Goal: Task Accomplishment & Management: Complete application form

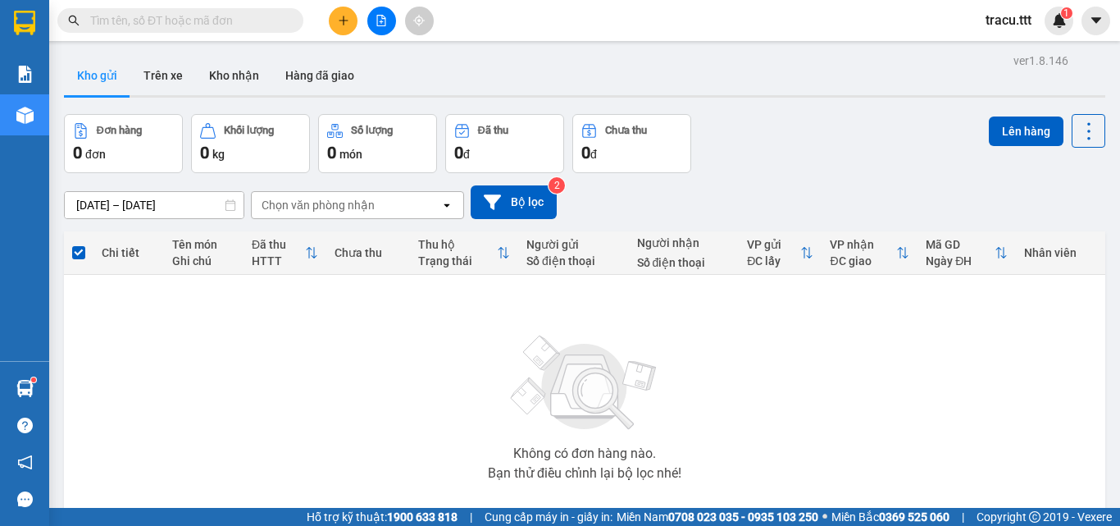
click at [157, 76] on button "Trên xe" at bounding box center [163, 75] width 66 height 39
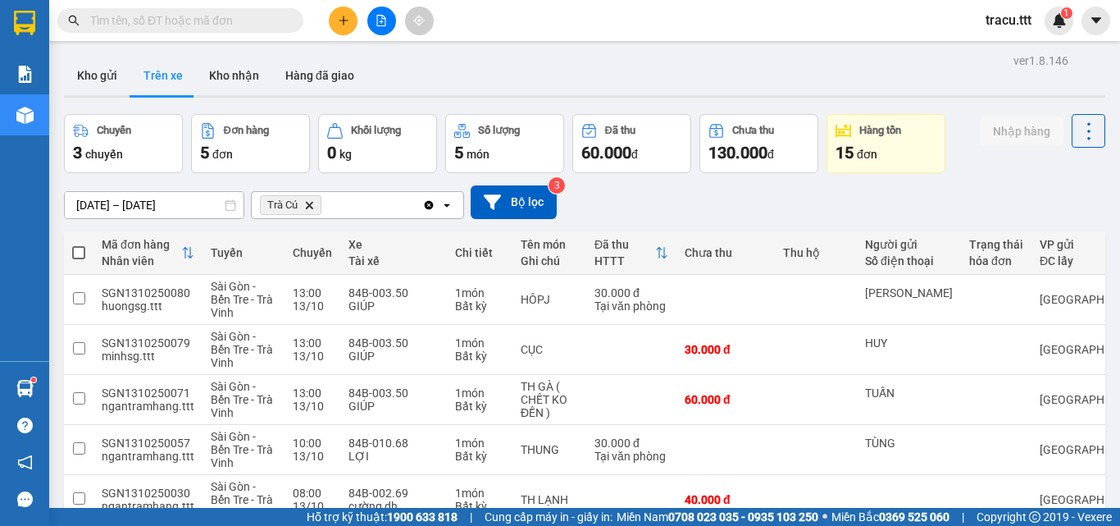
click at [270, 18] on input "text" at bounding box center [187, 20] width 194 height 18
click at [262, 21] on input "text" at bounding box center [187, 20] width 194 height 18
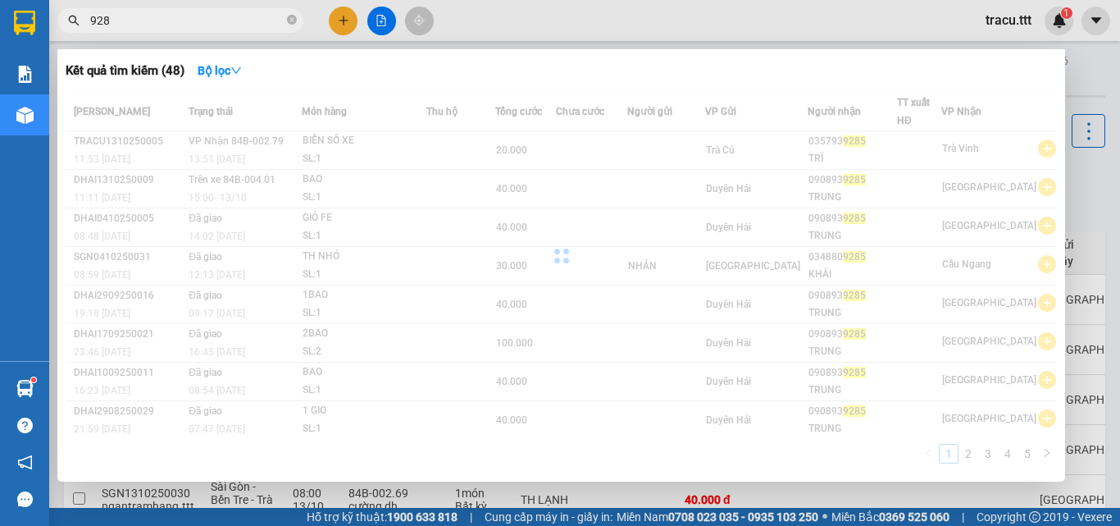
type input "9285"
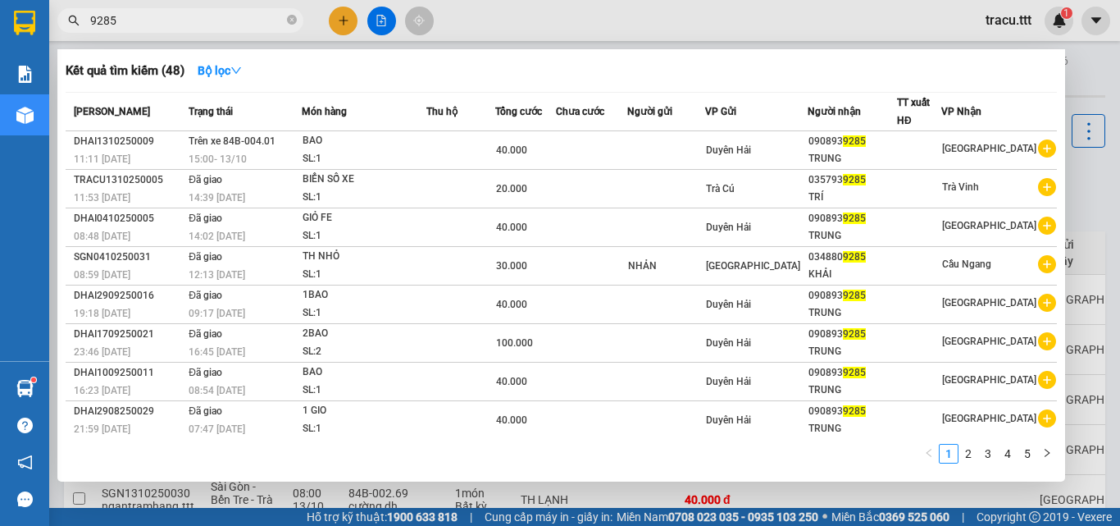
click at [583, 34] on div at bounding box center [560, 263] width 1120 height 526
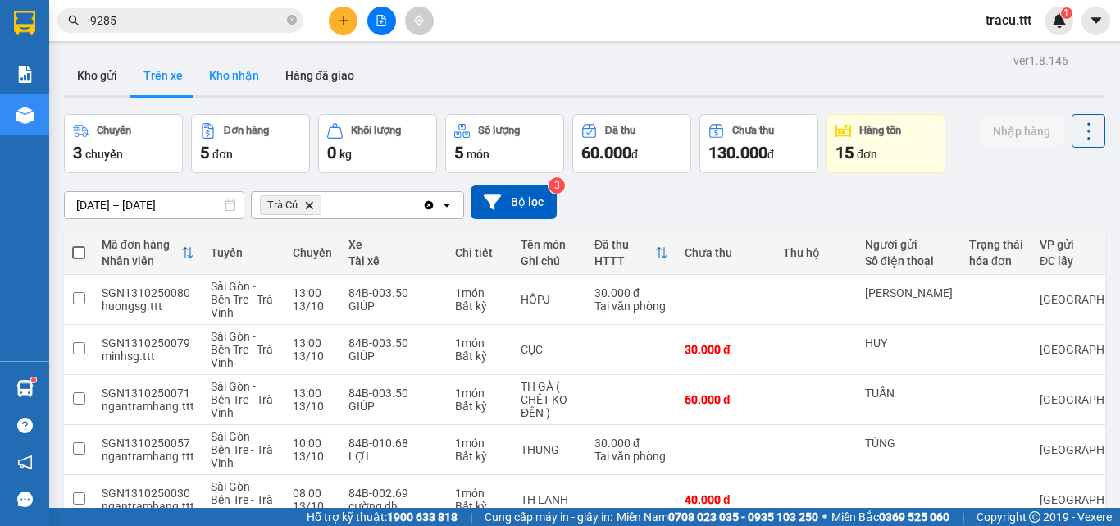
click at [249, 89] on button "Kho nhận" at bounding box center [234, 75] width 76 height 39
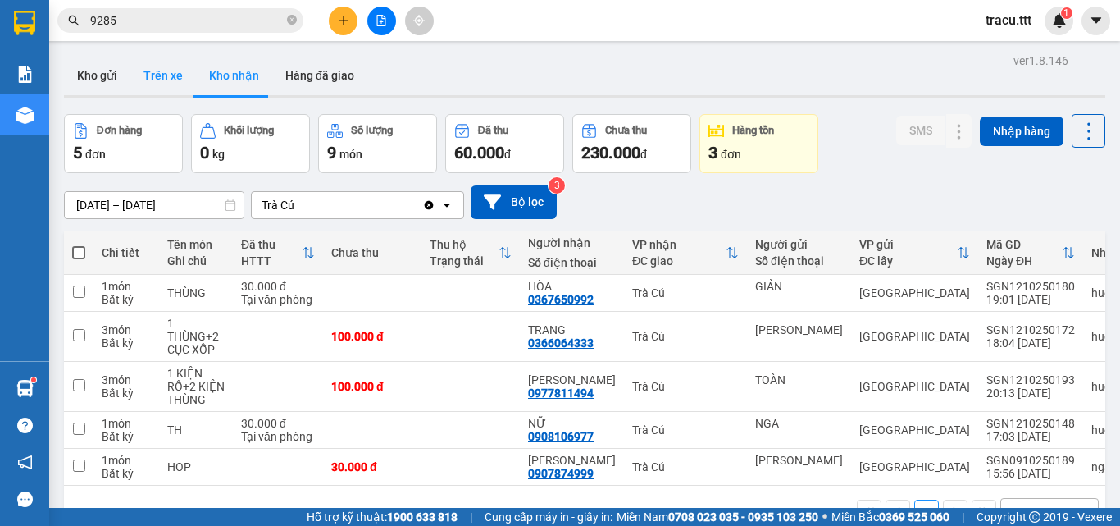
click at [140, 77] on button "Trên xe" at bounding box center [163, 75] width 66 height 39
type input "[DATE] – [DATE]"
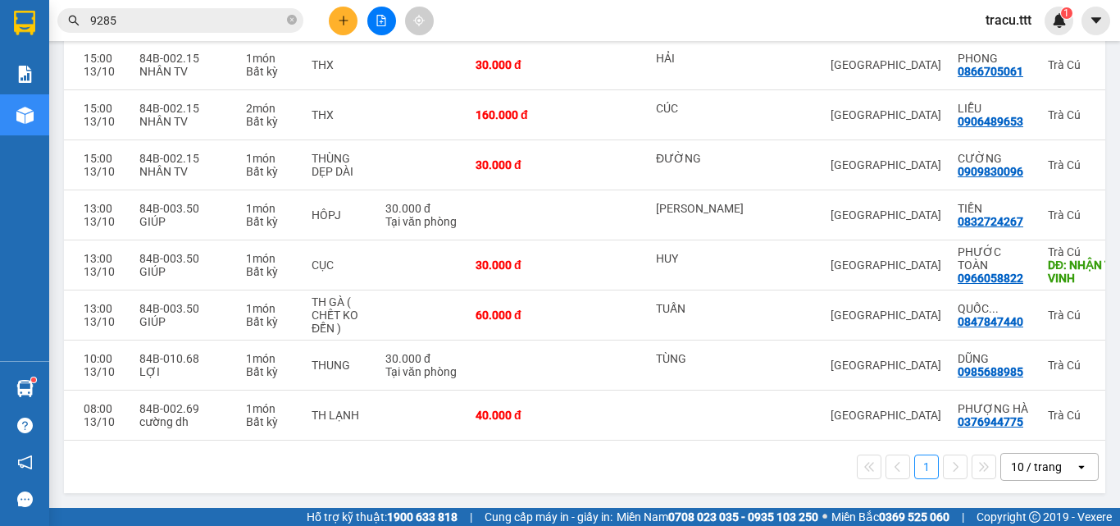
scroll to position [0, 316]
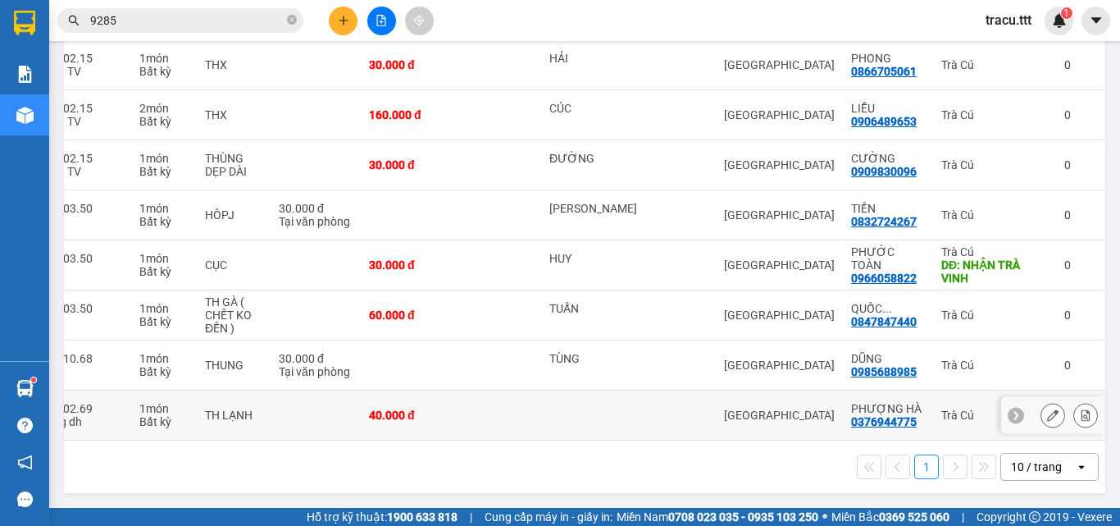
click at [559, 414] on div at bounding box center [593, 414] width 88 height 13
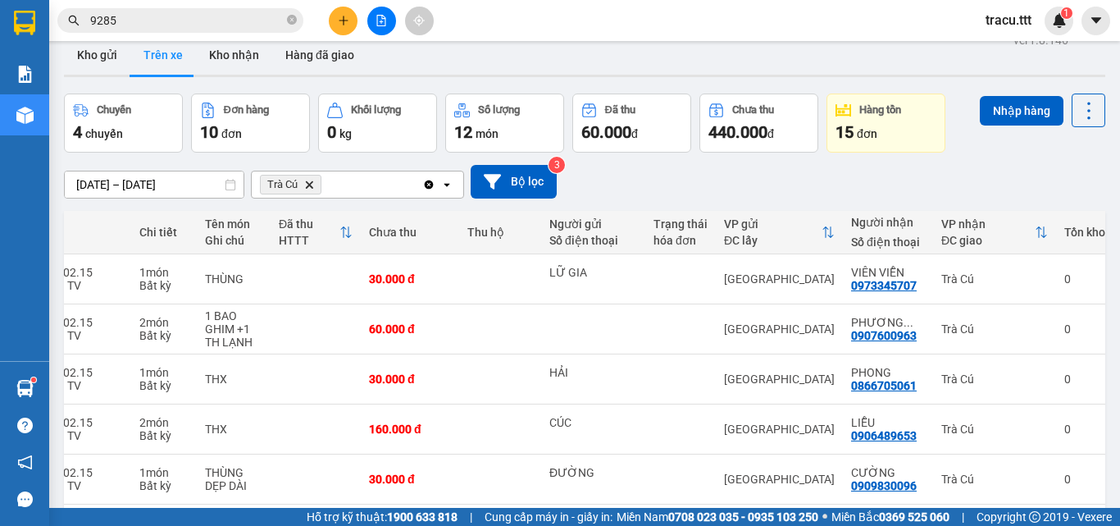
scroll to position [0, 0]
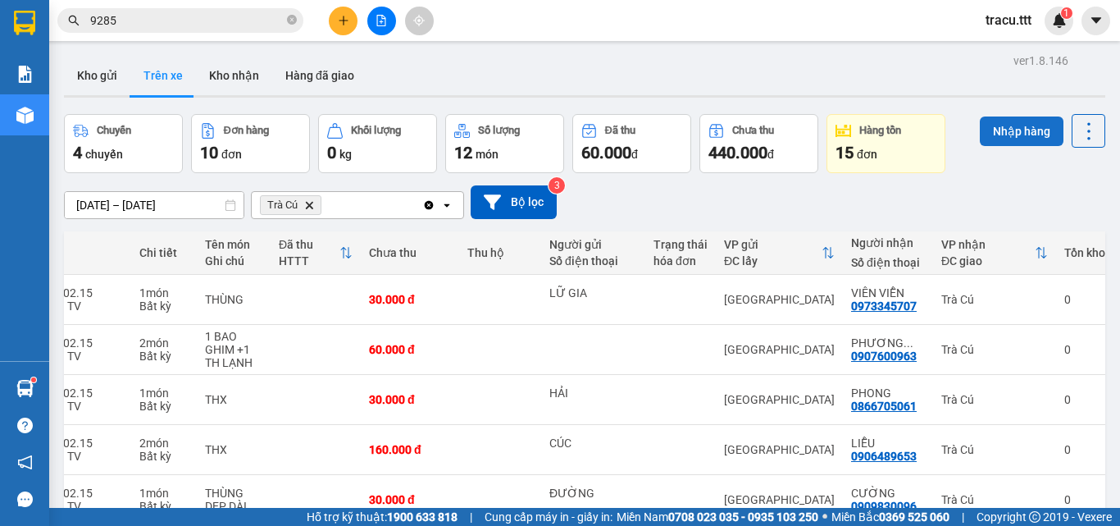
click at [1012, 130] on button "Nhập hàng" at bounding box center [1022, 131] width 84 height 30
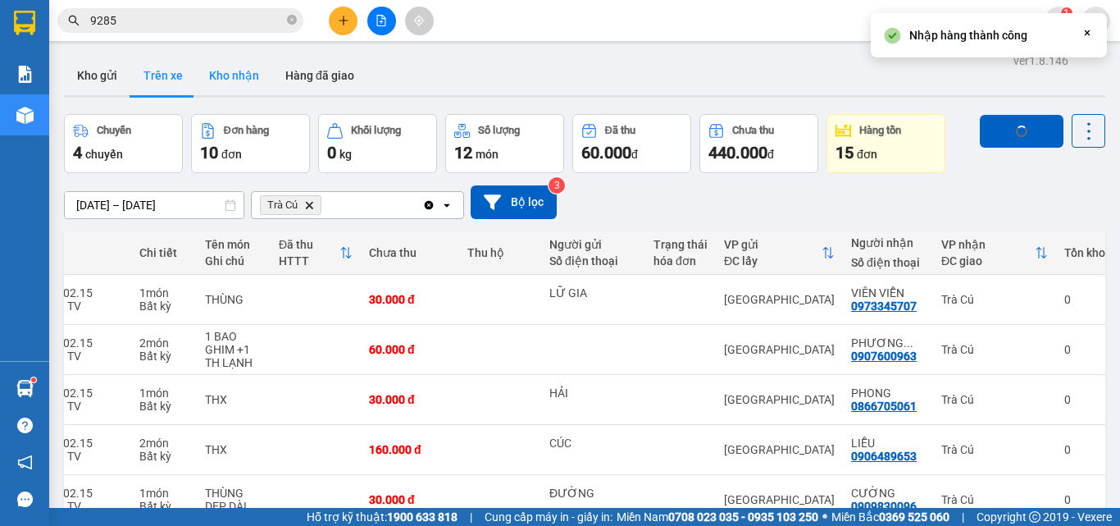
checkbox input "false"
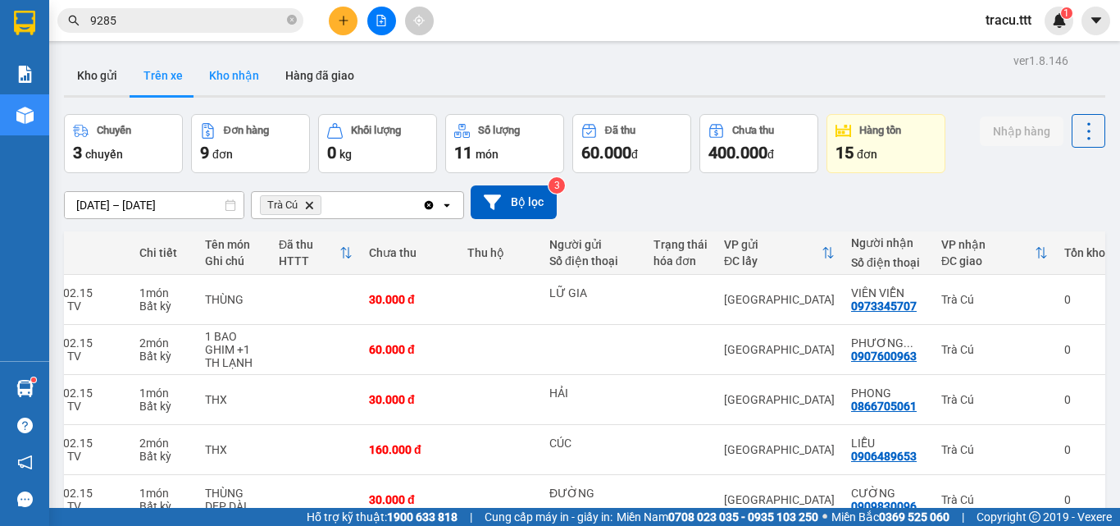
click at [258, 84] on button "Kho nhận" at bounding box center [234, 75] width 76 height 39
type input "[DATE] – [DATE]"
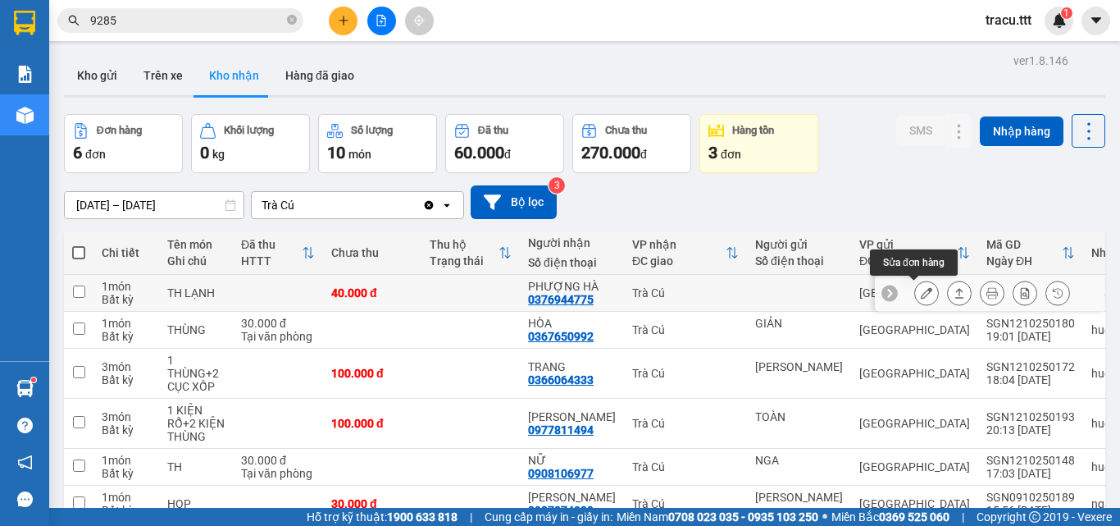
click at [915, 289] on button at bounding box center [926, 293] width 23 height 29
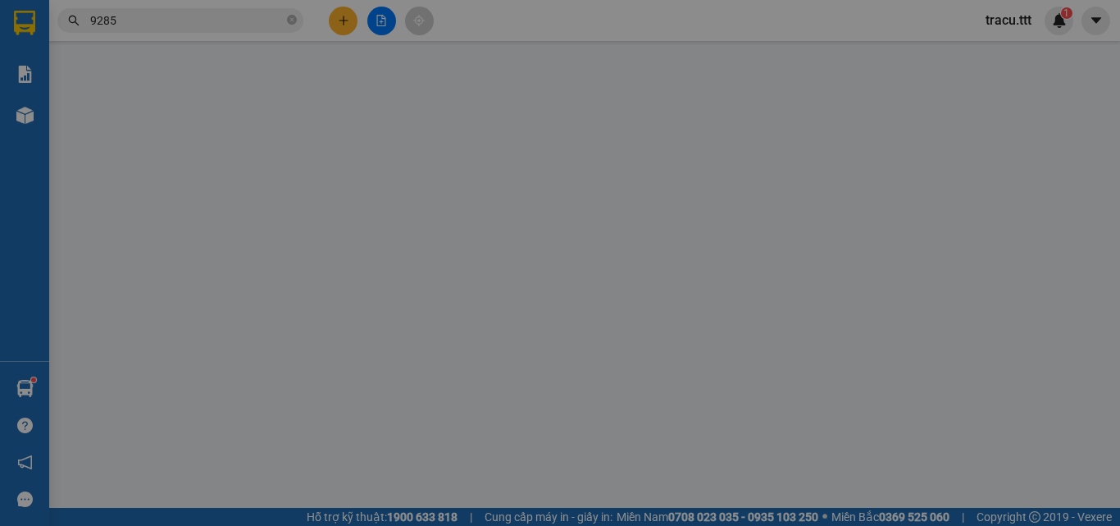
type input "0376944775"
type input "PHƯỢNG HÀ"
type input "40.000"
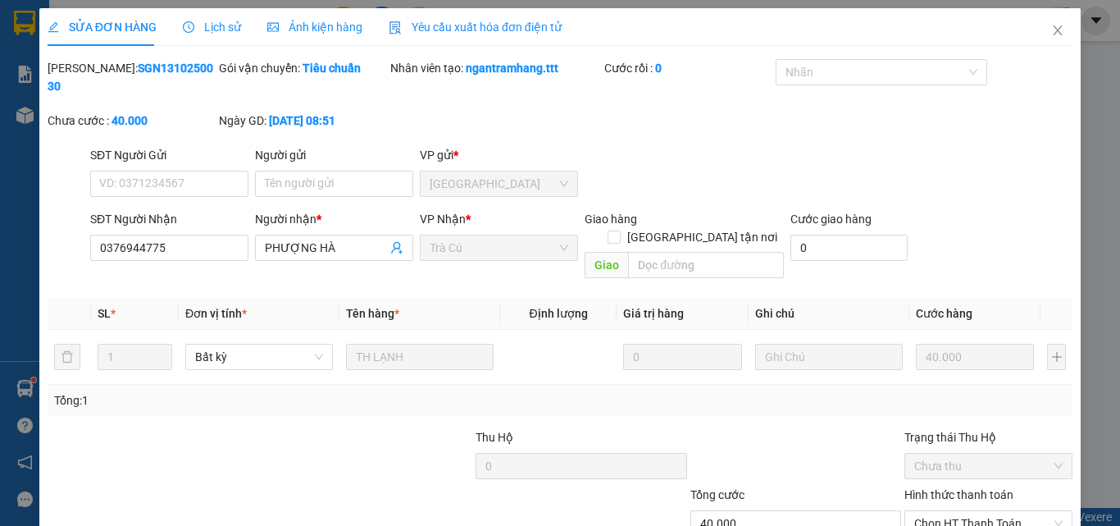
scroll to position [84, 0]
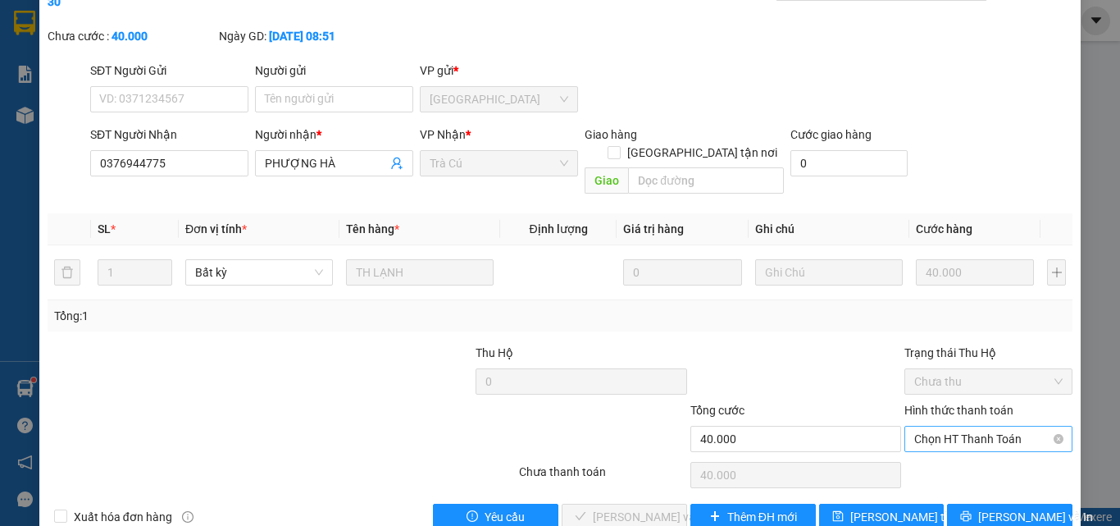
click at [1001, 426] on span "Chọn HT Thanh Toán" at bounding box center [988, 438] width 148 height 25
click at [988, 426] on div "Tại văn phòng" at bounding box center [978, 435] width 147 height 18
type input "0"
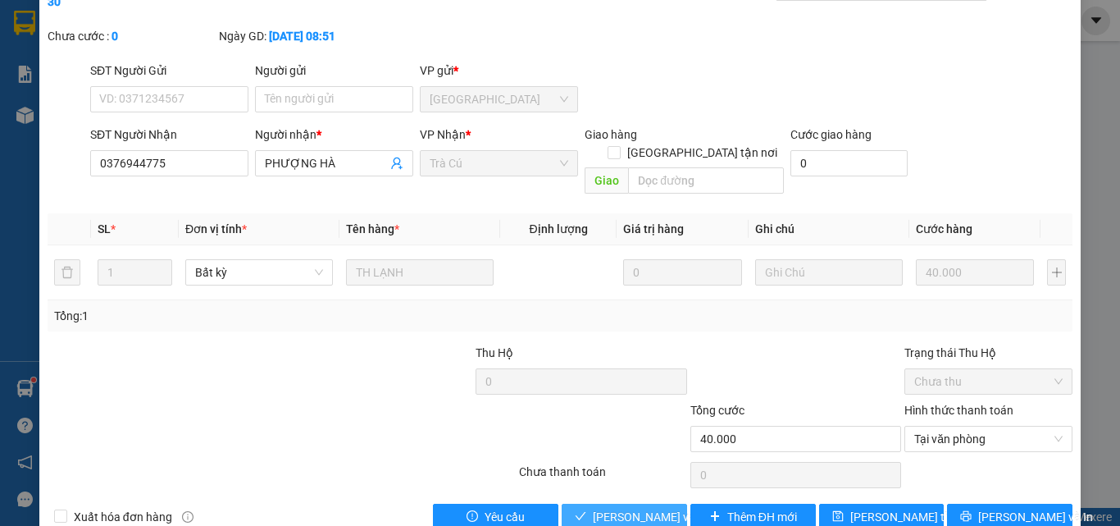
click at [667, 504] on button "[PERSON_NAME] và Giao hàng" at bounding box center [624, 517] width 125 height 26
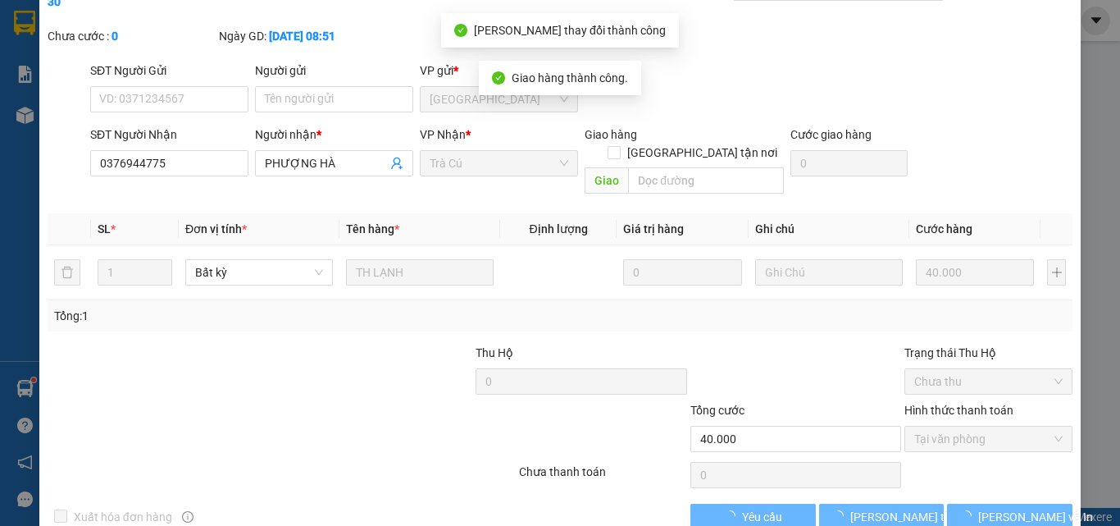
scroll to position [0, 0]
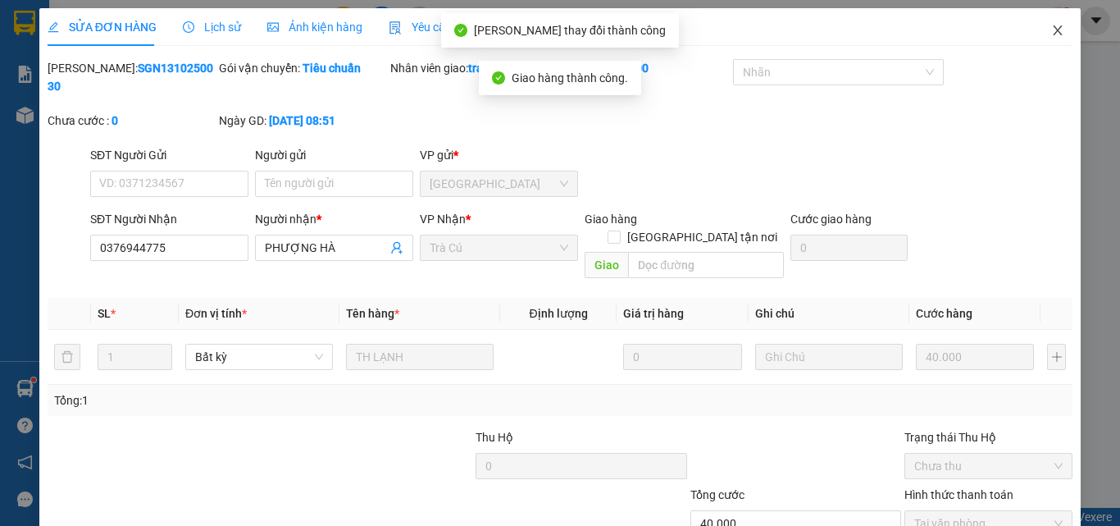
click at [1054, 27] on icon "close" at bounding box center [1058, 30] width 9 height 10
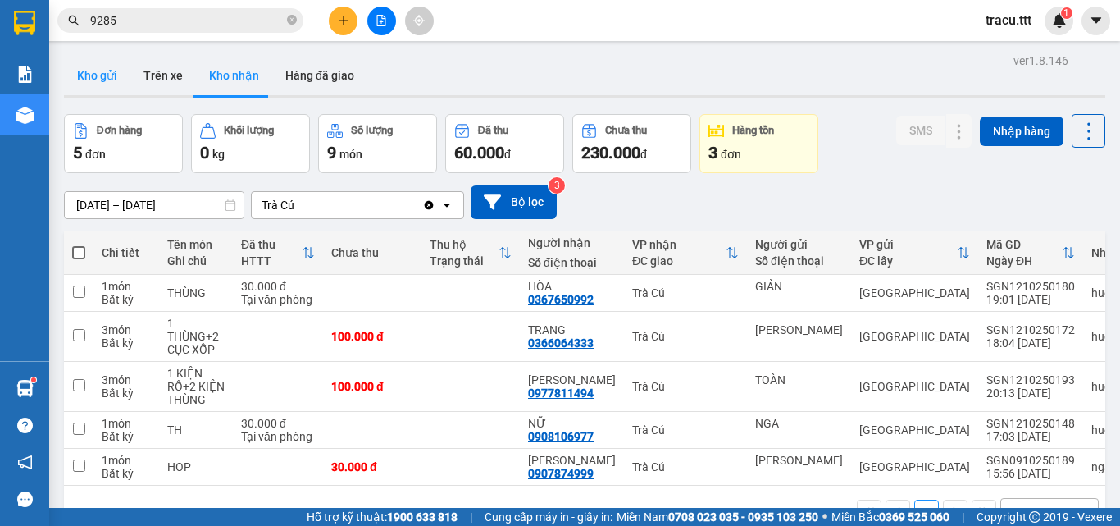
click at [99, 78] on button "Kho gửi" at bounding box center [97, 75] width 66 height 39
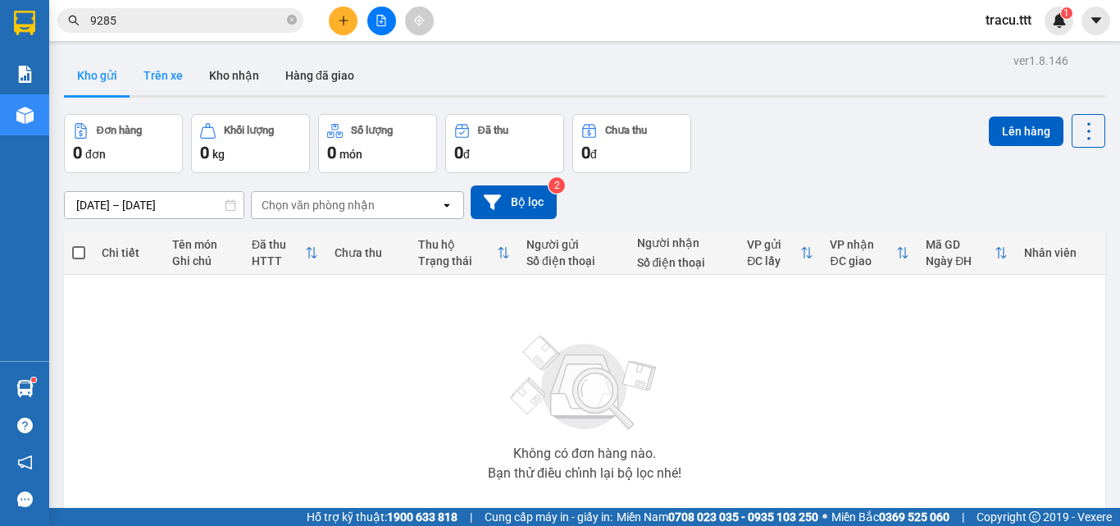
click at [186, 70] on button "Trên xe" at bounding box center [163, 75] width 66 height 39
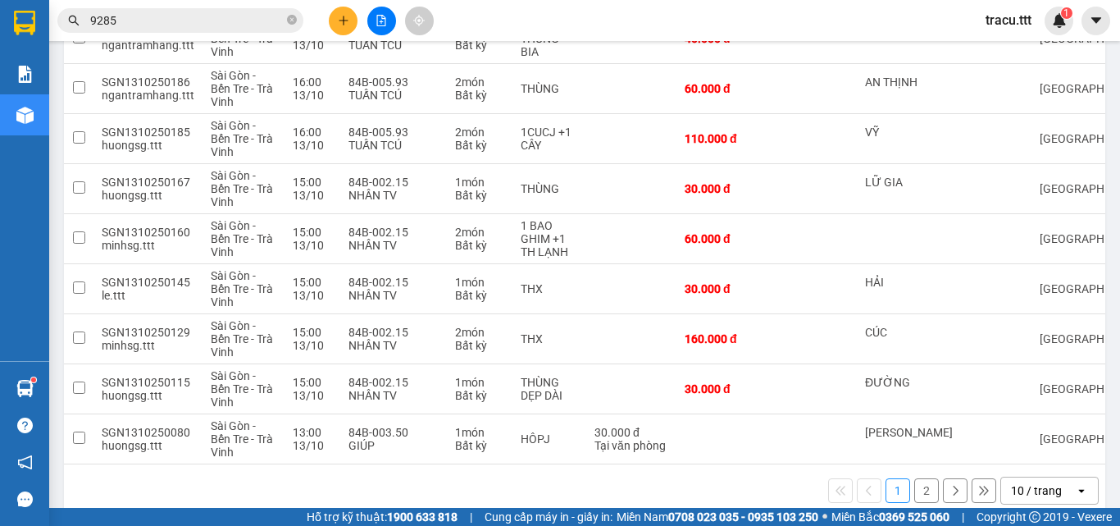
scroll to position [332, 0]
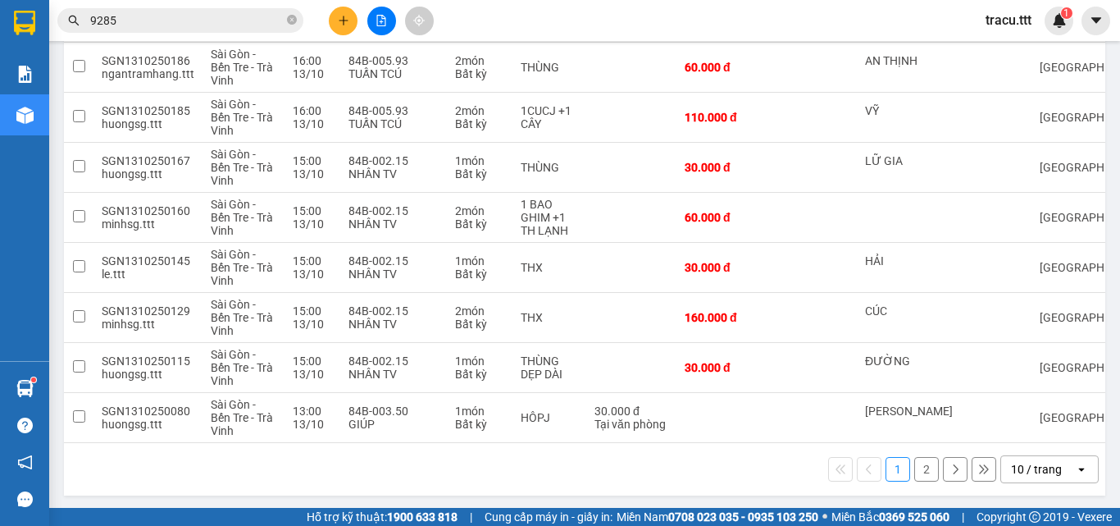
click at [914, 477] on button "2" at bounding box center [926, 469] width 25 height 25
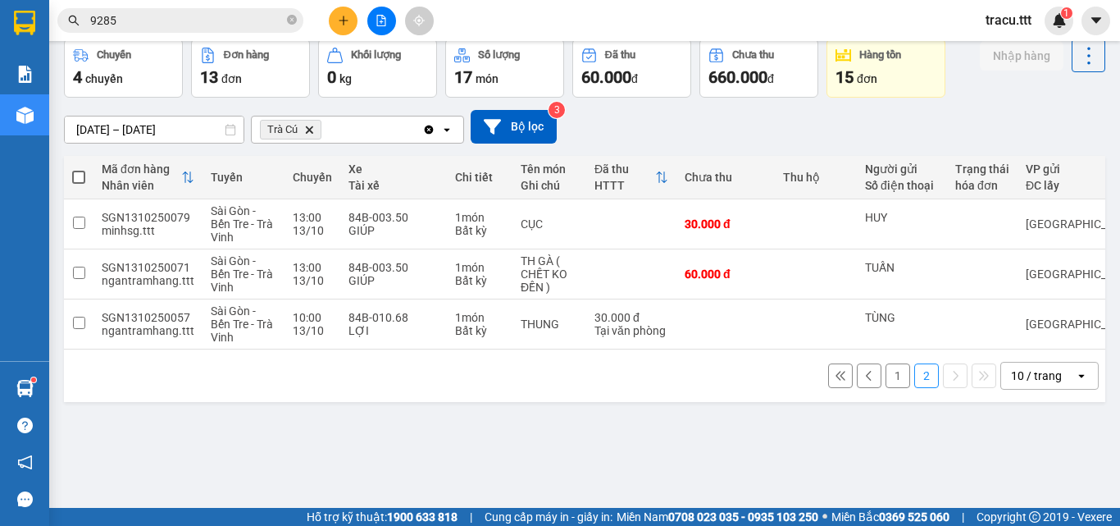
scroll to position [0, 0]
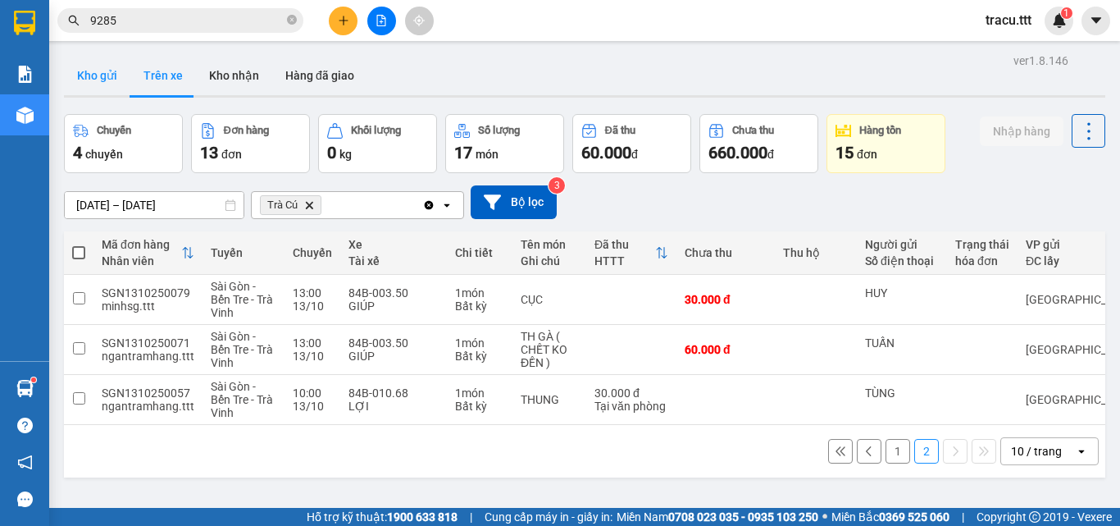
click at [95, 59] on button "Kho gửi" at bounding box center [97, 75] width 66 height 39
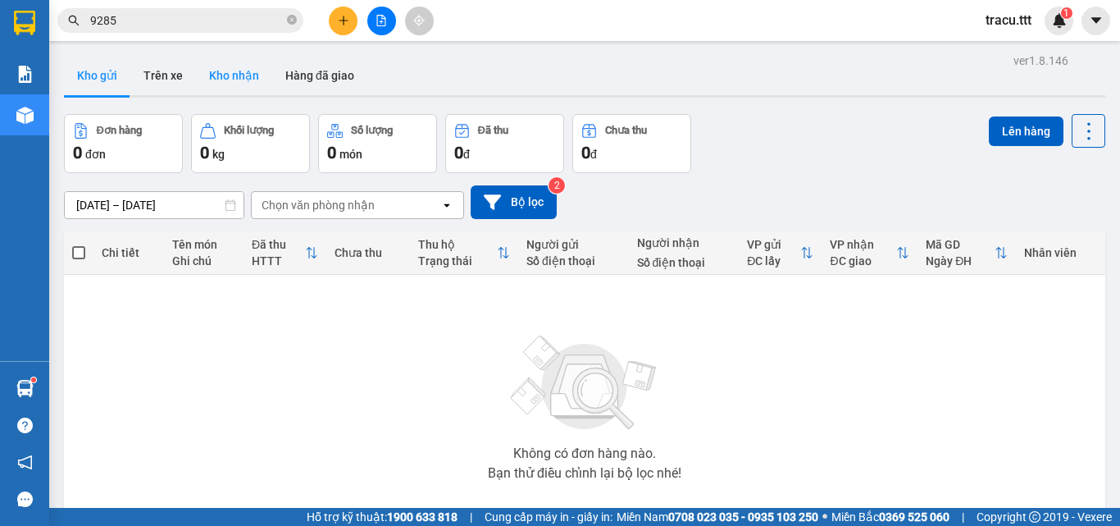
click at [225, 73] on button "Kho nhận" at bounding box center [234, 75] width 76 height 39
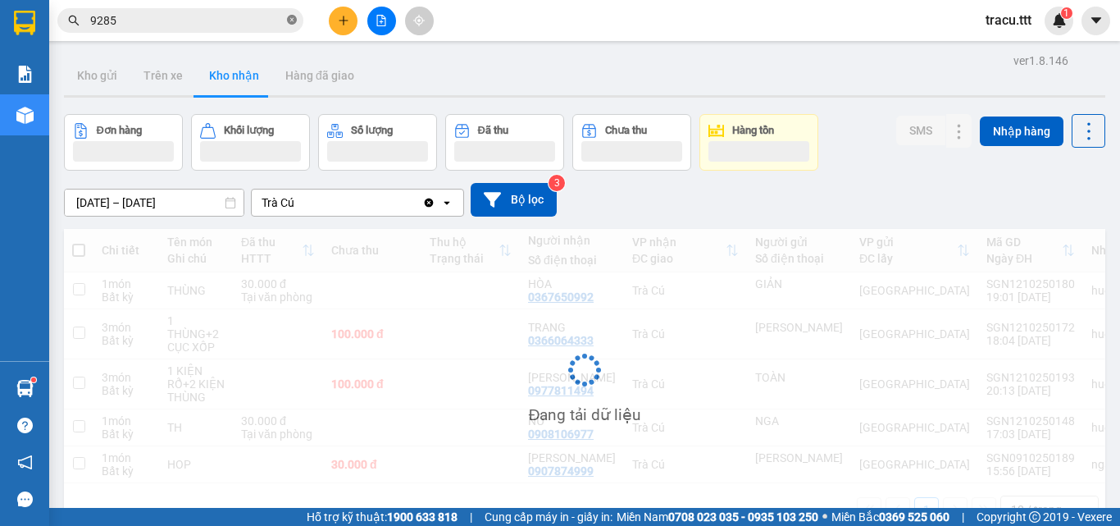
click at [289, 21] on icon "close-circle" at bounding box center [292, 20] width 10 height 10
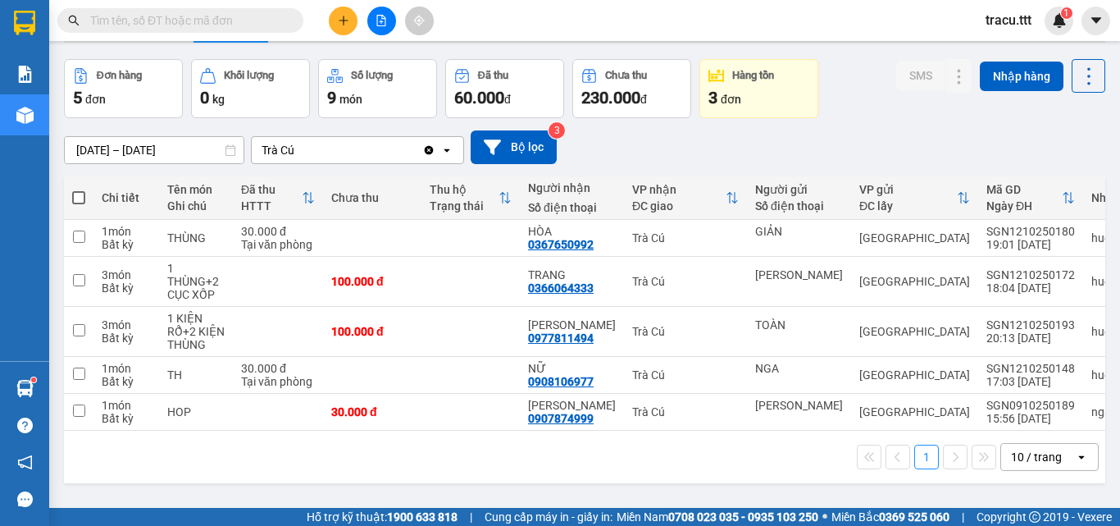
scroll to position [71, 0]
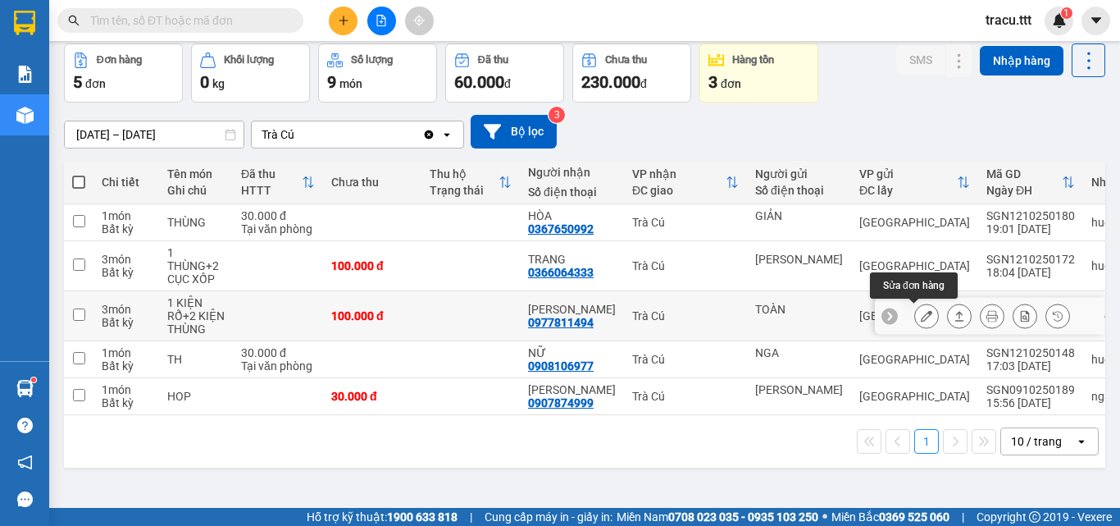
click at [920, 322] on button at bounding box center [926, 316] width 23 height 29
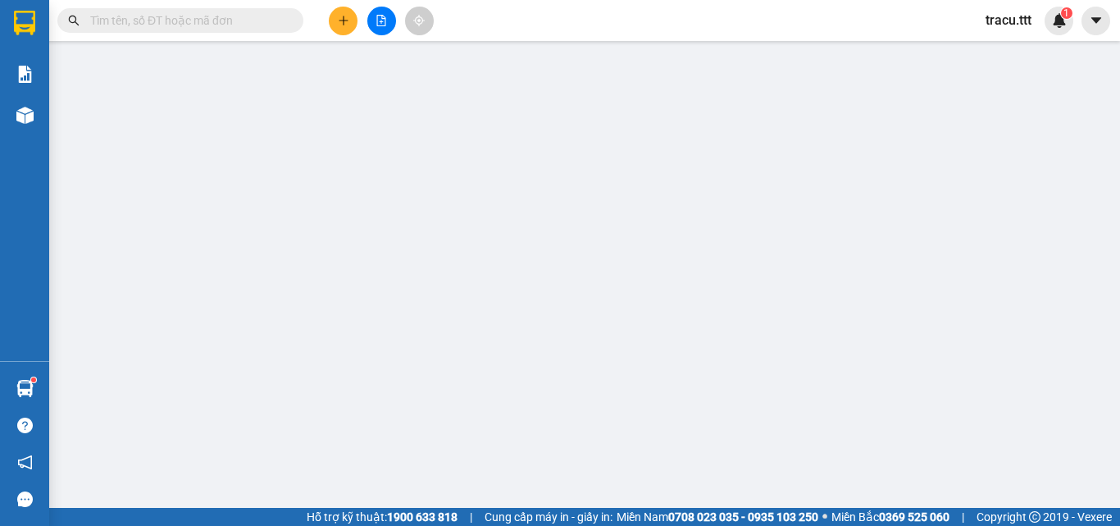
type input "TOÀN"
type input "0977811494"
type input "[PERSON_NAME]"
type input "100.000"
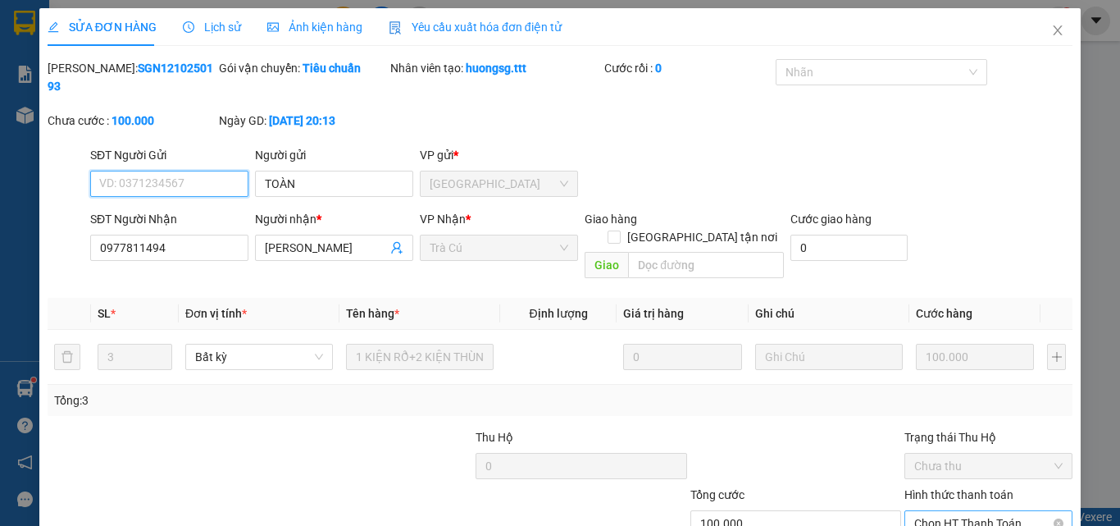
scroll to position [76, 0]
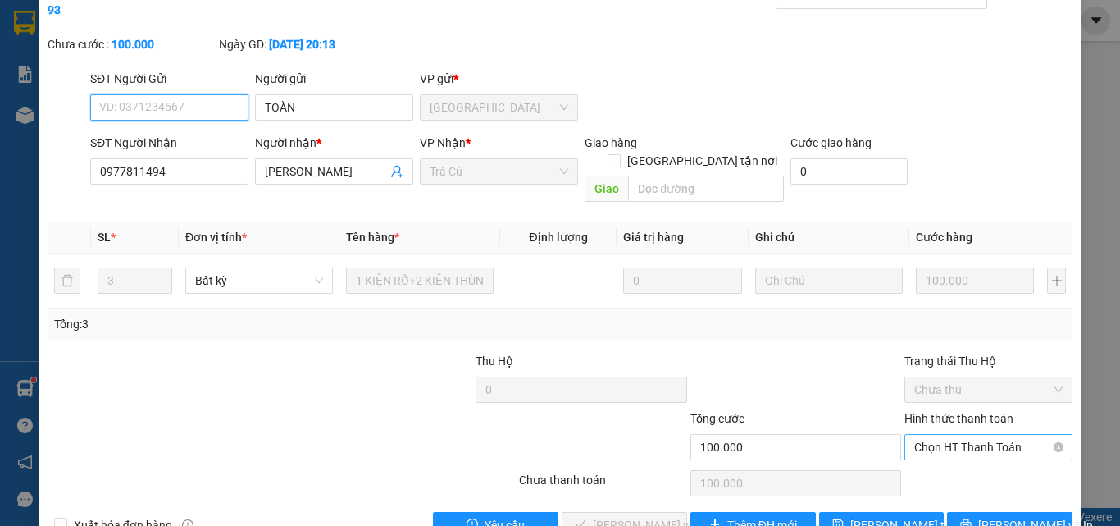
click at [1006, 435] on span "Chọn HT Thanh Toán" at bounding box center [988, 447] width 148 height 25
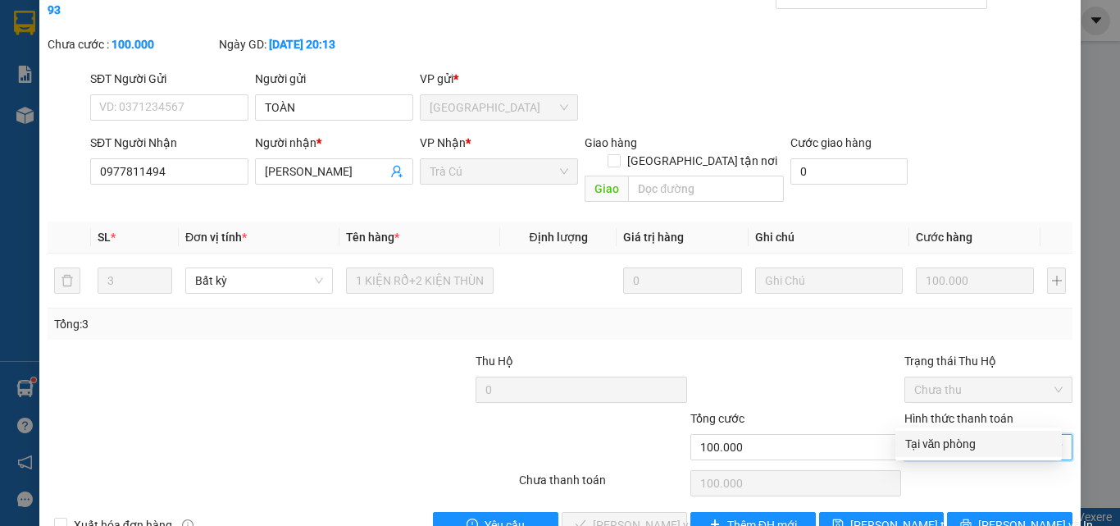
click at [967, 443] on div "Tại văn phòng" at bounding box center [978, 444] width 147 height 18
type input "0"
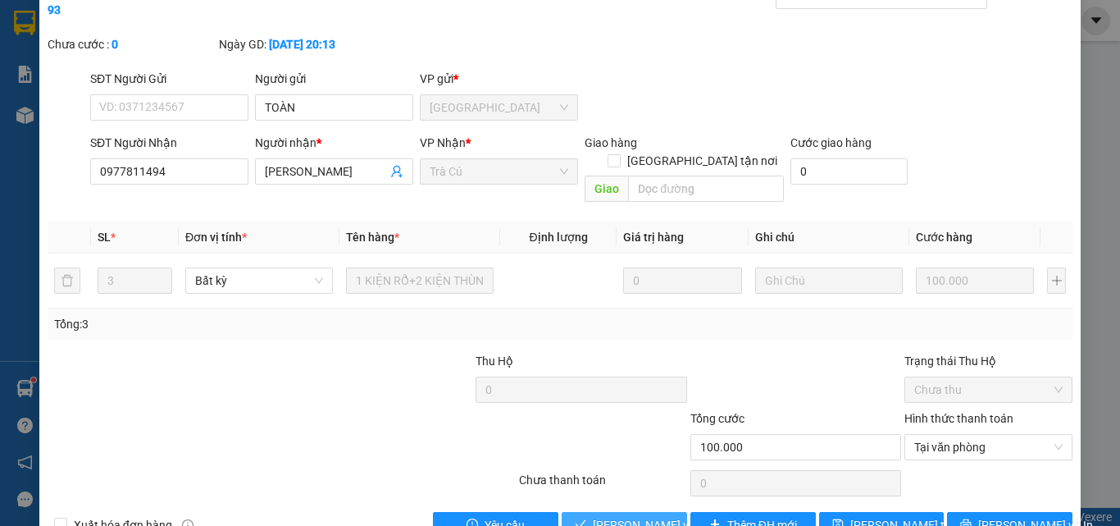
drag, startPoint x: 656, startPoint y: 485, endPoint x: 1119, endPoint y: 358, distance: 480.4
click at [655, 516] on span "[PERSON_NAME] và Giao hàng" at bounding box center [671, 525] width 157 height 18
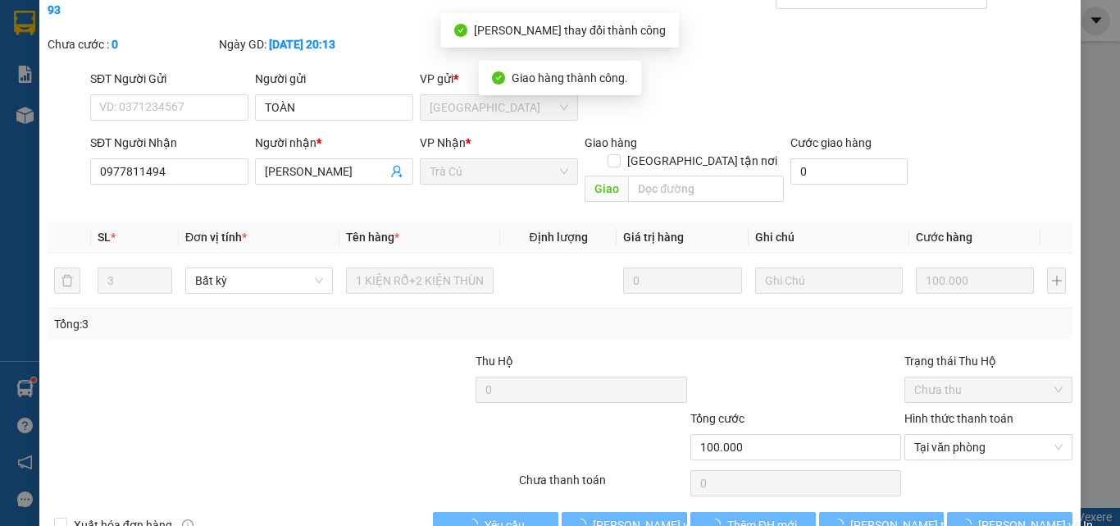
scroll to position [0, 0]
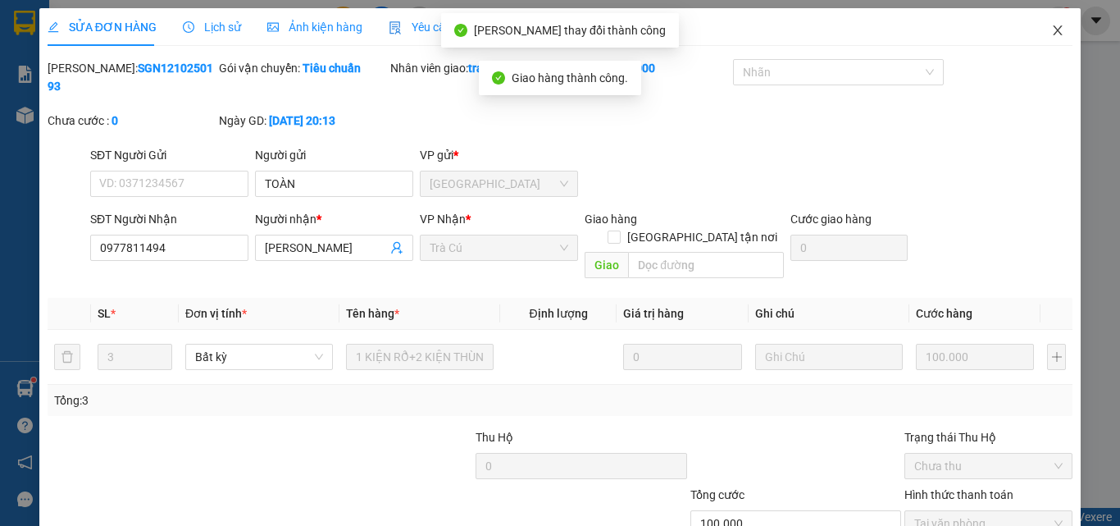
click at [1051, 30] on icon "close" at bounding box center [1057, 30] width 13 height 13
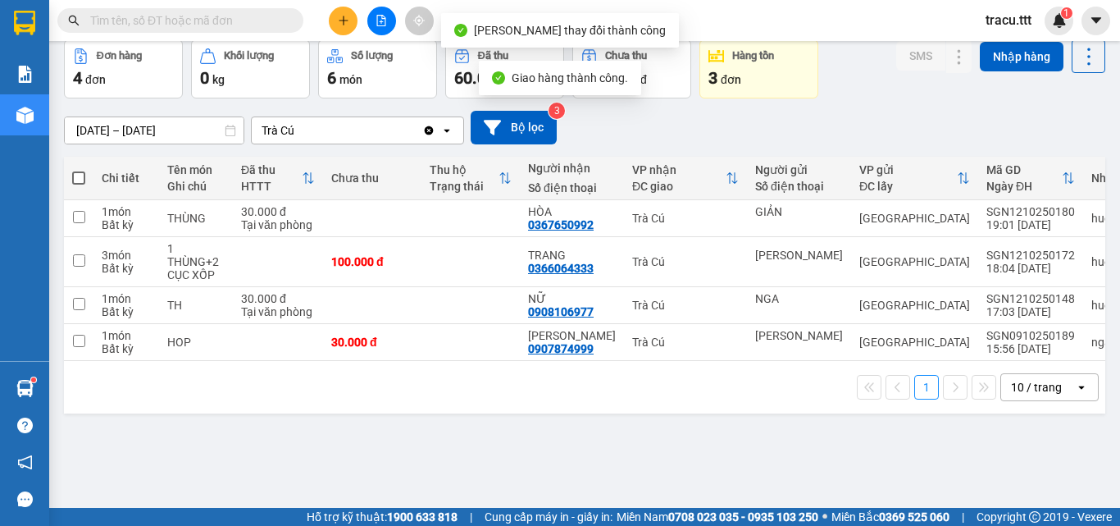
scroll to position [75, 0]
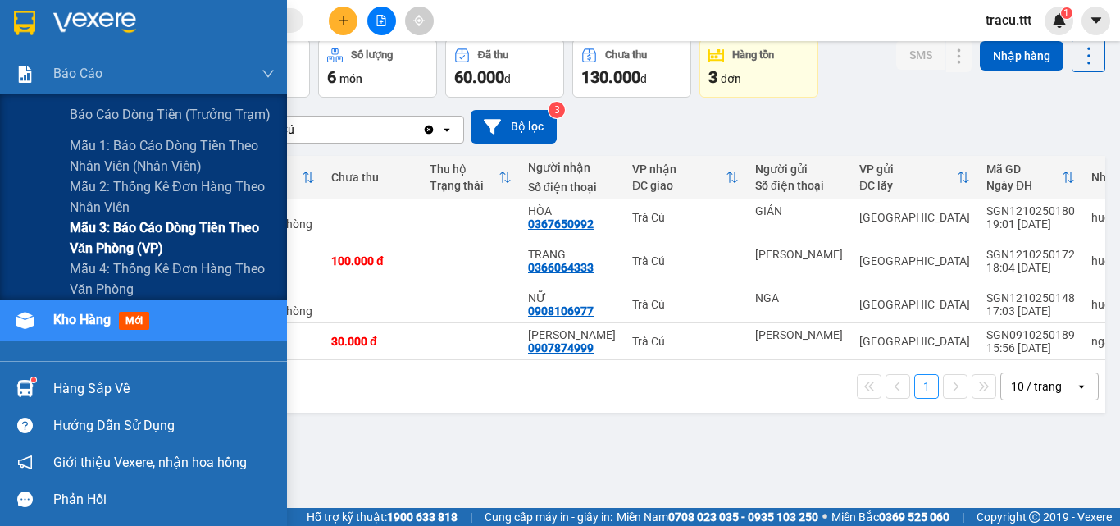
click at [109, 234] on span "Mẫu 3: Báo cáo dòng tiền theo văn phòng (VP)" at bounding box center [172, 237] width 205 height 41
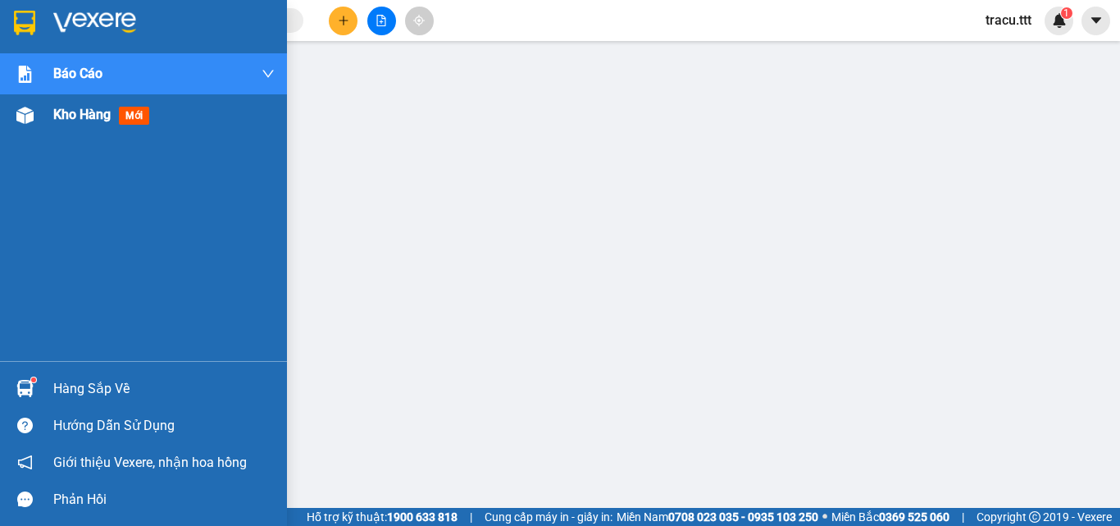
click at [84, 111] on span "Kho hàng" at bounding box center [81, 115] width 57 height 16
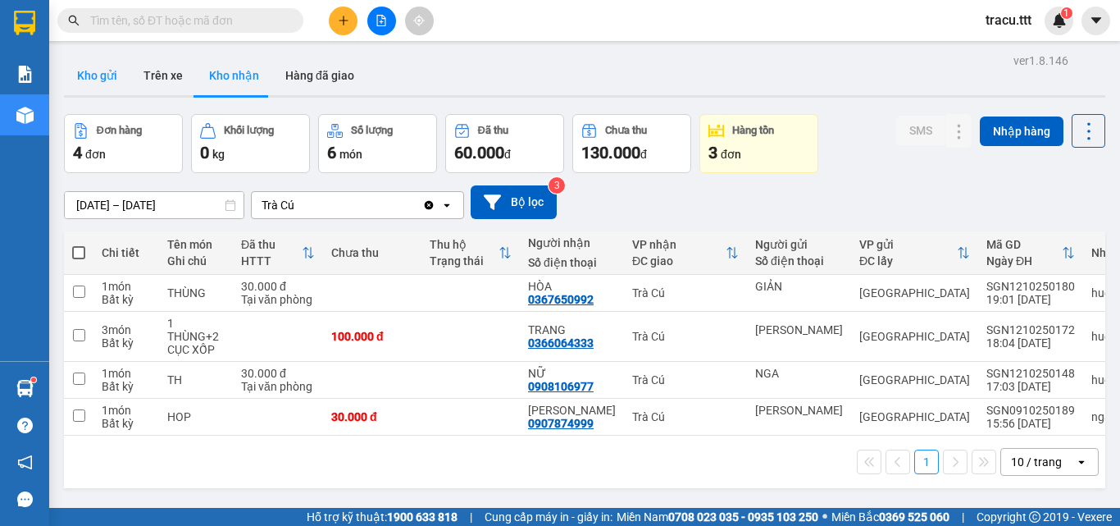
click at [103, 78] on button "Kho gửi" at bounding box center [97, 75] width 66 height 39
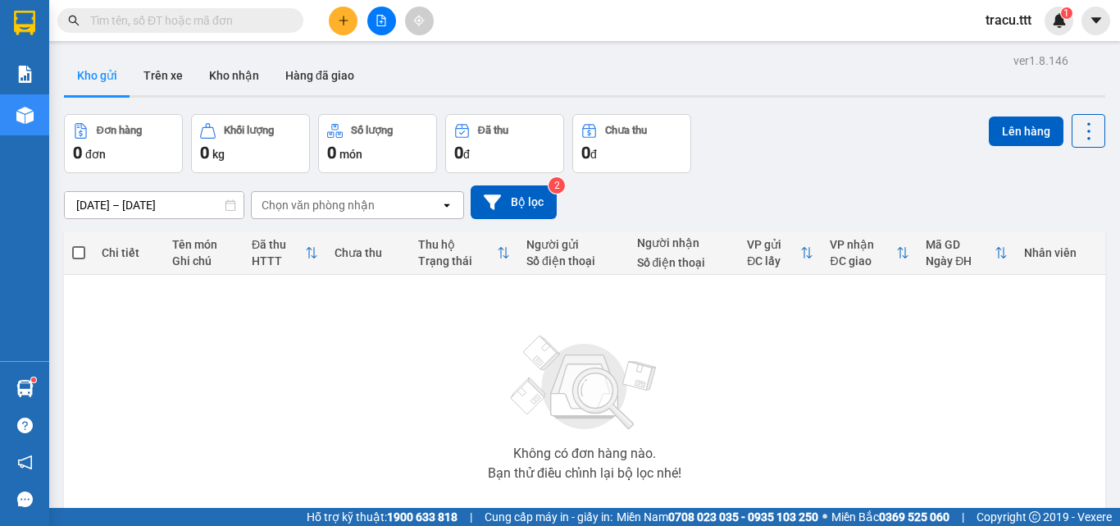
click at [257, 25] on input "text" at bounding box center [187, 20] width 194 height 18
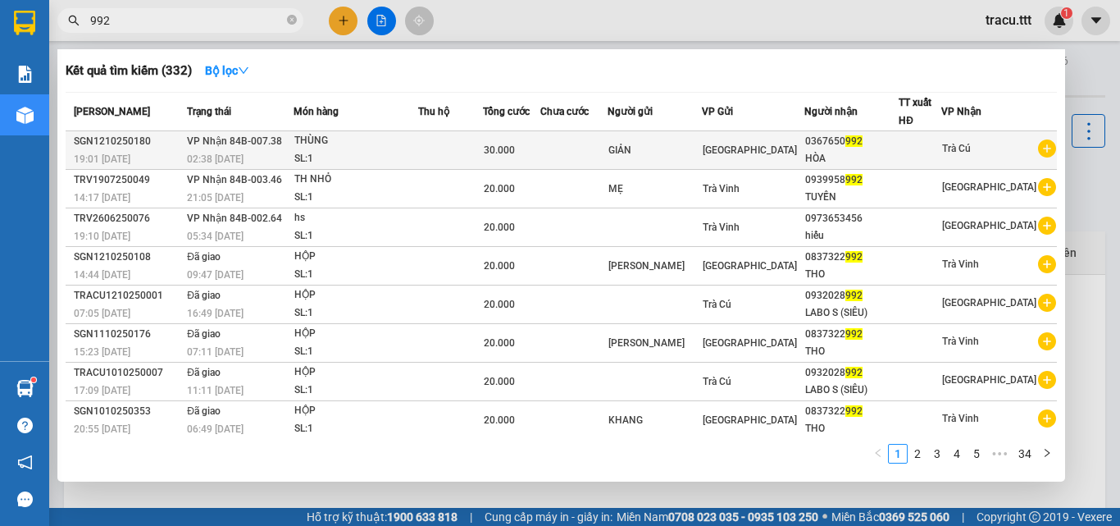
type input "992"
click at [782, 146] on div "[GEOGRAPHIC_DATA]" at bounding box center [753, 150] width 101 height 18
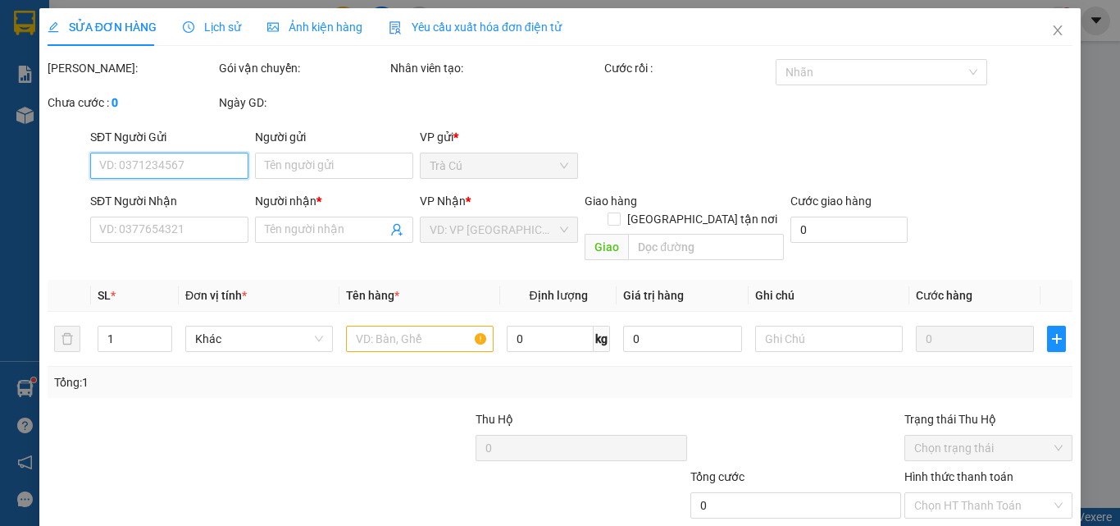
type input "GIẢN"
type input "0367650992"
type input "HÒA"
type input "30.000"
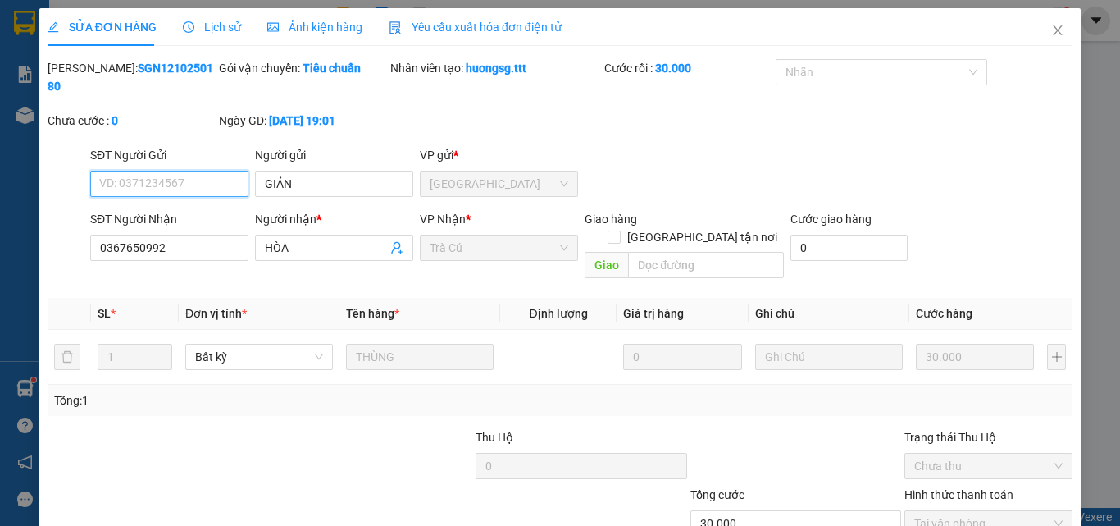
scroll to position [84, 0]
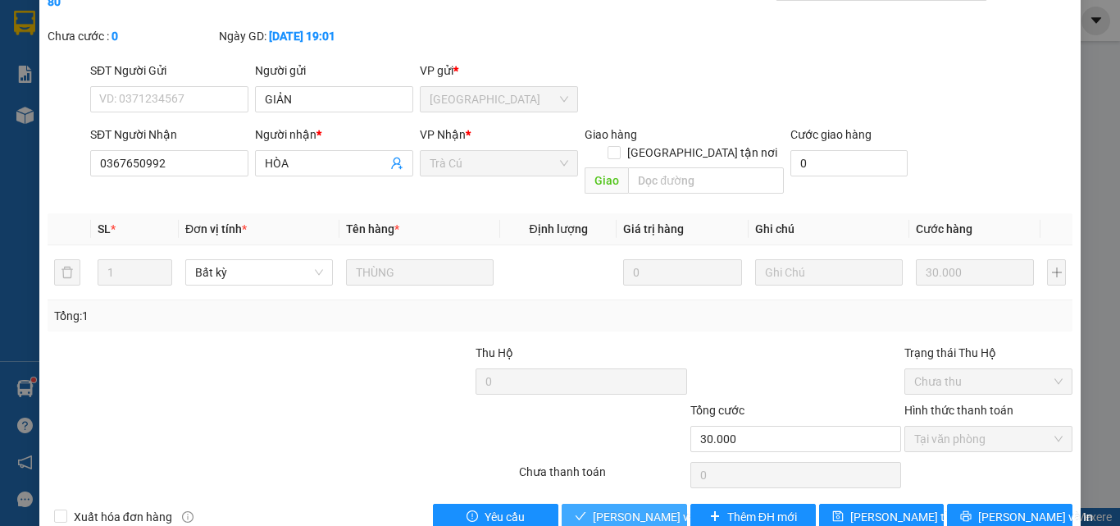
click at [651, 508] on span "[PERSON_NAME] và Giao hàng" at bounding box center [671, 517] width 157 height 18
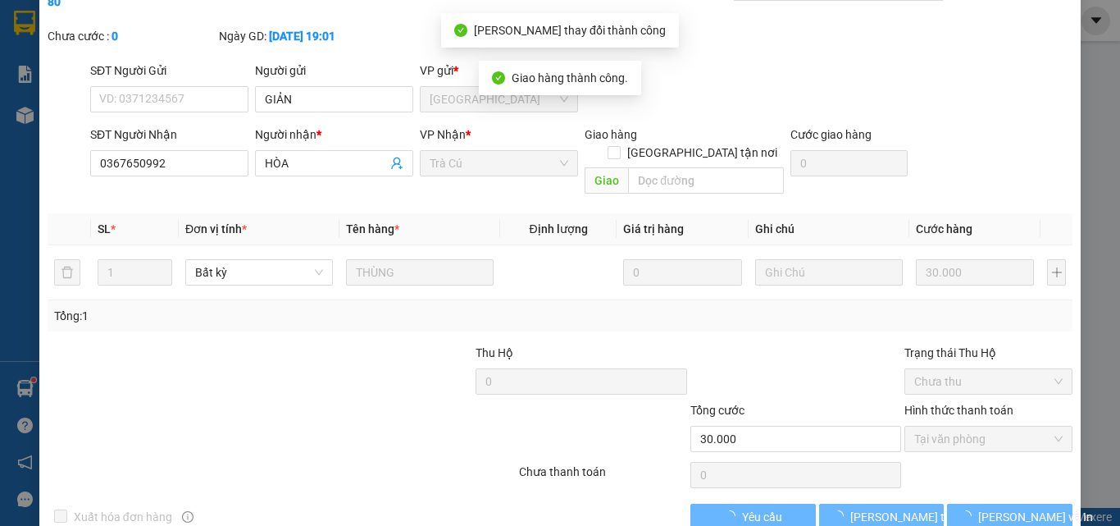
scroll to position [0, 0]
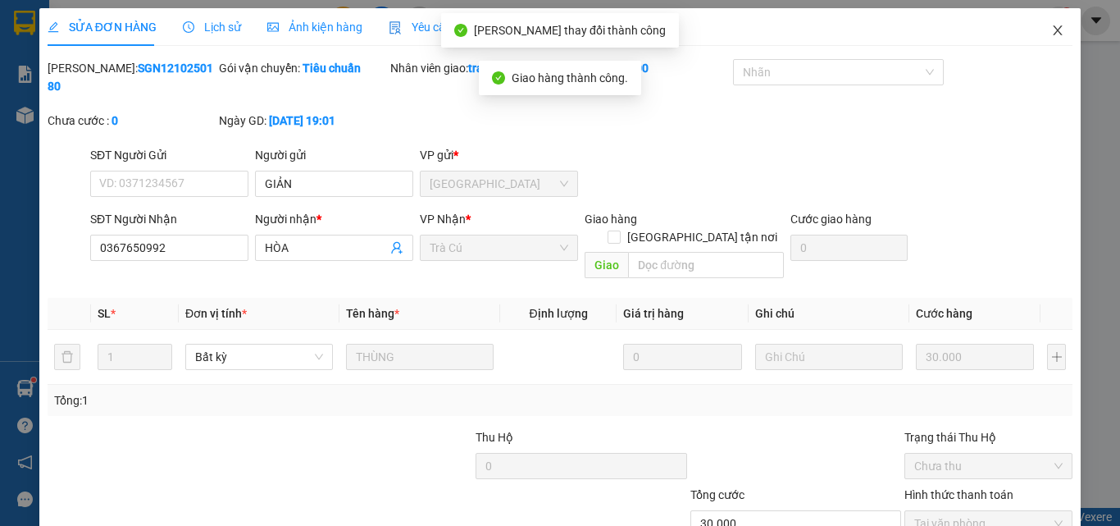
click at [1043, 16] on span "Close" at bounding box center [1058, 31] width 46 height 46
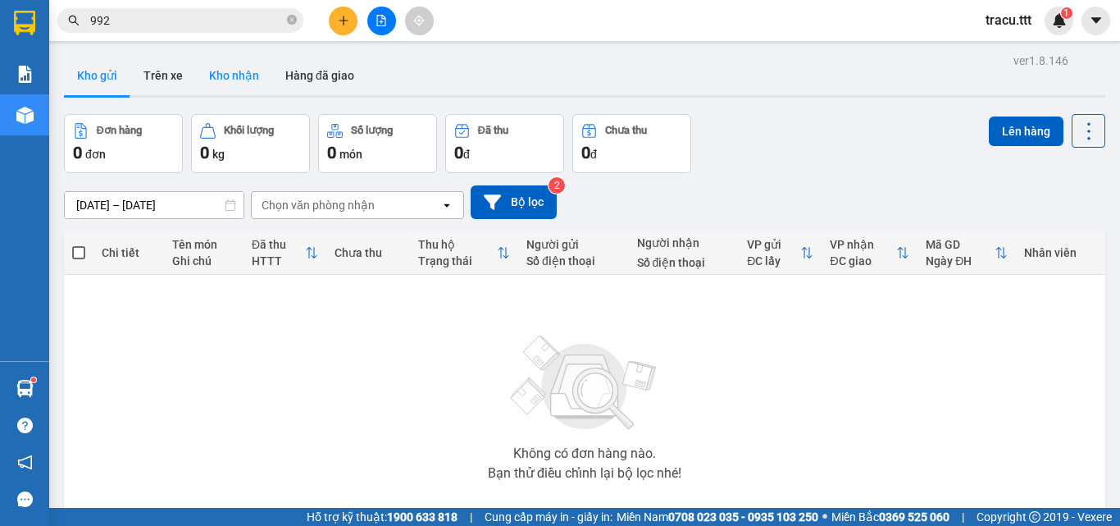
click at [235, 71] on button "Kho nhận" at bounding box center [234, 75] width 76 height 39
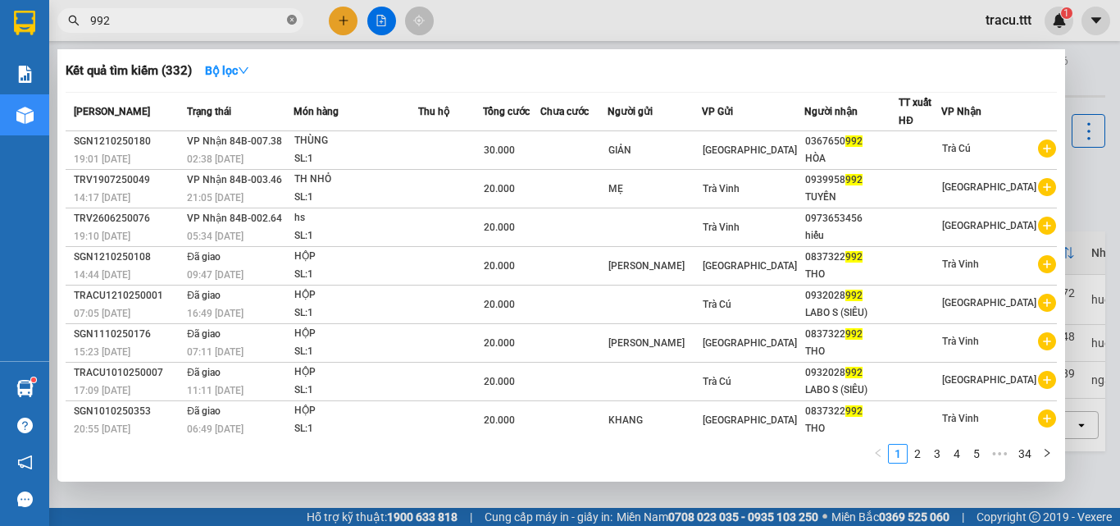
click at [290, 24] on icon "close-circle" at bounding box center [292, 20] width 10 height 10
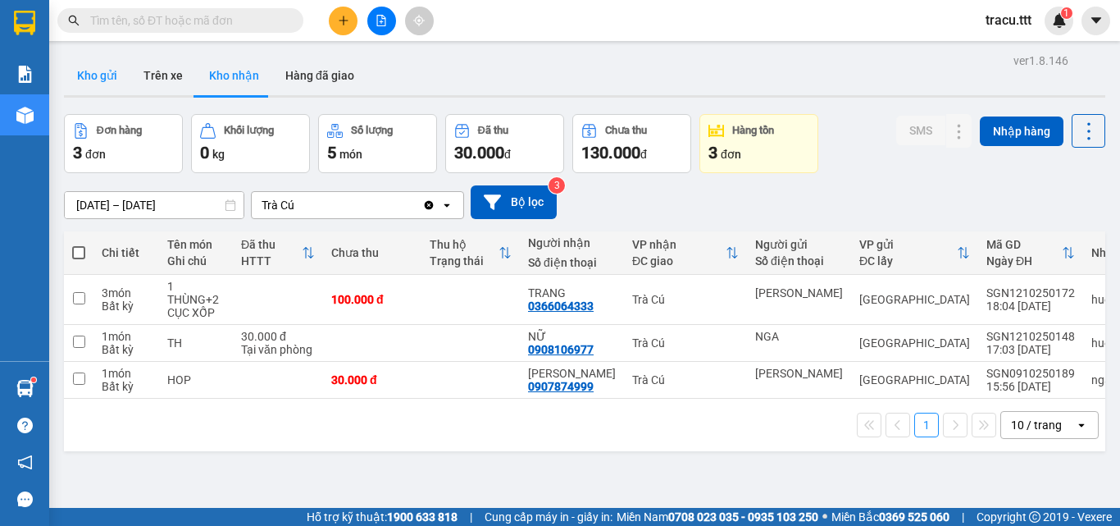
click at [110, 72] on button "Kho gửi" at bounding box center [97, 75] width 66 height 39
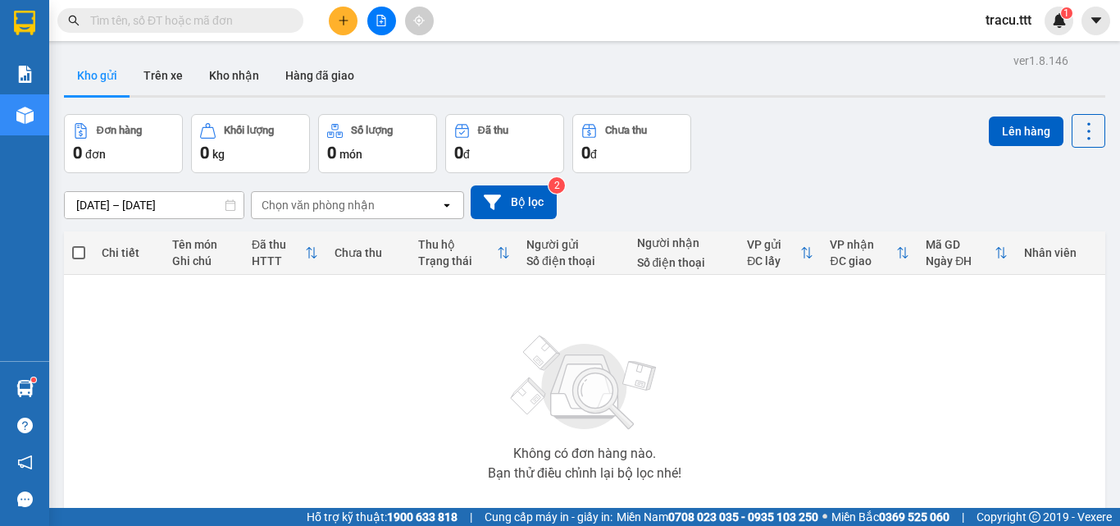
click at [202, 20] on input "text" at bounding box center [187, 20] width 194 height 18
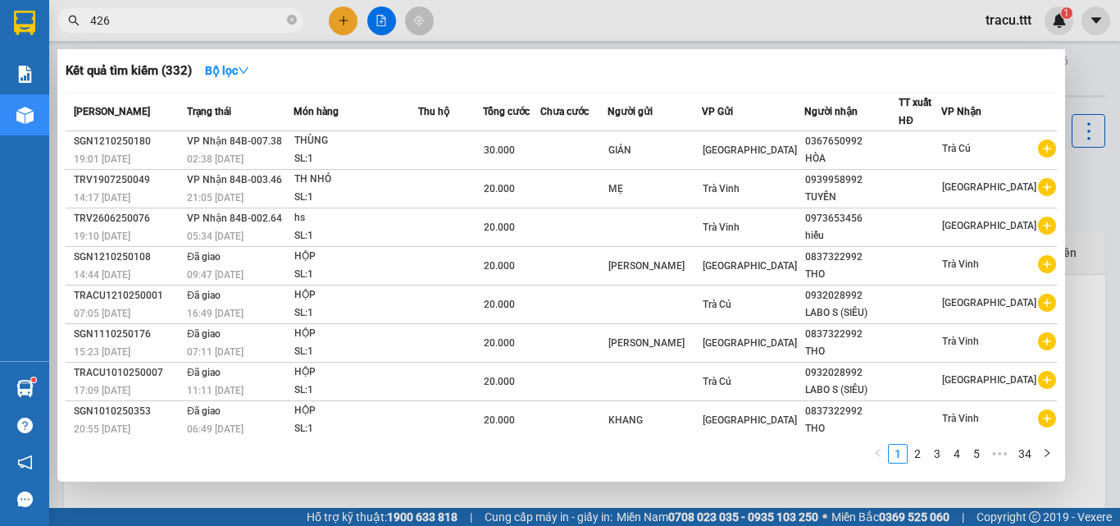
type input "4267"
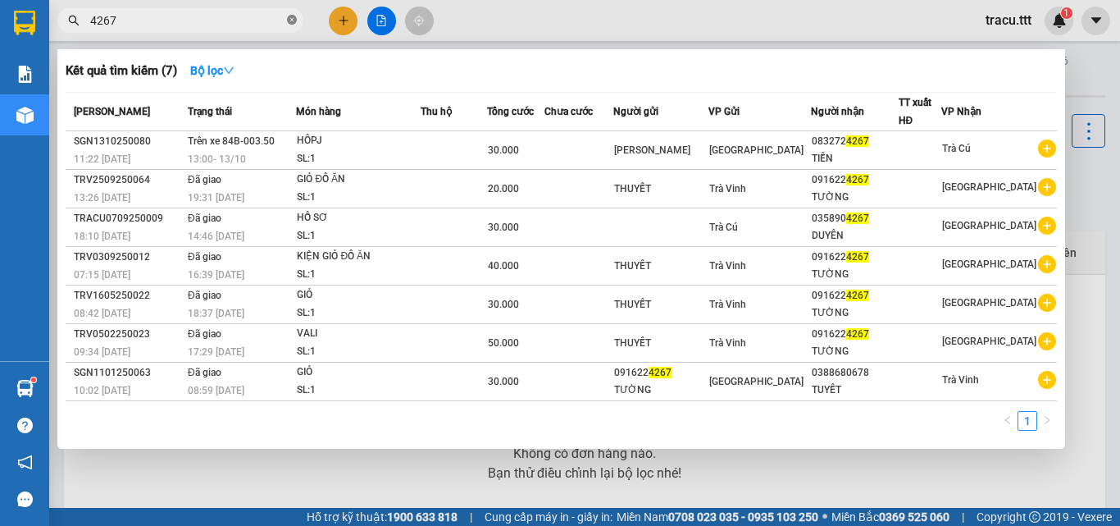
click at [290, 21] on icon "close-circle" at bounding box center [292, 20] width 10 height 10
type input "4044"
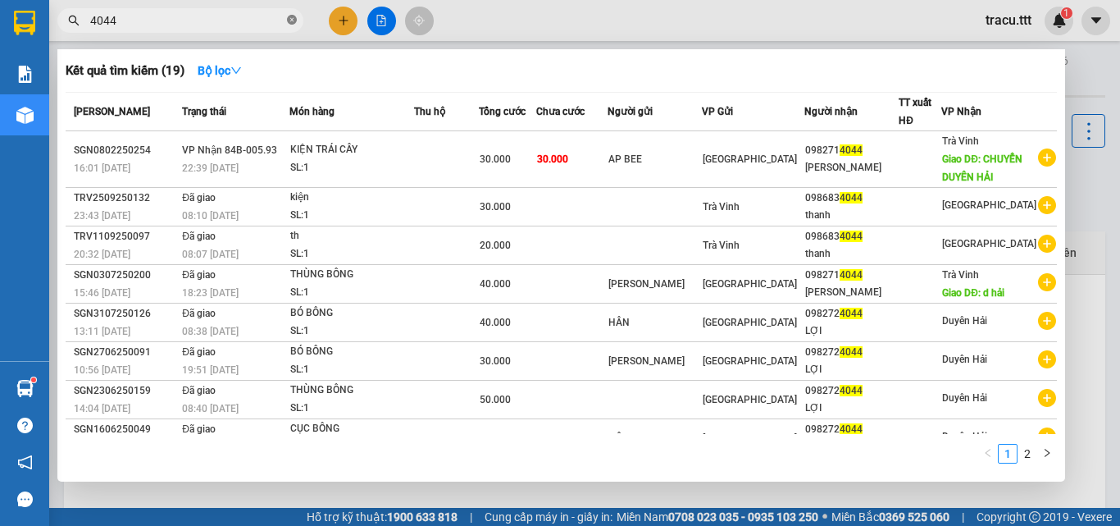
click at [289, 21] on icon "close-circle" at bounding box center [292, 20] width 10 height 10
type input "044"
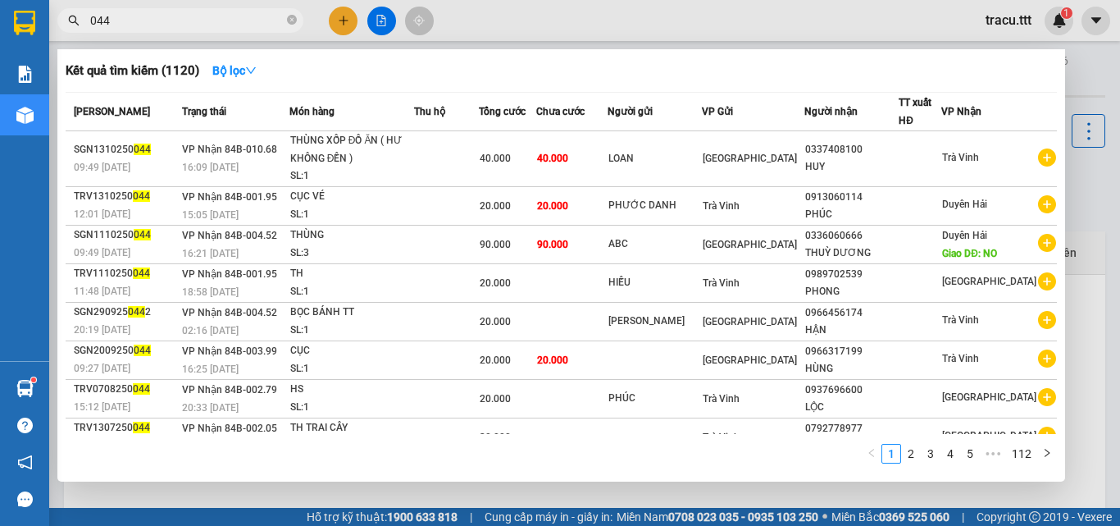
click at [274, 22] on input "044" at bounding box center [187, 20] width 194 height 18
click at [289, 23] on icon "close-circle" at bounding box center [292, 20] width 10 height 10
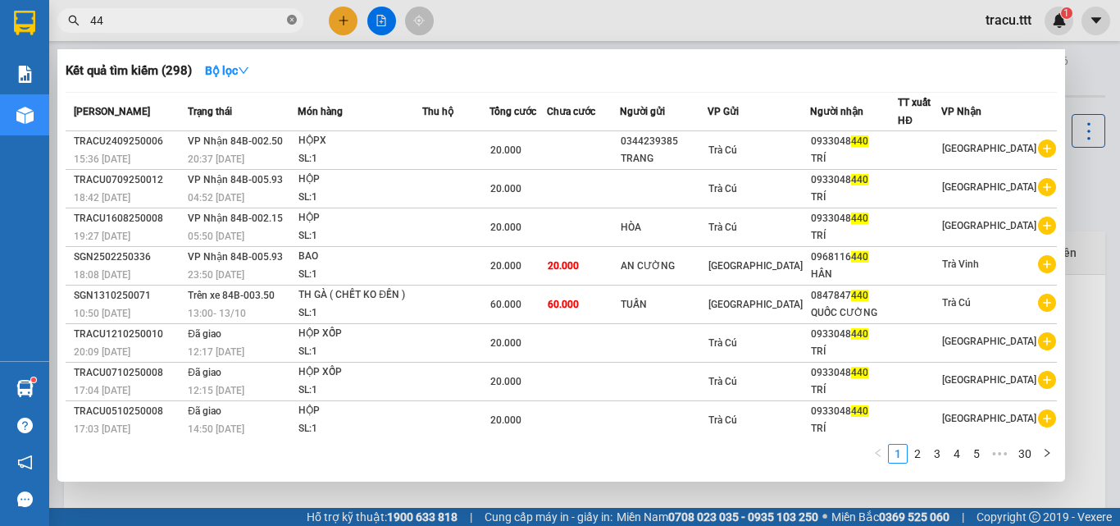
type input "4"
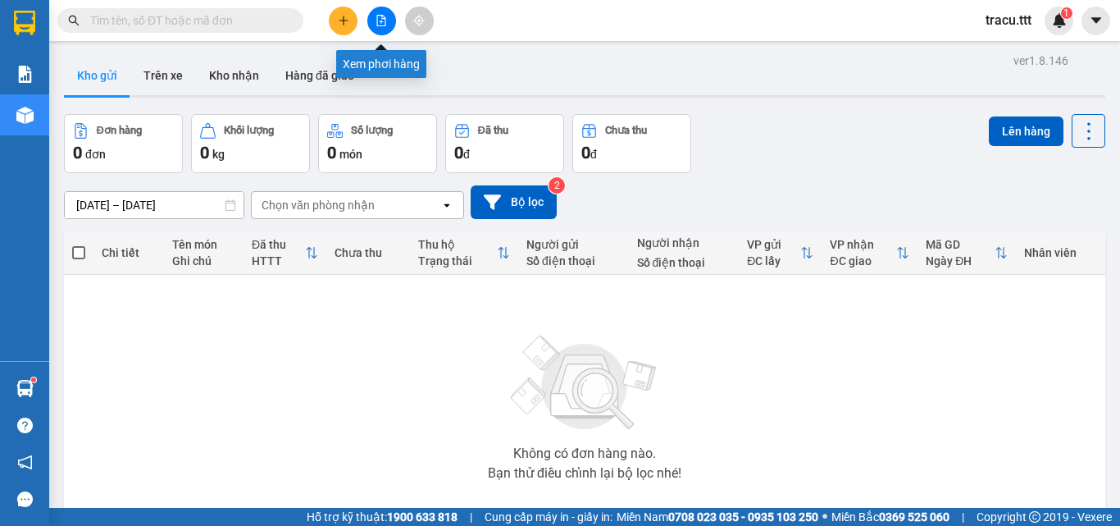
click at [351, 18] on button at bounding box center [343, 21] width 29 height 29
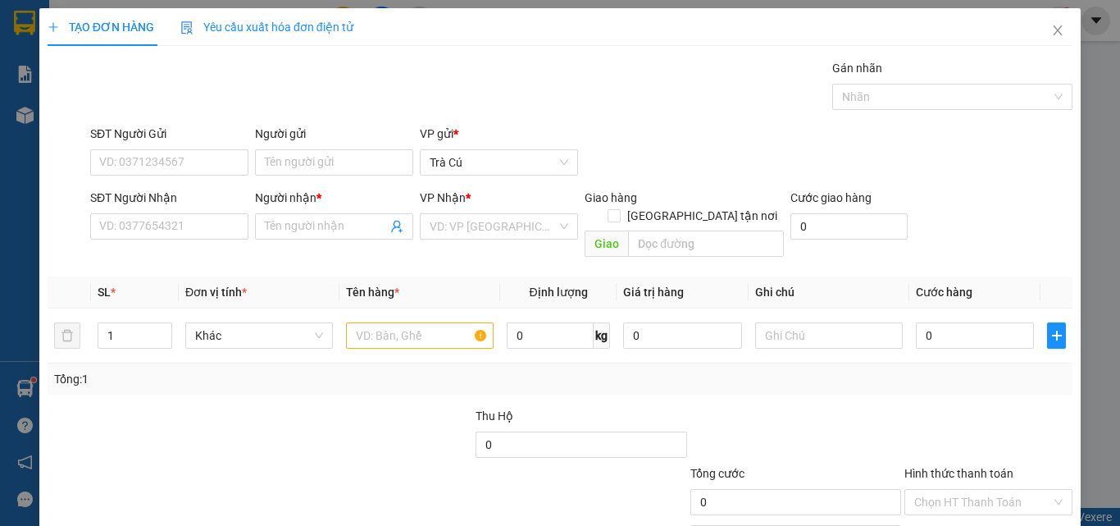
click at [134, 250] on div "Transit Pickup Surcharge Ids Transit Deliver Surcharge Ids Transit Deliver Surc…" at bounding box center [560, 326] width 1025 height 534
click at [137, 235] on input "SĐT Người Nhận" at bounding box center [169, 226] width 158 height 26
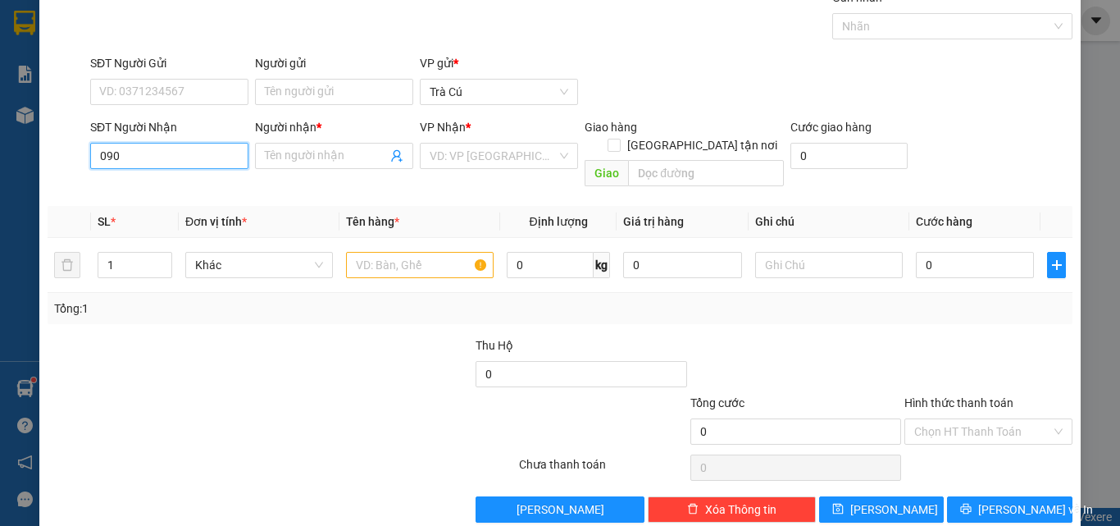
scroll to position [81, 0]
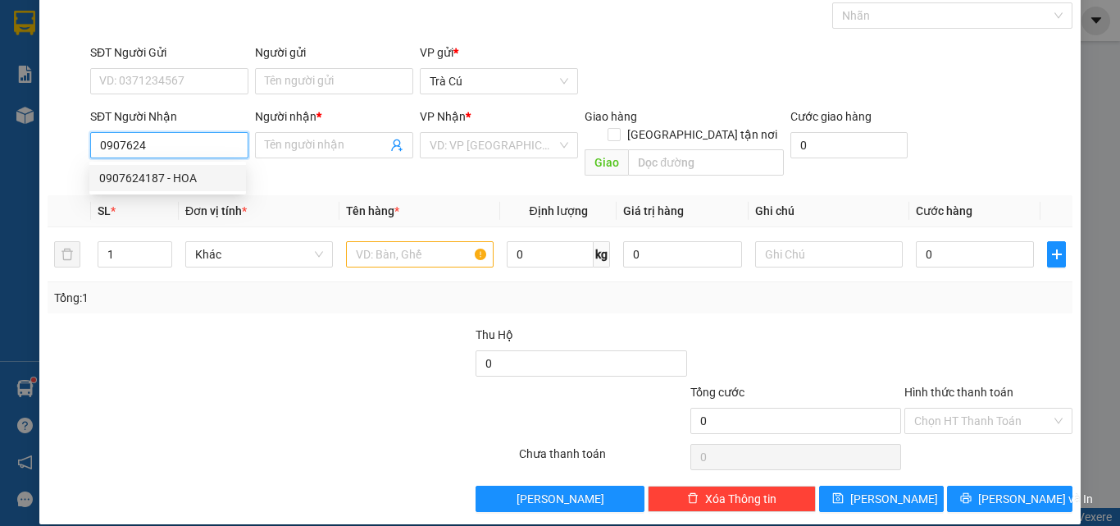
click at [176, 173] on div "0907624187 - HOA" at bounding box center [167, 178] width 137 height 18
type input "0907624187"
type input "HOA"
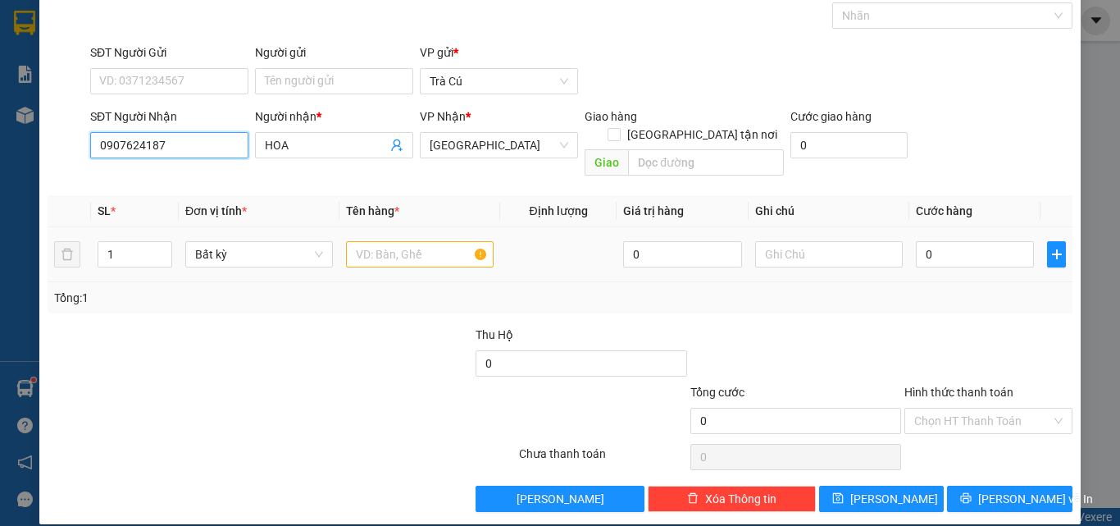
type input "0907624187"
click at [361, 238] on div at bounding box center [420, 254] width 148 height 33
click at [359, 241] on input "text" at bounding box center [420, 254] width 148 height 26
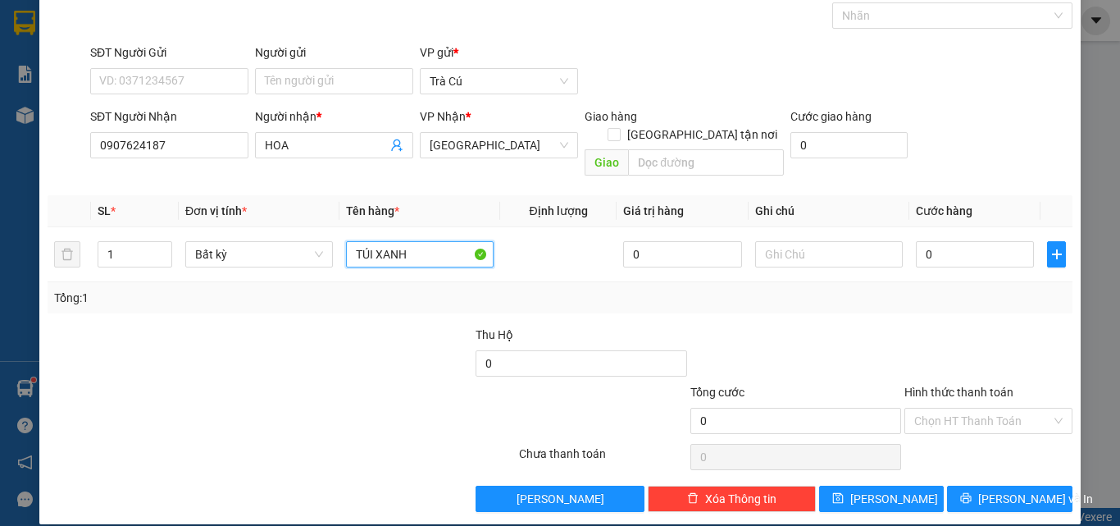
type input "TÚI XANH"
click at [988, 387] on div "Hình thức thanh toán" at bounding box center [989, 395] width 168 height 25
click at [986, 241] on input "0" at bounding box center [975, 254] width 118 height 26
type input "3"
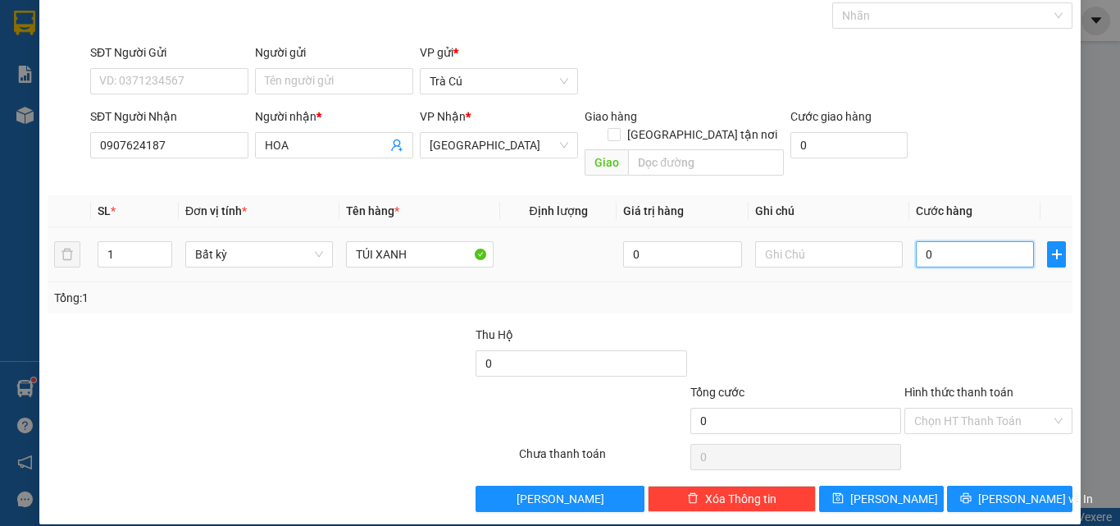
type input "3"
type input "30"
type input "30.000"
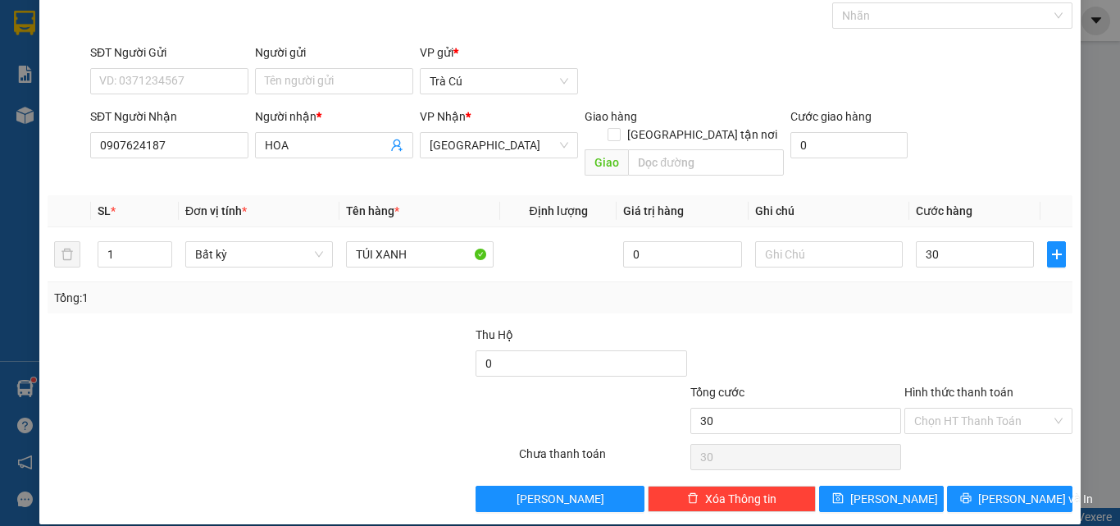
type input "30.000"
click at [1036, 411] on input "Hình thức thanh toán" at bounding box center [982, 420] width 137 height 25
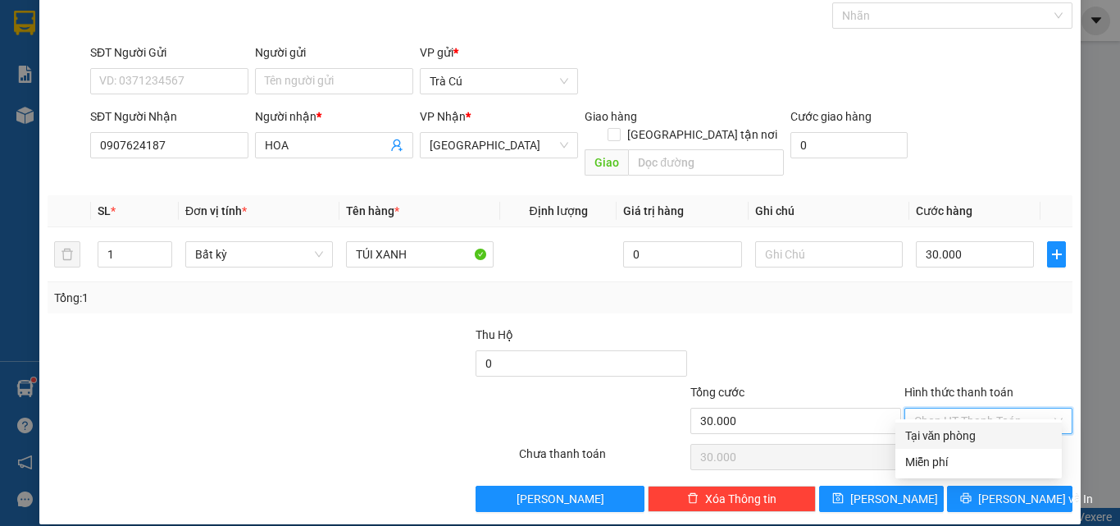
click at [1007, 436] on div "Tại văn phòng" at bounding box center [978, 435] width 147 height 18
type input "0"
click at [968, 461] on div "Transit Pickup Surcharge Ids Transit Deliver Surcharge Ids Transit Deliver Surc…" at bounding box center [560, 245] width 1025 height 534
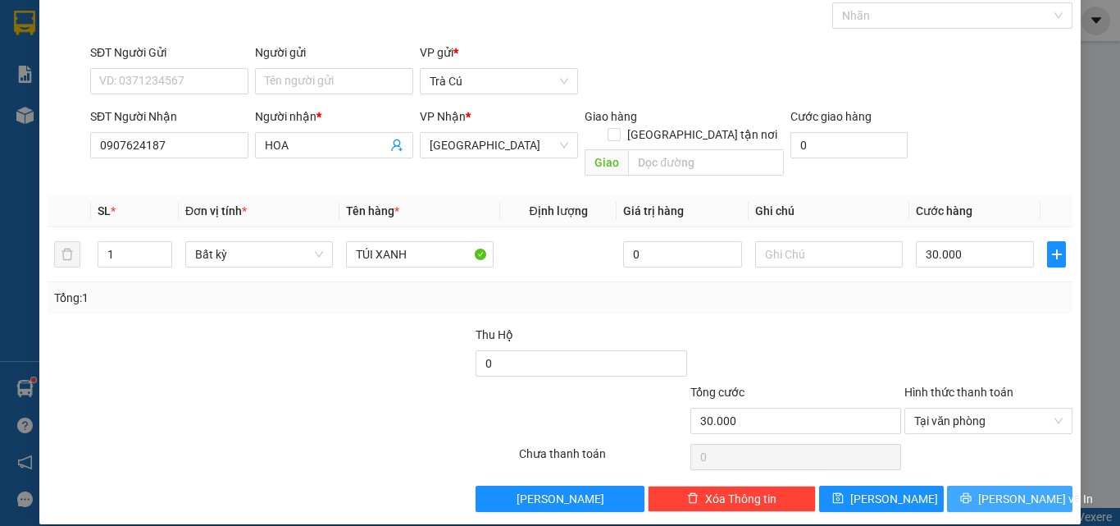
click at [972, 492] on icon "printer" at bounding box center [965, 497] width 11 height 11
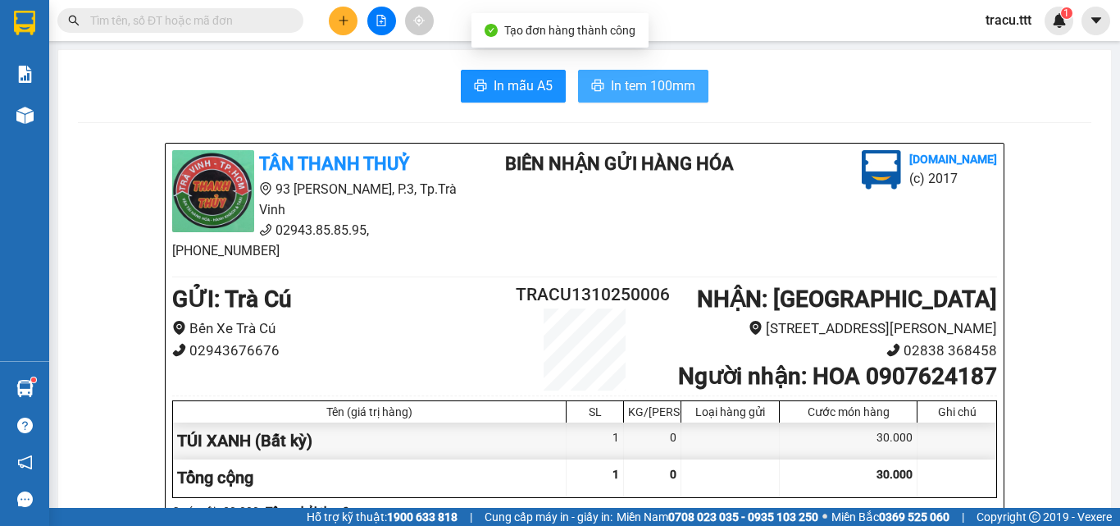
click at [655, 79] on span "In tem 100mm" at bounding box center [653, 85] width 84 height 21
click at [697, 98] on button "In tem 100mm" at bounding box center [643, 86] width 130 height 33
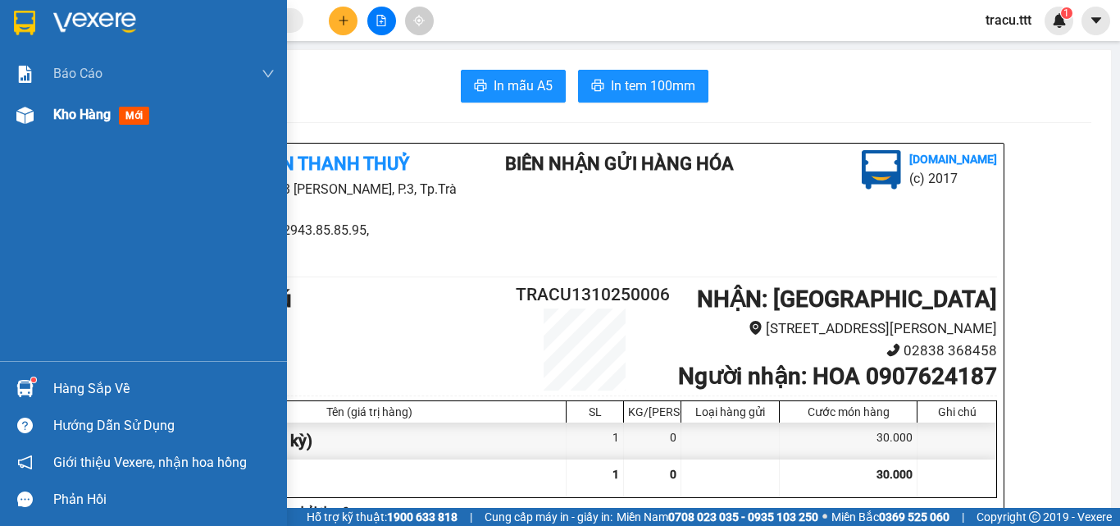
click at [120, 112] on div "Kho hàng mới" at bounding box center [104, 114] width 103 height 21
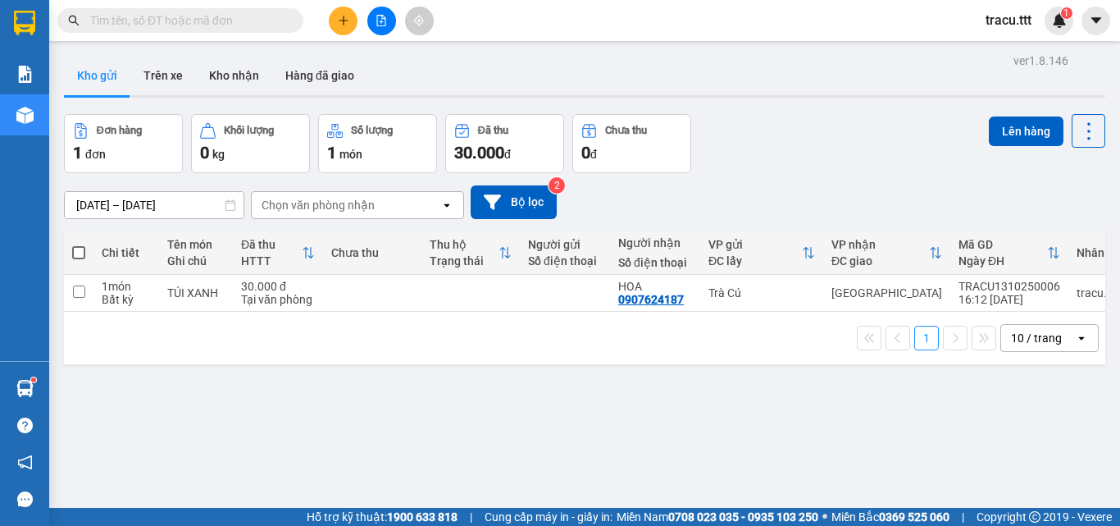
click at [267, 25] on input "text" at bounding box center [187, 20] width 194 height 18
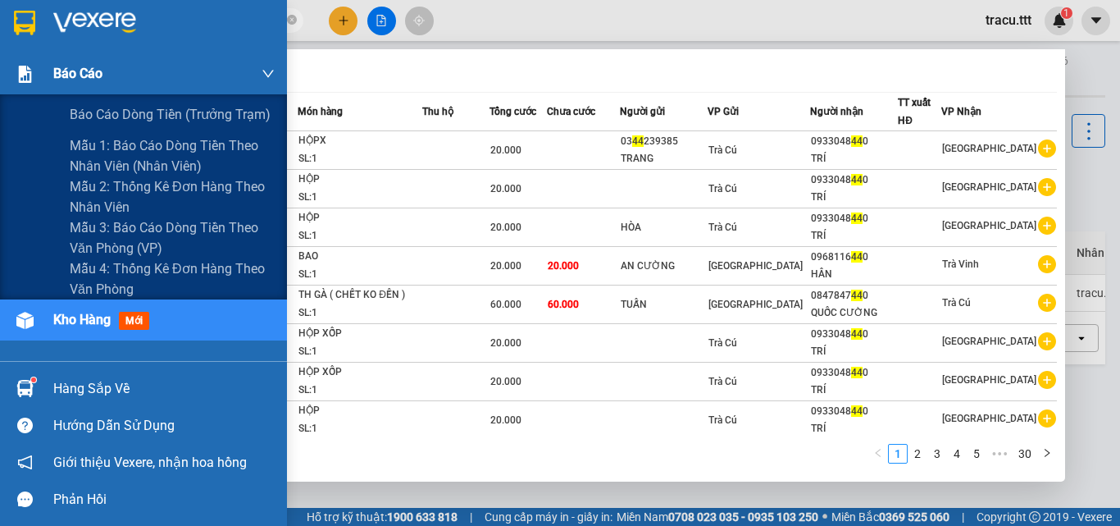
type input "440"
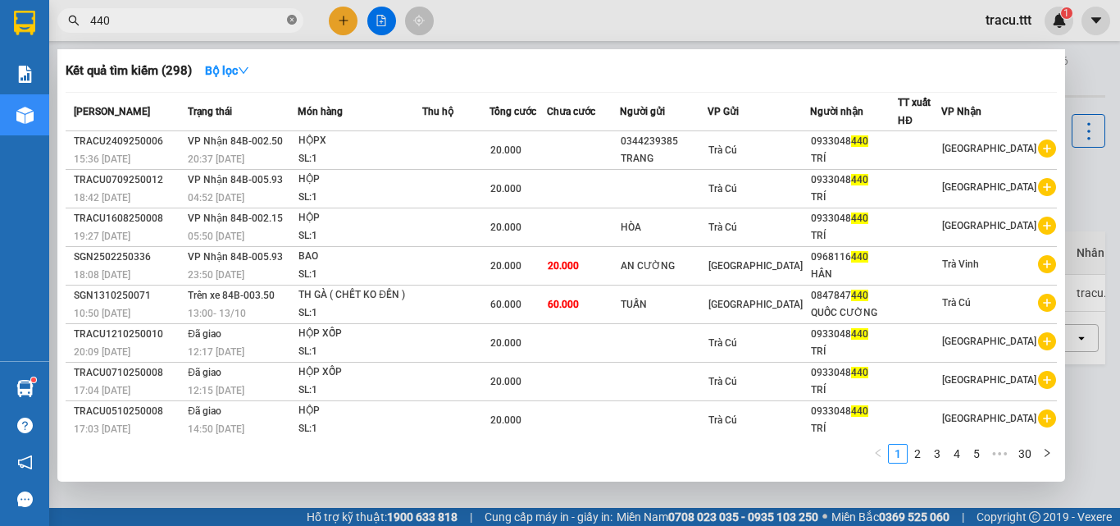
click at [290, 13] on span at bounding box center [292, 21] width 10 height 16
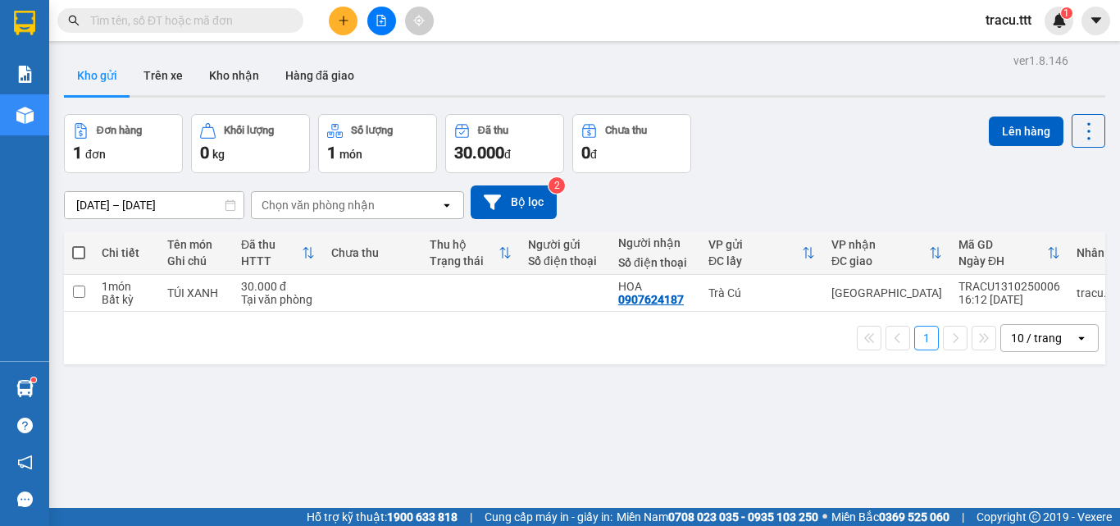
click at [331, 17] on button at bounding box center [343, 21] width 29 height 29
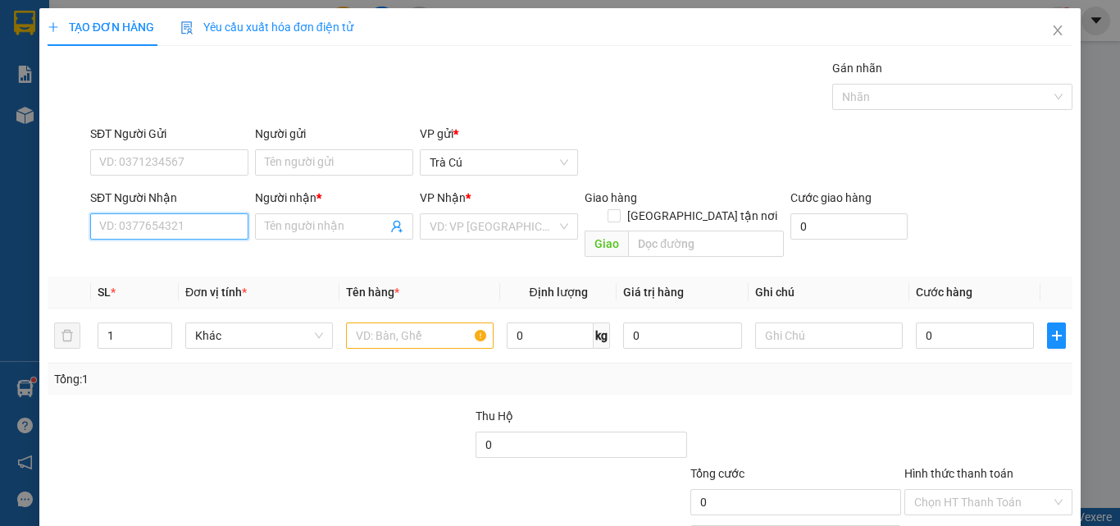
click at [212, 223] on input "SĐT Người Nhận" at bounding box center [169, 226] width 158 height 26
click at [209, 257] on div "02837510076 - LABO ASIA" at bounding box center [167, 259] width 137 height 18
type input "02837510076"
type input "LABO ASIA"
type input "02837510076"
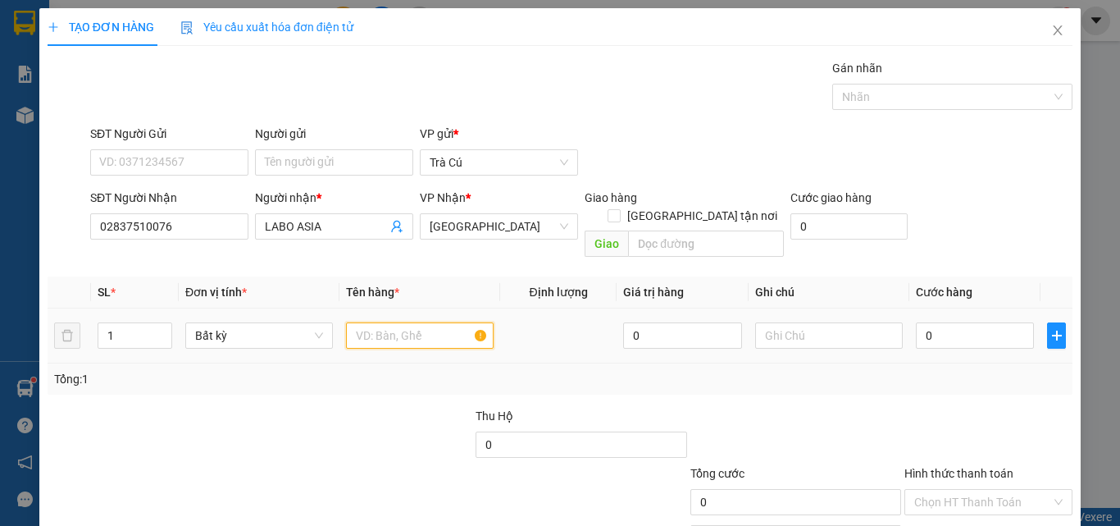
click at [371, 322] on input "text" at bounding box center [420, 335] width 148 height 26
type input "HỘP"
click at [928, 322] on input "0" at bounding box center [975, 335] width 118 height 26
type input "2"
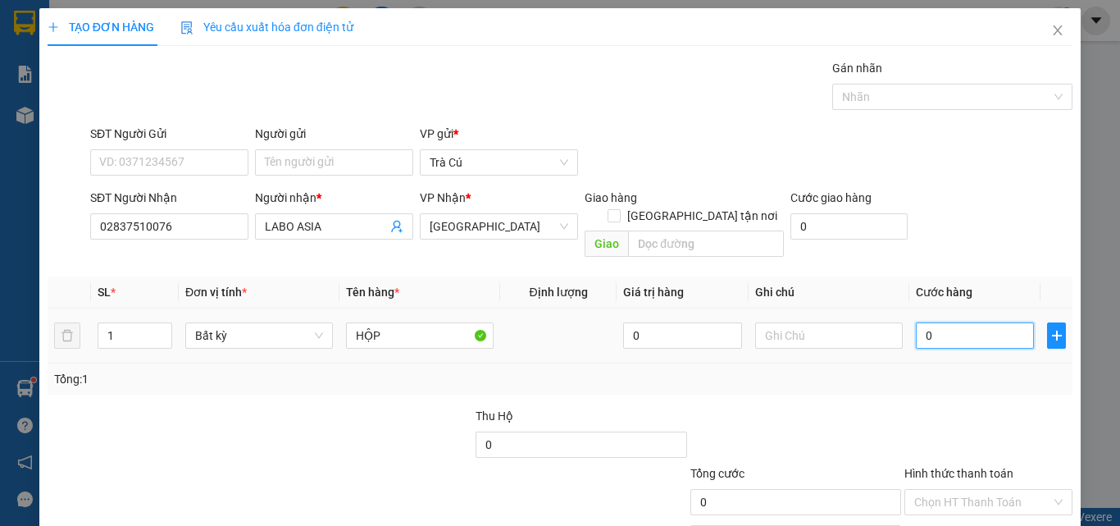
type input "2"
type input "20"
type input "20.000"
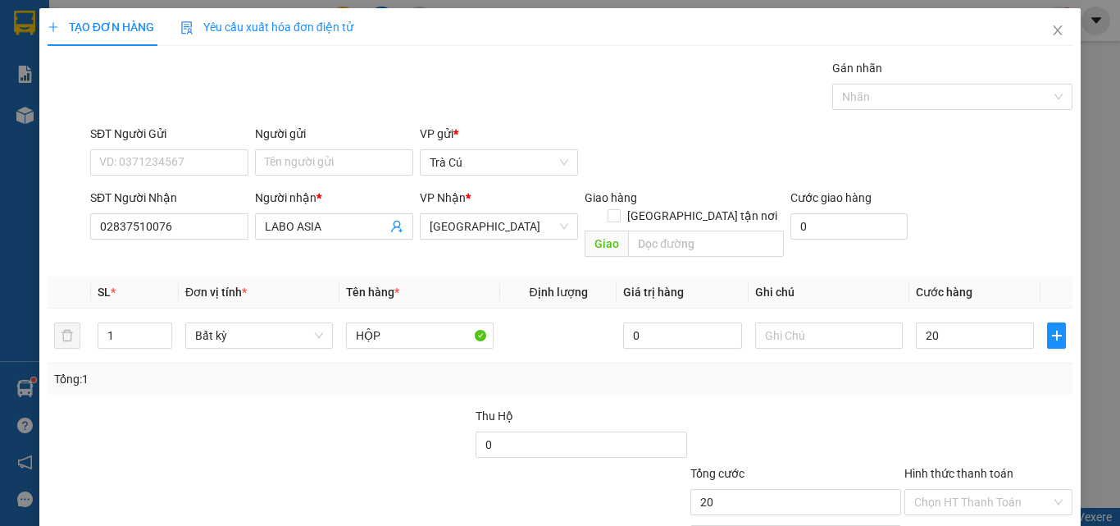
type input "20.000"
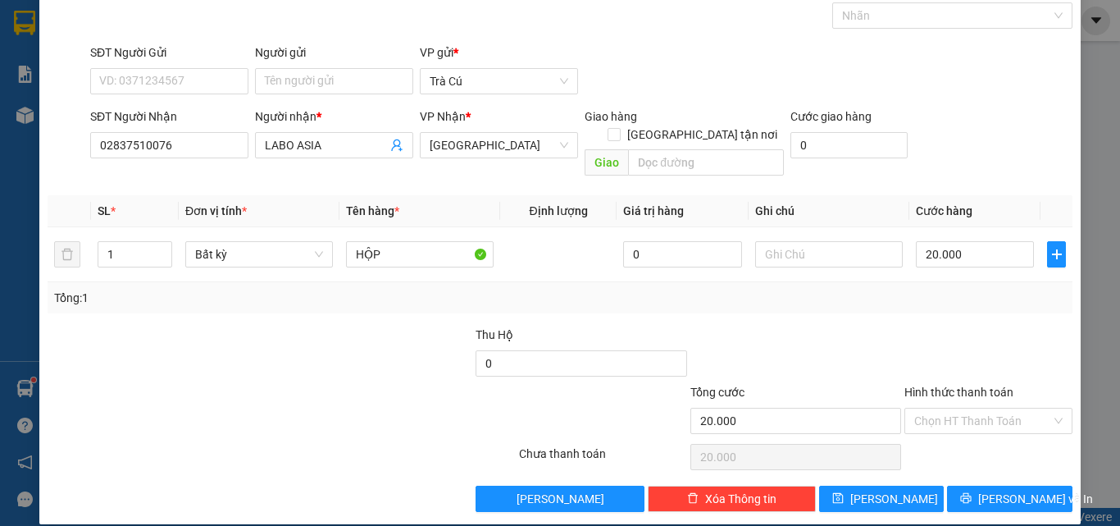
click at [1021, 417] on div "Hình thức thanh toán Chọn HT Thanh Toán" at bounding box center [989, 411] width 168 height 57
click at [1021, 410] on input "Hình thức thanh toán" at bounding box center [982, 420] width 137 height 25
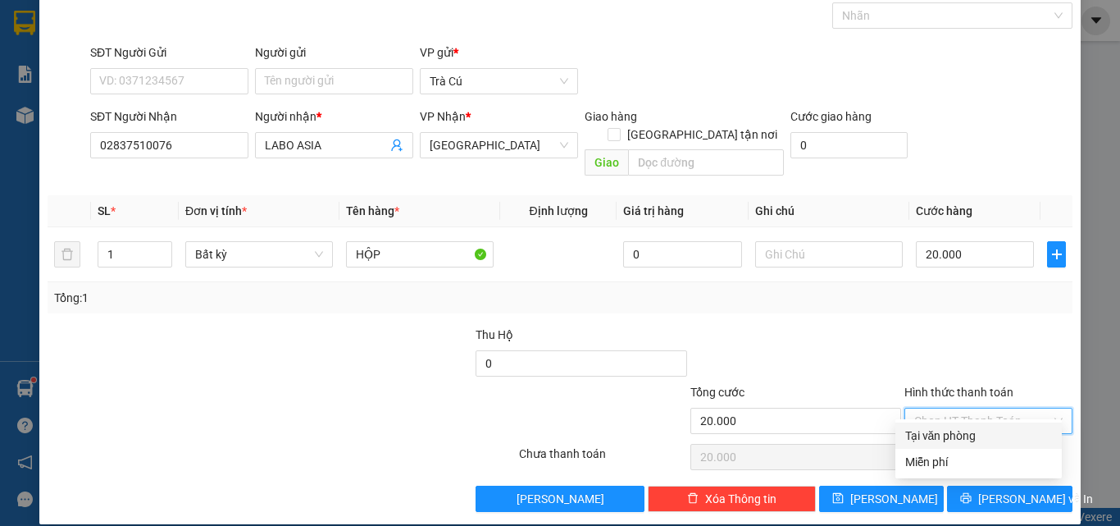
click at [1012, 438] on div "Tại văn phòng" at bounding box center [978, 435] width 147 height 18
type input "0"
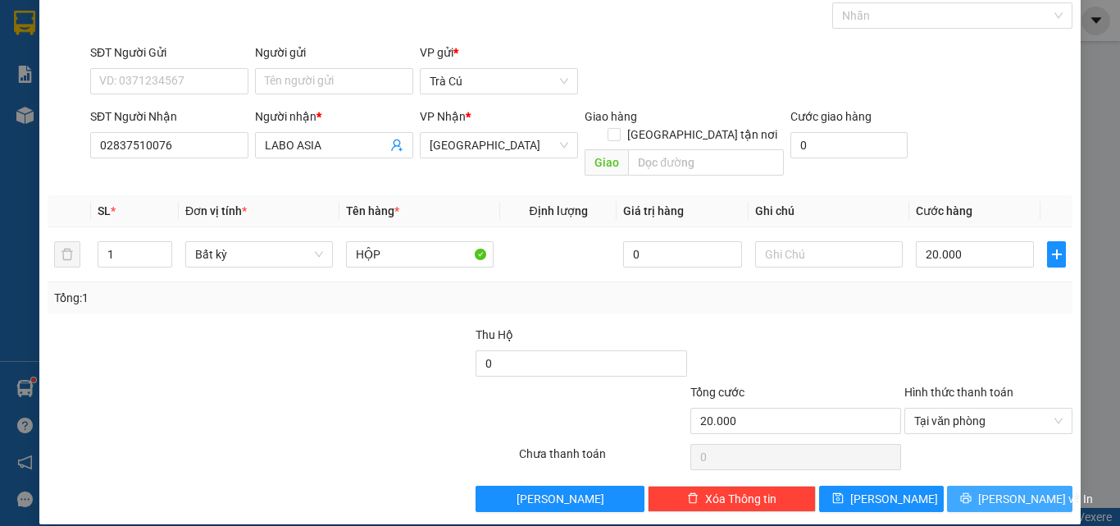
click at [1017, 490] on span "[PERSON_NAME] và In" at bounding box center [1035, 499] width 115 height 18
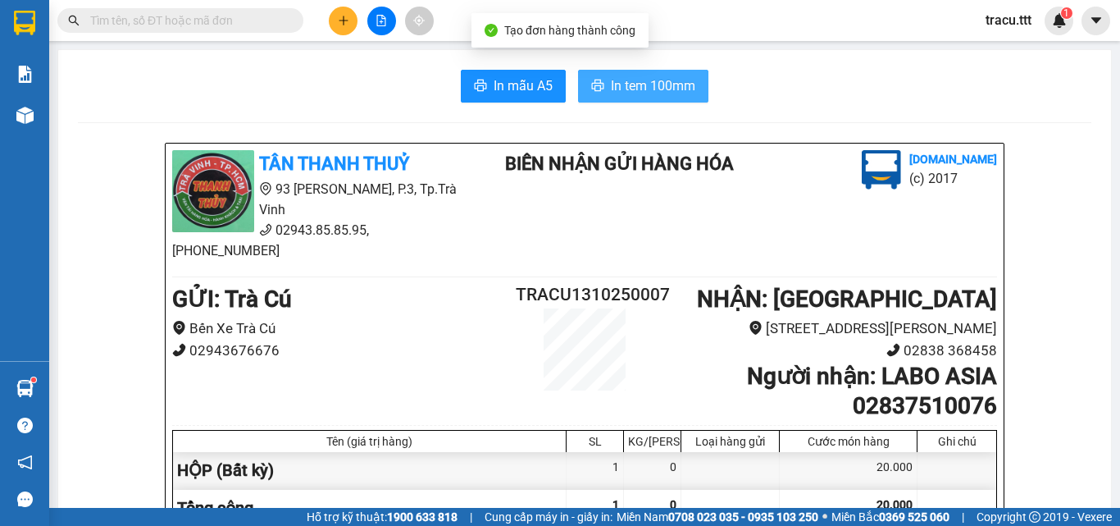
drag, startPoint x: 654, startPoint y: 98, endPoint x: 663, endPoint y: 101, distance: 9.6
click at [655, 97] on button "In tem 100mm" at bounding box center [643, 86] width 130 height 33
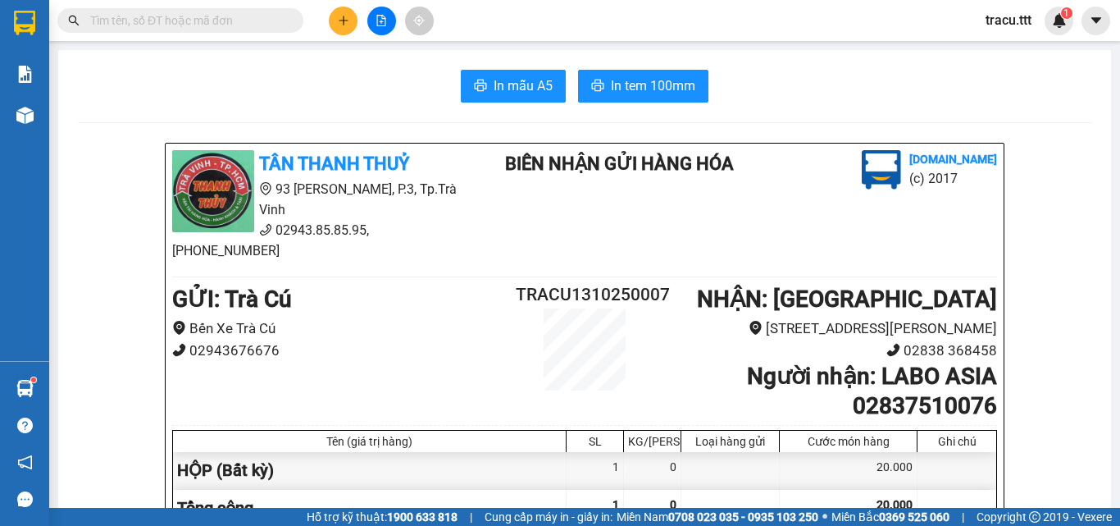
click at [383, 16] on icon "file-add" at bounding box center [381, 20] width 11 height 11
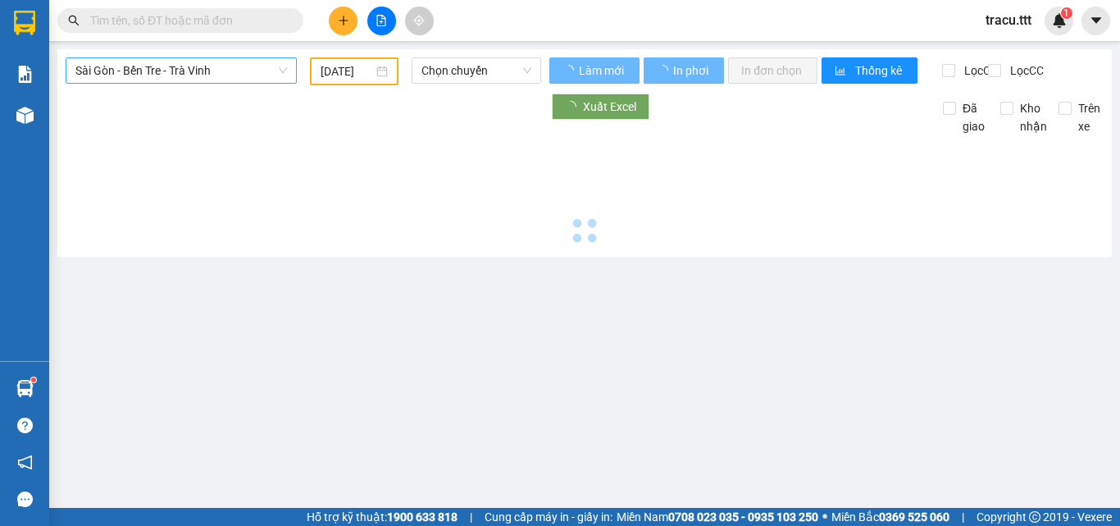
click at [268, 78] on span "Sài Gòn - Bến Tre - Trà Vinh" at bounding box center [181, 70] width 212 height 25
type input "[DATE]"
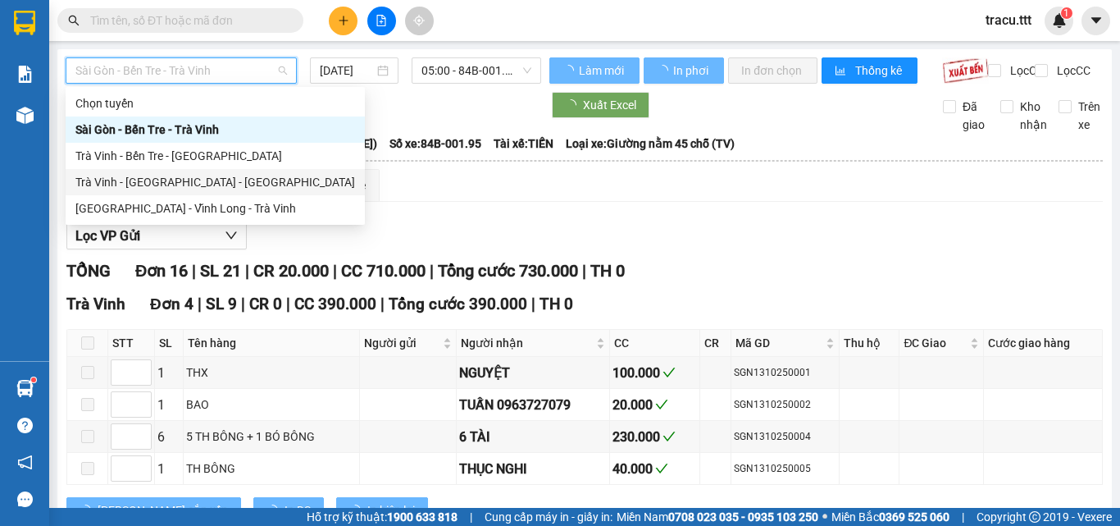
click at [226, 211] on div "[GEOGRAPHIC_DATA] - Vĩnh Long - Trà Vinh" at bounding box center [215, 208] width 280 height 18
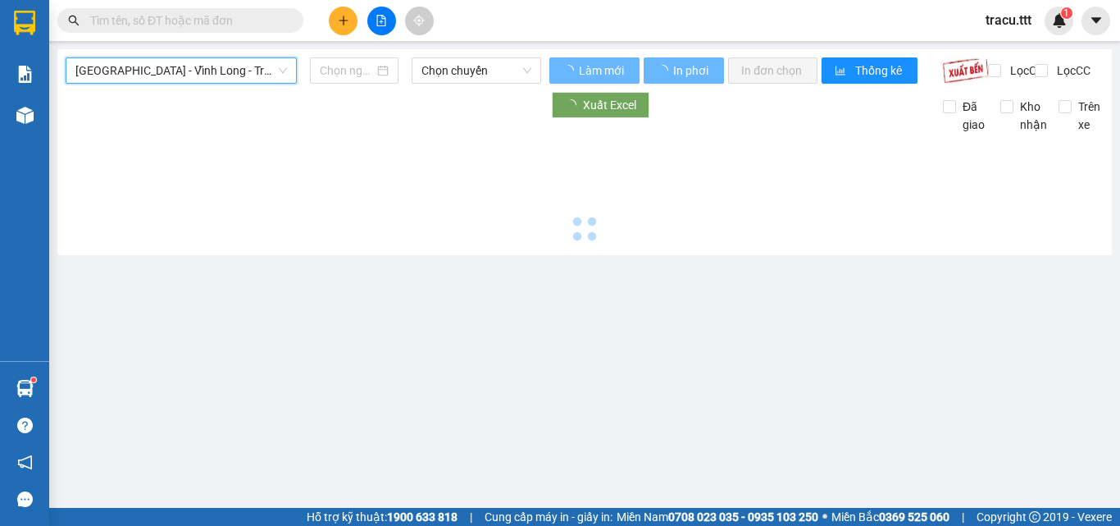
type input "[DATE]"
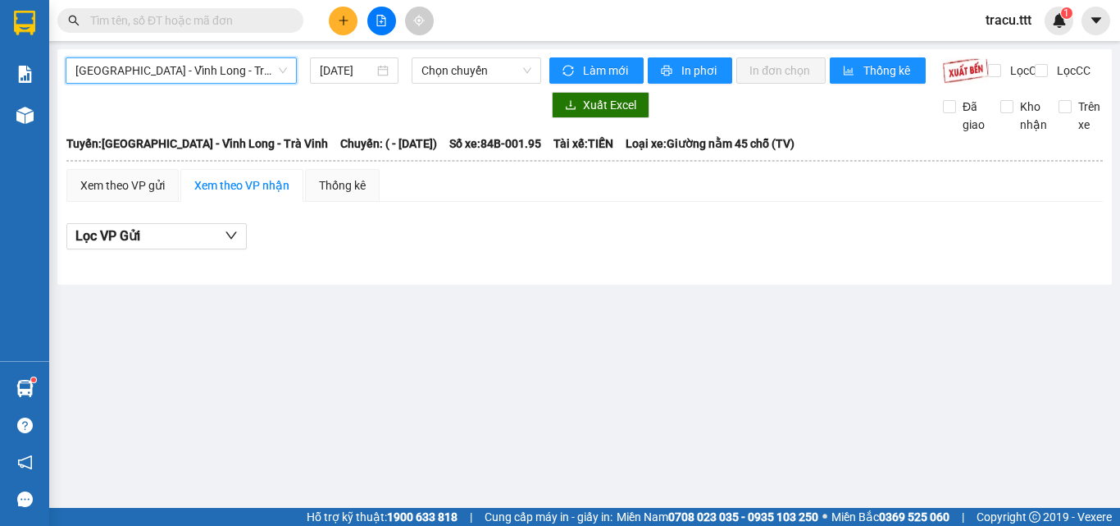
click at [225, 80] on span "[GEOGRAPHIC_DATA] - Vĩnh Long - Trà Vinh" at bounding box center [181, 70] width 212 height 25
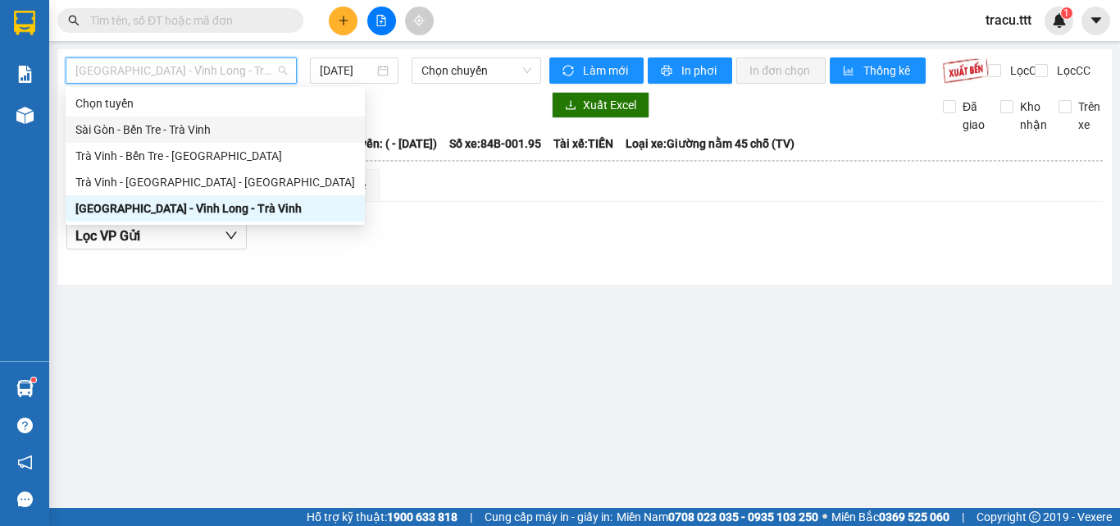
click at [214, 123] on div "Sài Gòn - Bến Tre - Trà Vinh" at bounding box center [215, 130] width 280 height 18
type input "[DATE]"
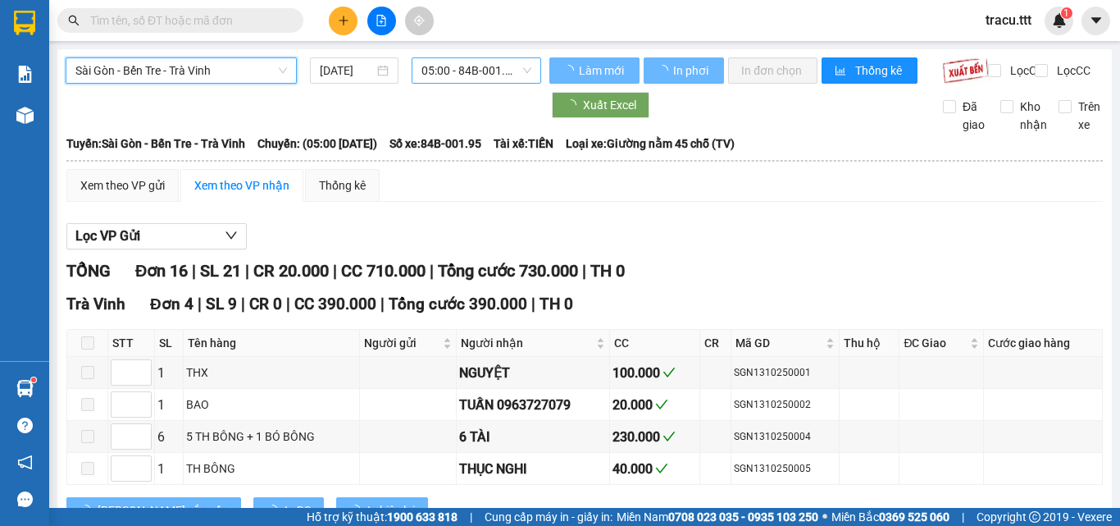
click at [435, 76] on span "05:00 - 84B-001.95" at bounding box center [477, 70] width 110 height 25
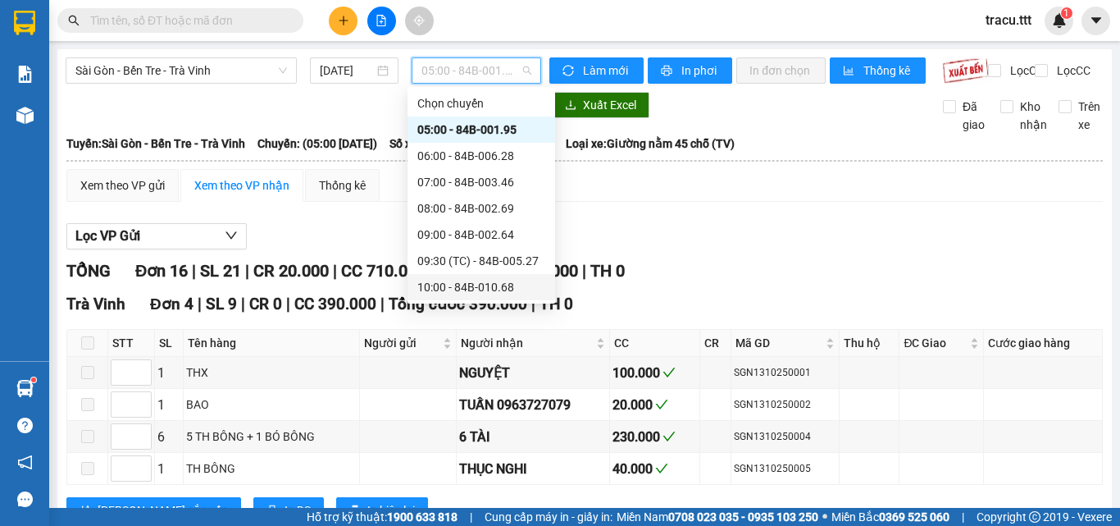
click at [463, 289] on div "10:00 - 84B-010.68" at bounding box center [481, 287] width 128 height 18
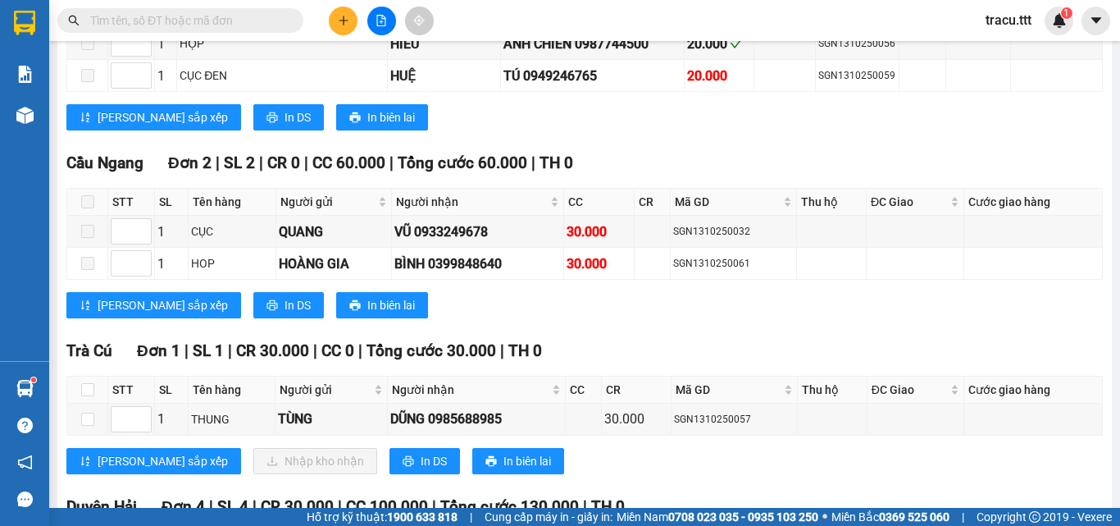
scroll to position [1073, 0]
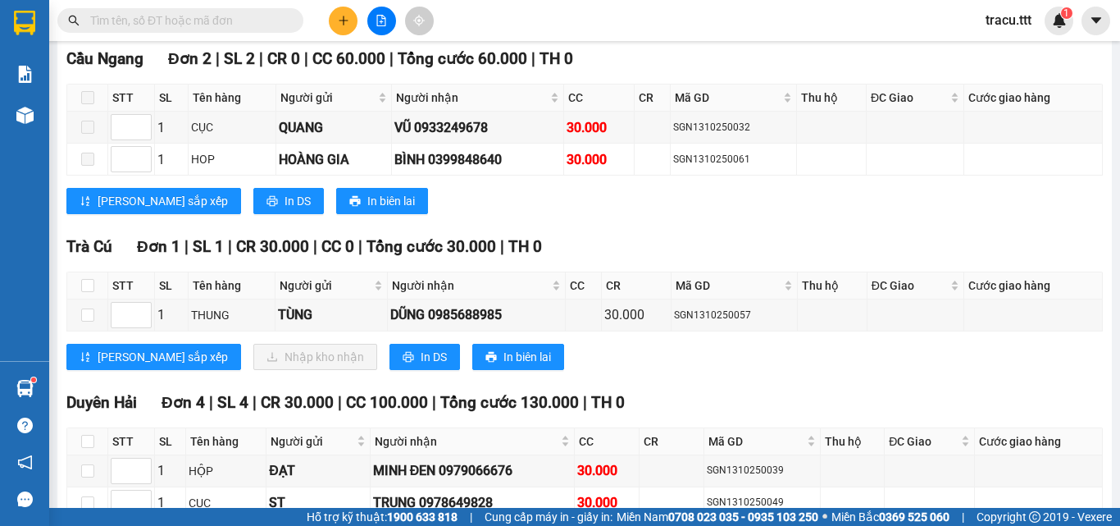
click at [80, 299] on th at bounding box center [87, 285] width 41 height 27
click at [91, 294] on label at bounding box center [87, 285] width 13 height 18
click at [91, 292] on input "checkbox" at bounding box center [87, 285] width 13 height 13
checkbox input "true"
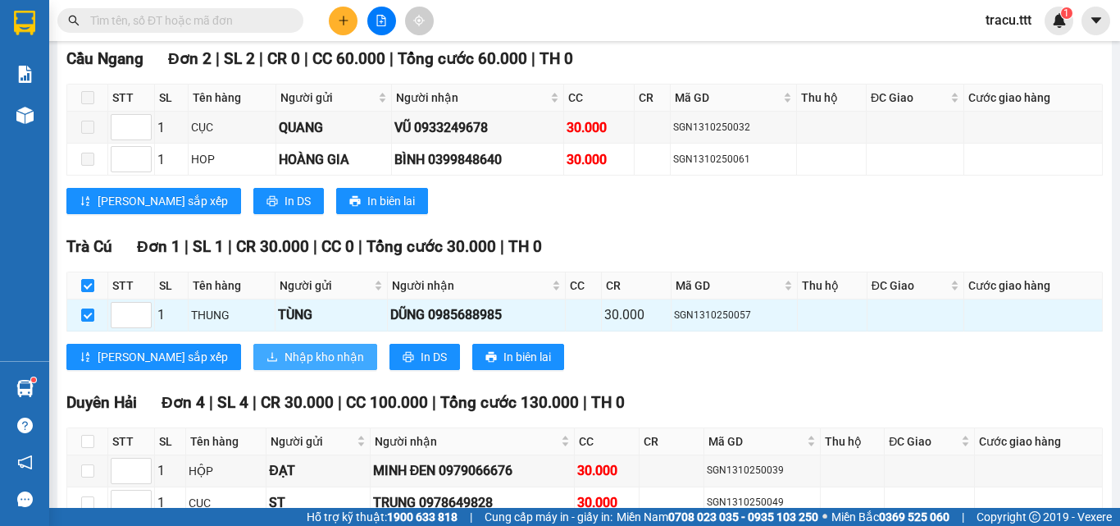
click at [253, 370] on button "Nhập kho nhận" at bounding box center [315, 357] width 124 height 26
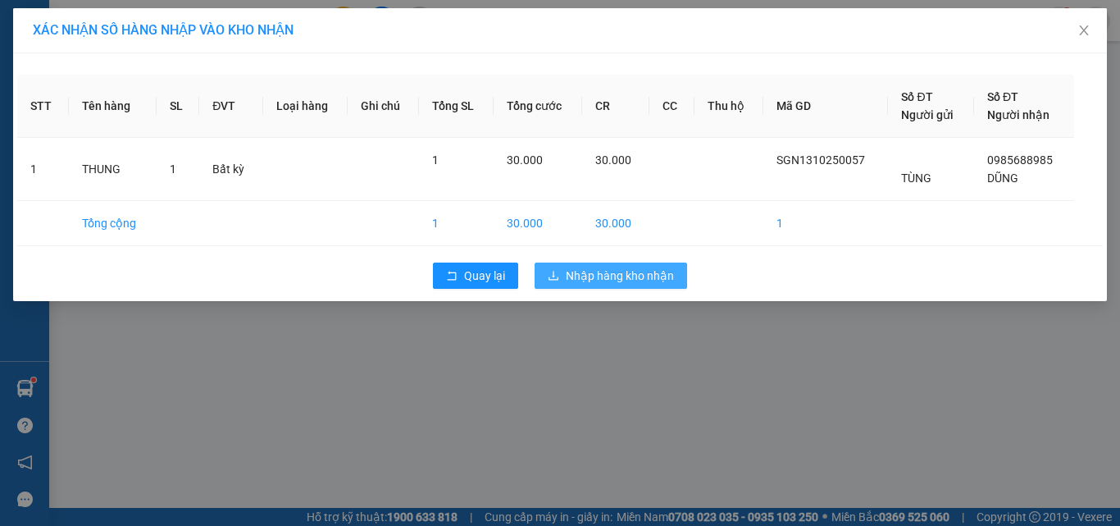
click at [683, 280] on button "Nhập hàng kho nhận" at bounding box center [611, 275] width 153 height 26
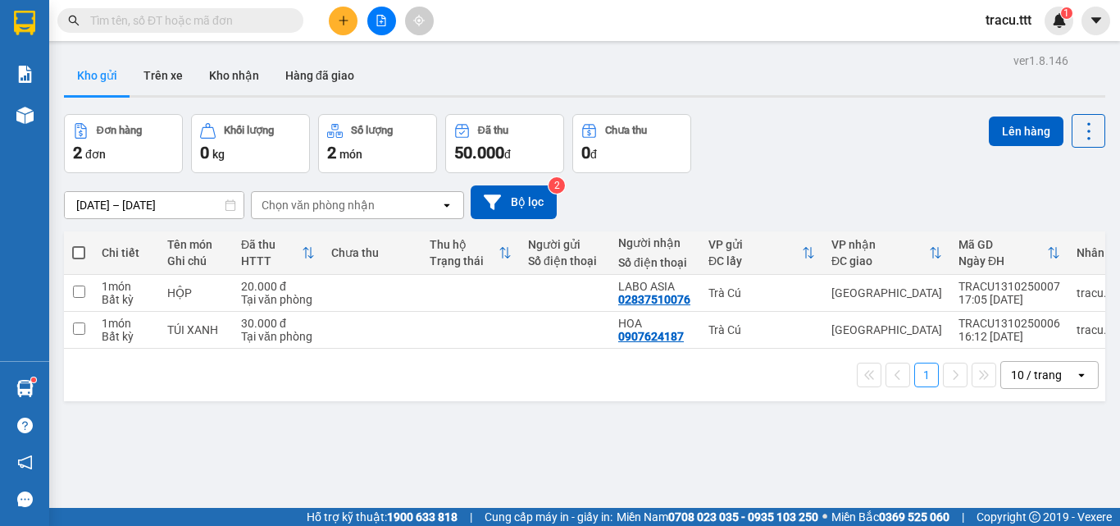
click at [292, 26] on span at bounding box center [292, 20] width 10 height 18
click at [289, 22] on span at bounding box center [292, 20] width 10 height 18
click at [242, 14] on input "text" at bounding box center [187, 20] width 194 height 18
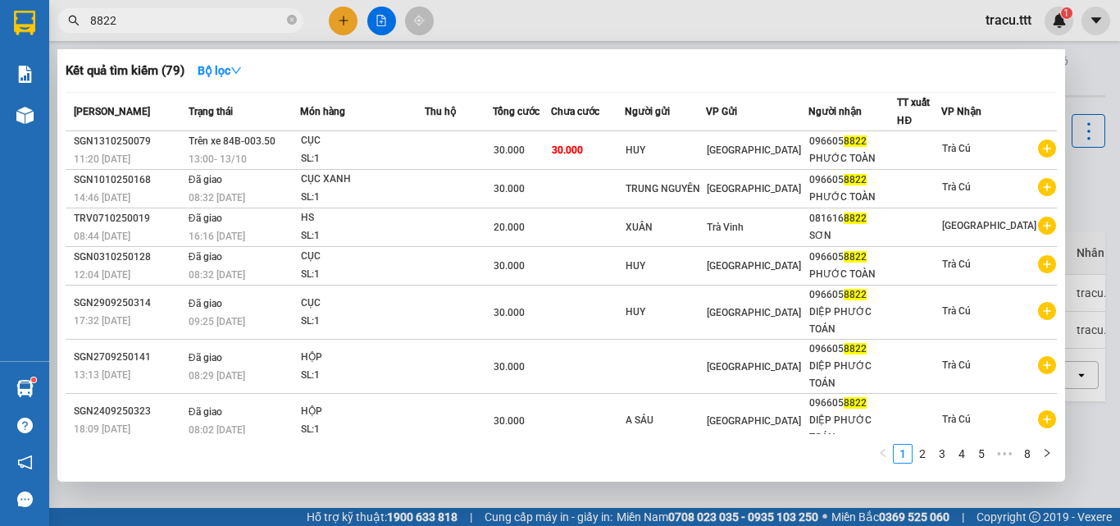
type input "8822"
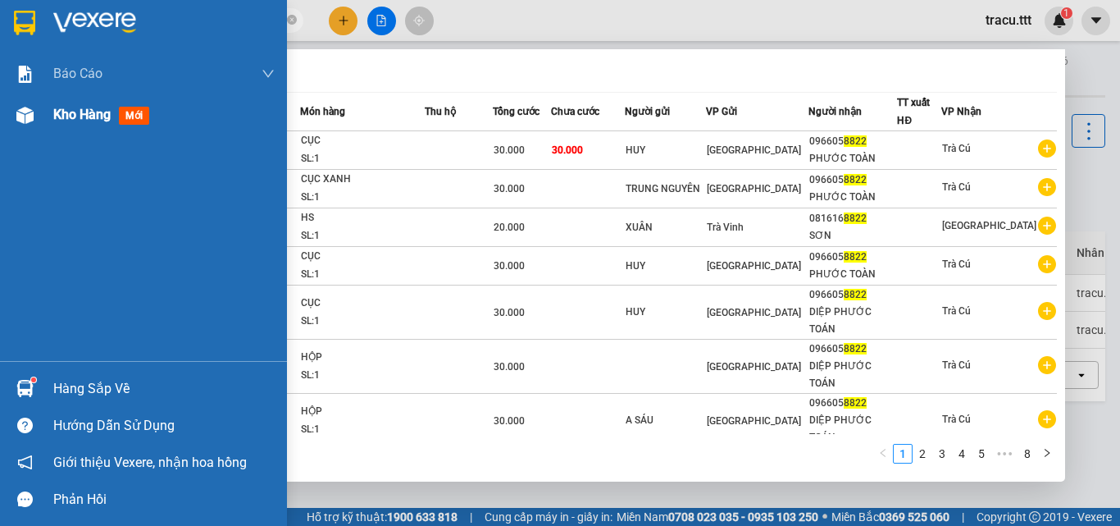
click at [97, 112] on span "Kho hàng" at bounding box center [81, 115] width 57 height 16
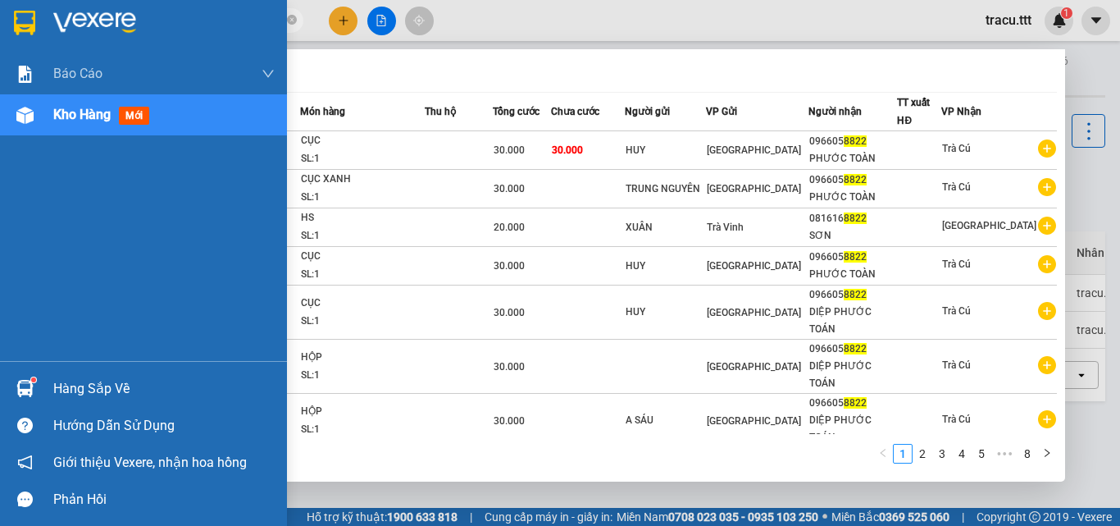
click at [74, 113] on span "Kho hàng" at bounding box center [81, 115] width 57 height 16
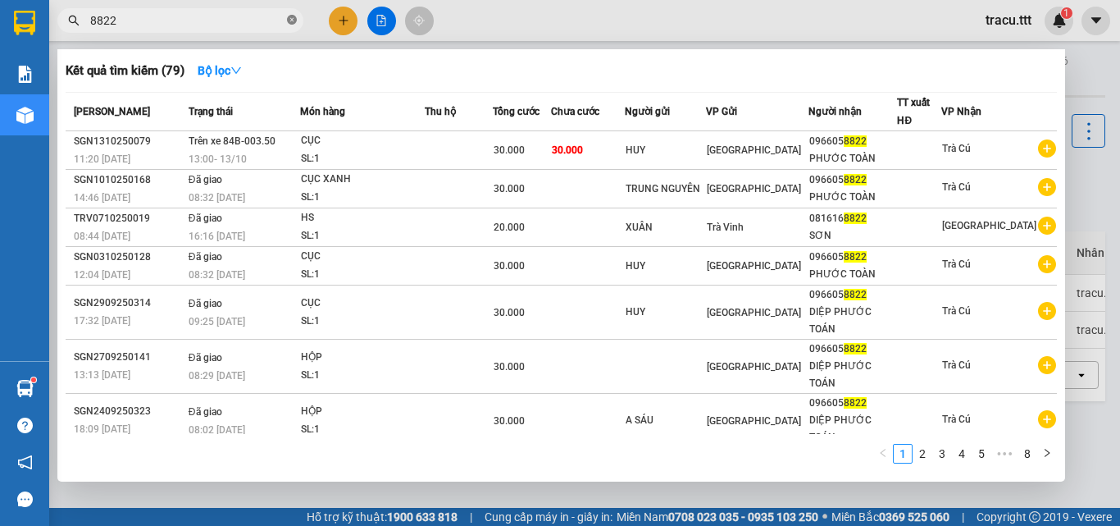
click at [289, 14] on span at bounding box center [292, 21] width 10 height 16
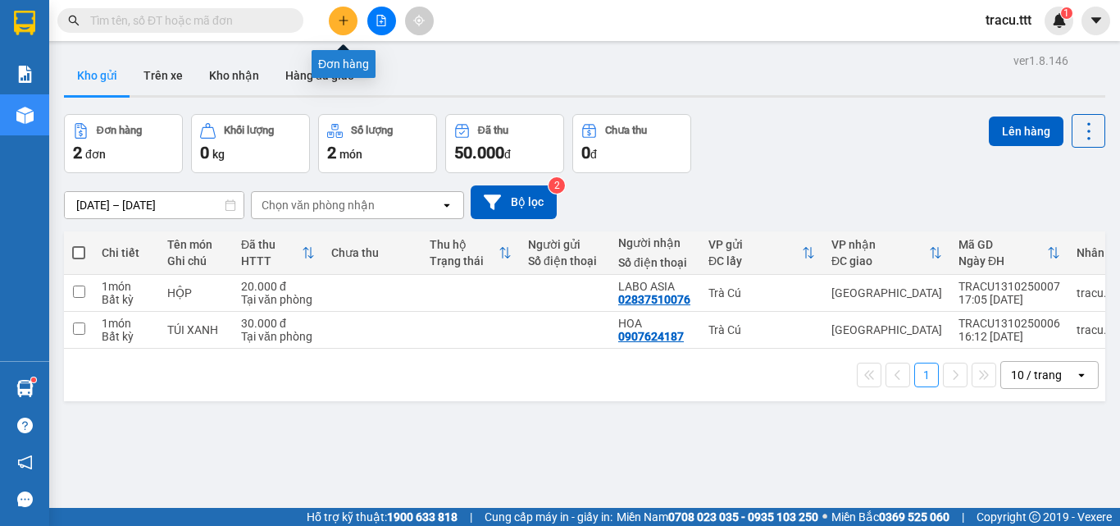
click at [345, 20] on icon "plus" at bounding box center [343, 20] width 11 height 11
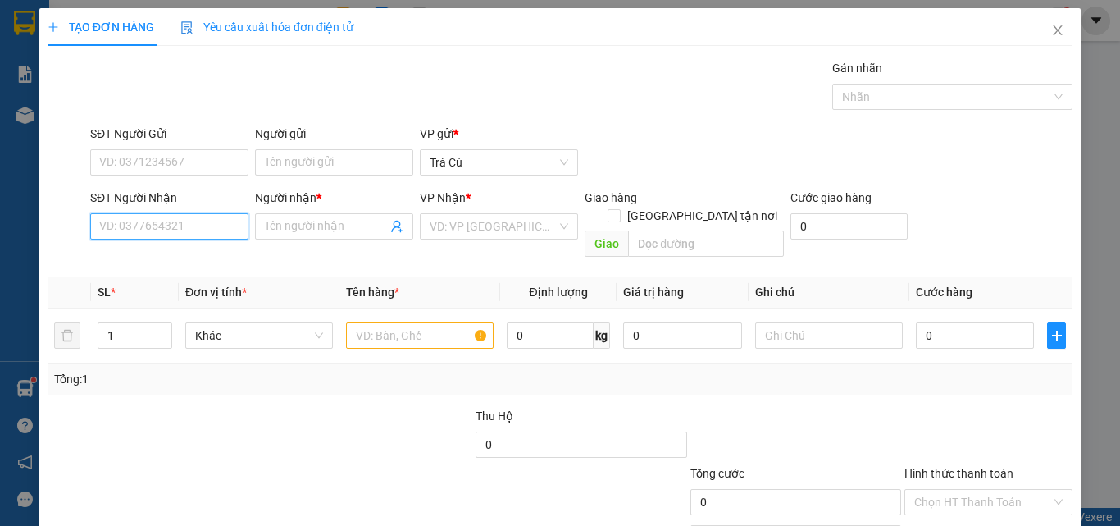
click at [214, 226] on input "SĐT Người Nhận" at bounding box center [169, 226] width 158 height 26
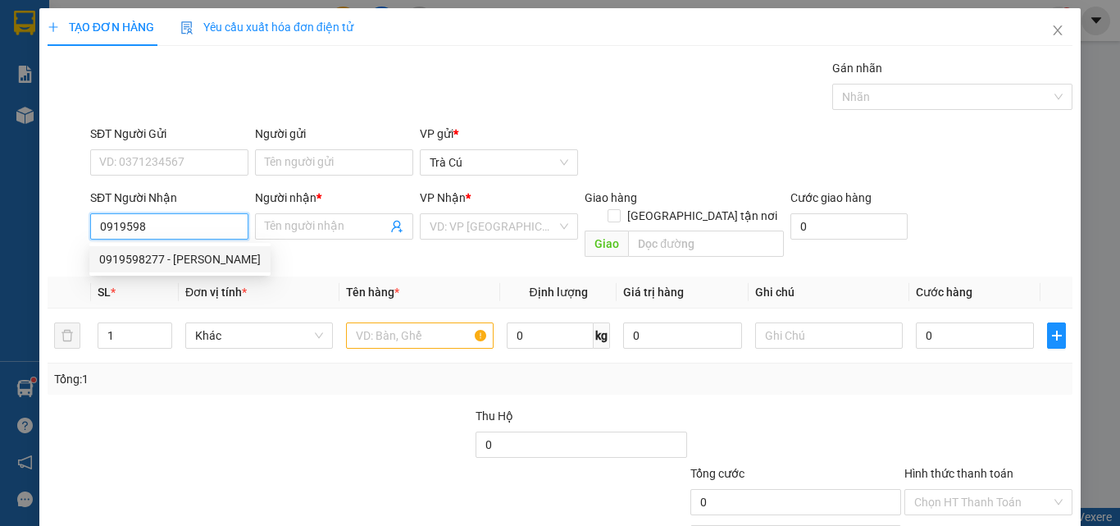
click at [167, 257] on div "0919598277 - [PERSON_NAME]" at bounding box center [180, 259] width 162 height 18
type input "0919598277"
type input "[PERSON_NAME]"
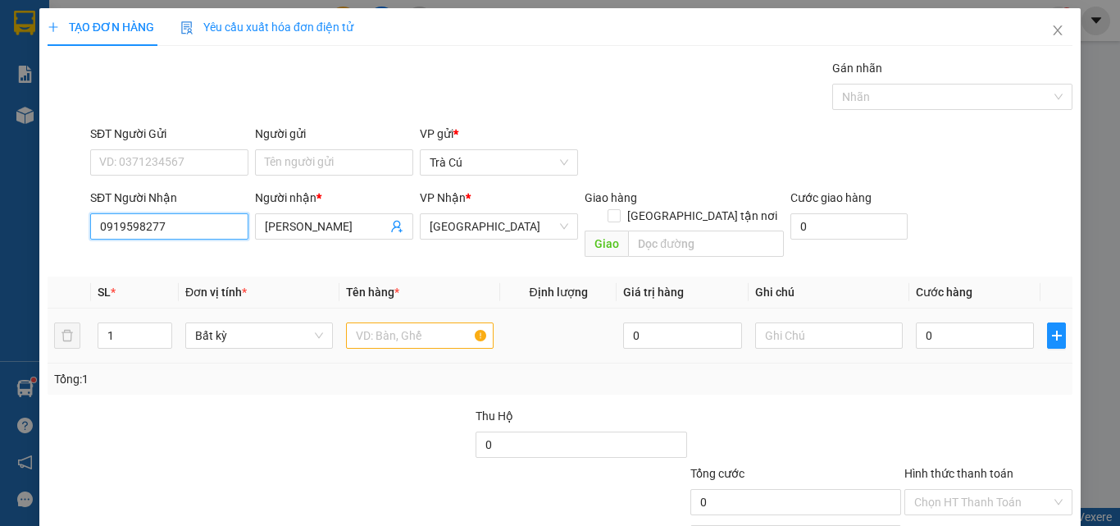
type input "0919598277"
click at [422, 322] on input "text" at bounding box center [420, 335] width 148 height 26
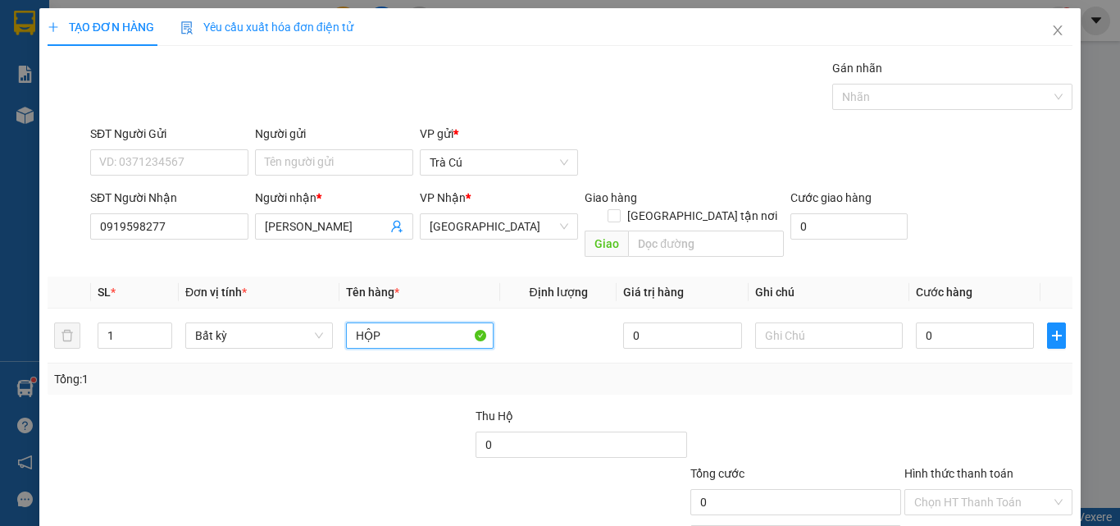
type input "HỘP"
click at [1007, 327] on input "0" at bounding box center [975, 335] width 118 height 26
type input "2"
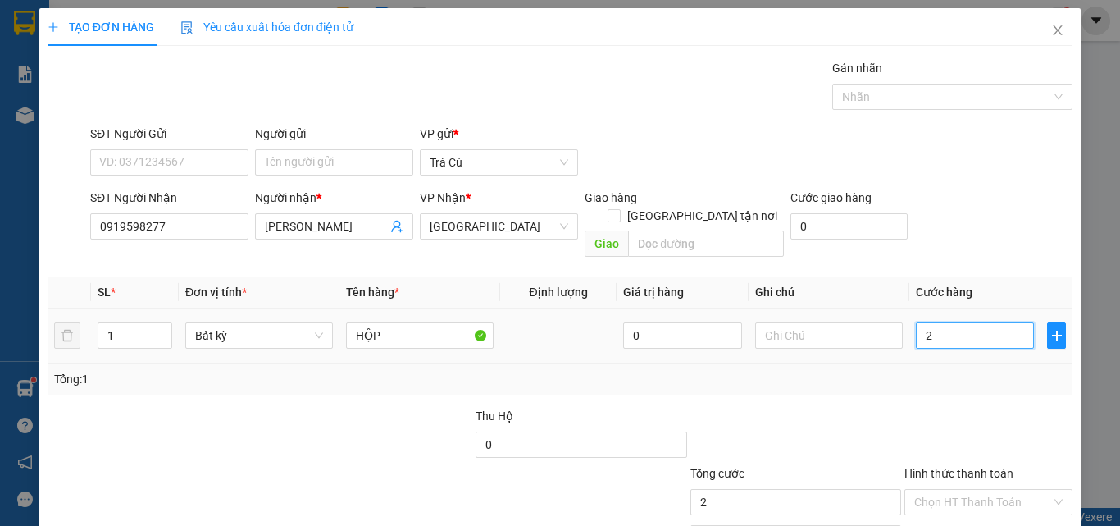
type input "20"
type input "20.000"
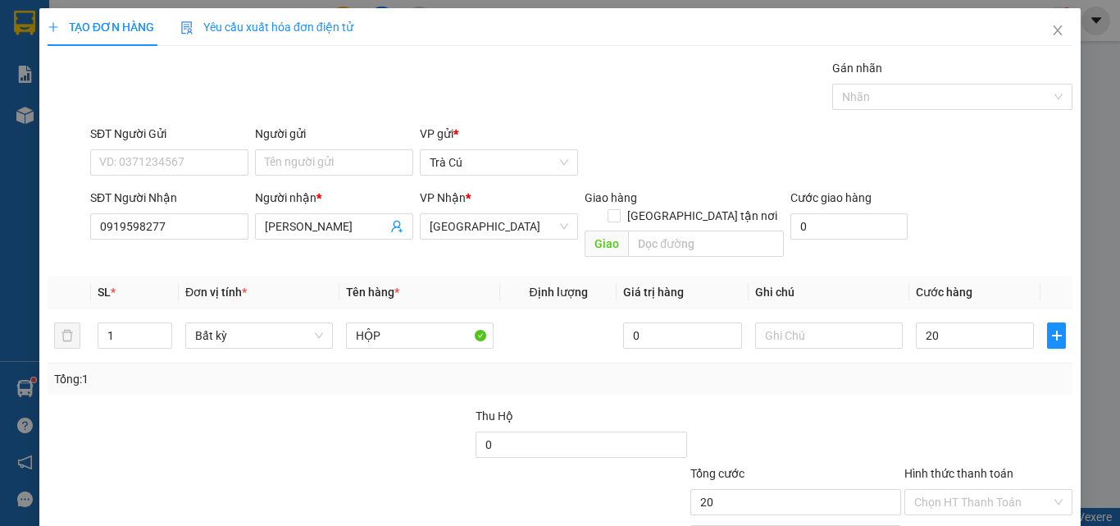
type input "20.000"
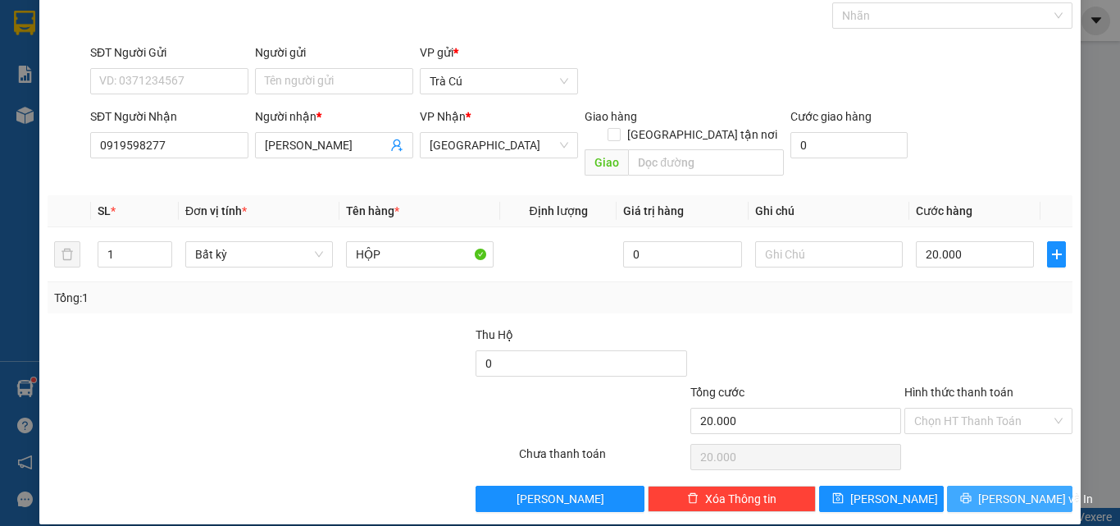
click at [998, 490] on span "[PERSON_NAME] và In" at bounding box center [1035, 499] width 115 height 18
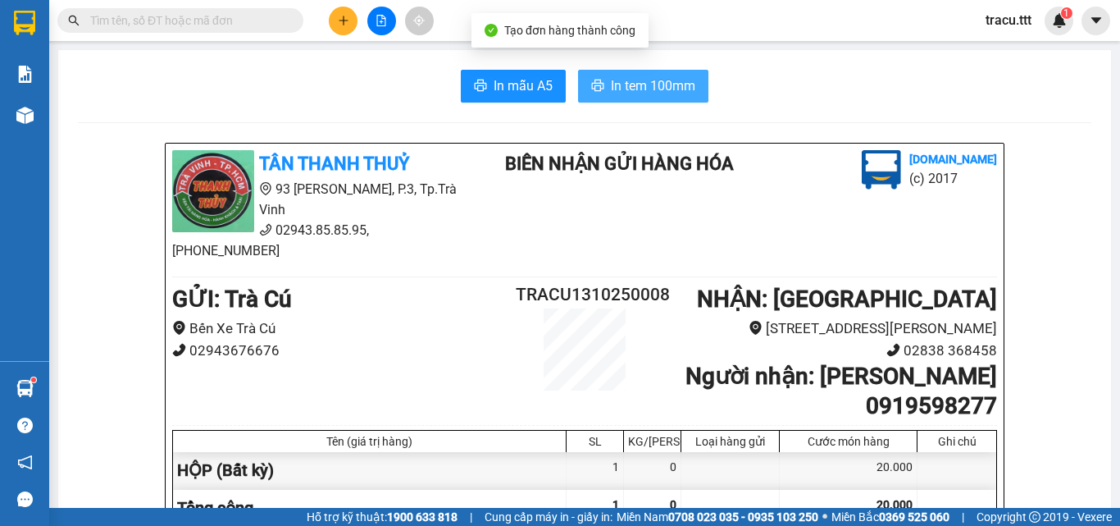
click at [632, 87] on span "In tem 100mm" at bounding box center [653, 85] width 84 height 21
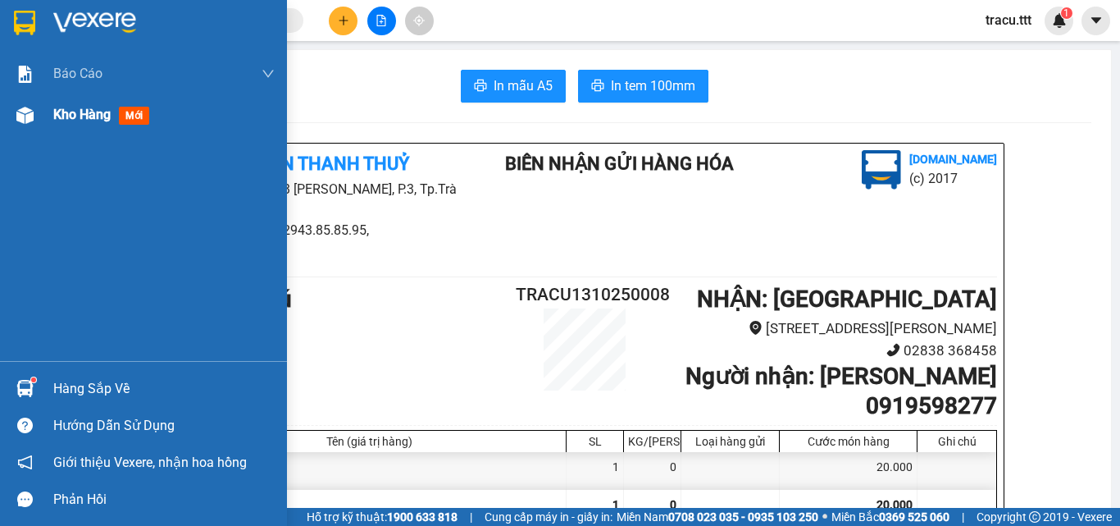
click at [97, 130] on div "Kho hàng mới" at bounding box center [163, 114] width 221 height 41
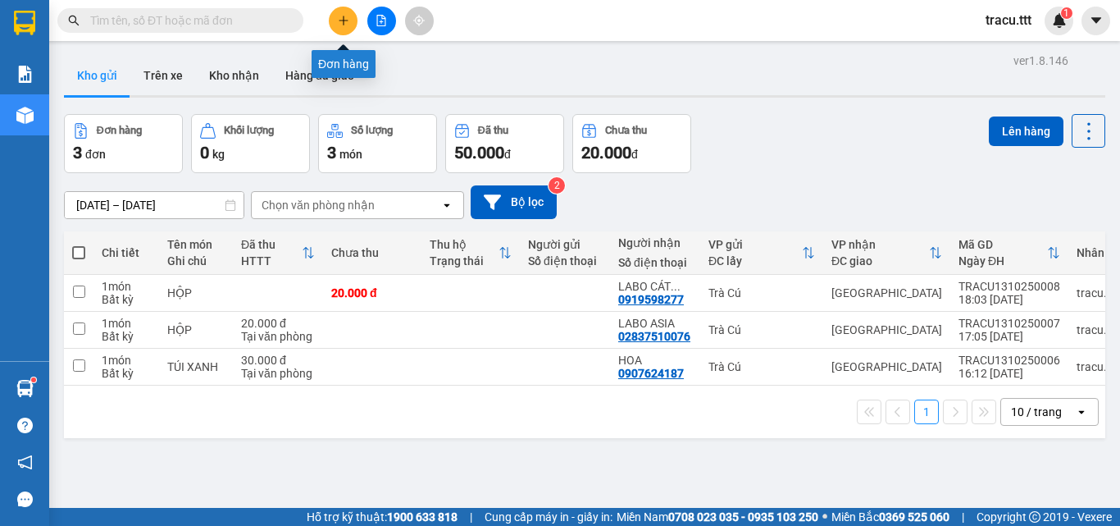
click at [340, 18] on icon "plus" at bounding box center [343, 20] width 11 height 11
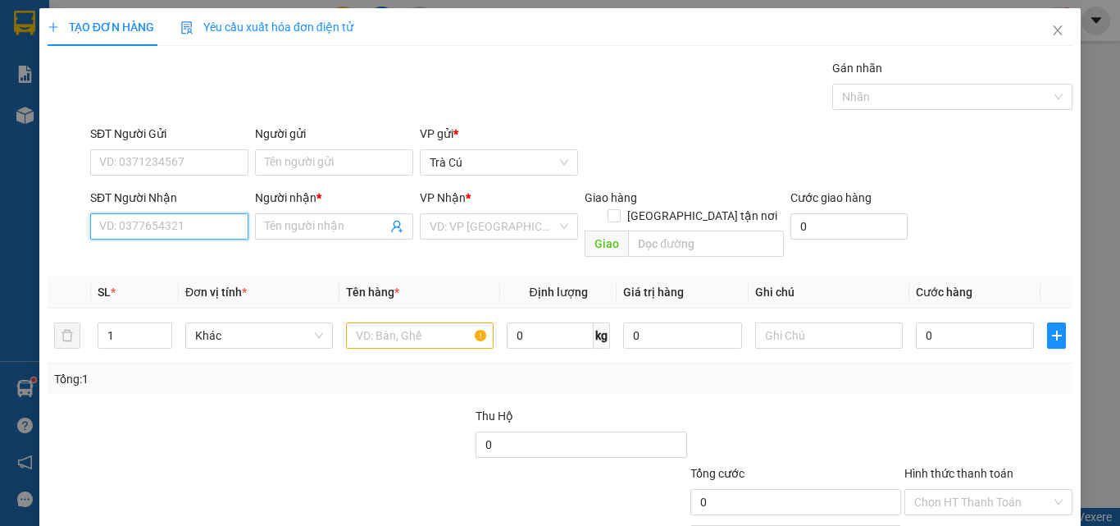
click at [180, 235] on input "SĐT Người Nhận" at bounding box center [169, 226] width 158 height 26
click at [1051, 32] on icon "close" at bounding box center [1057, 30] width 13 height 13
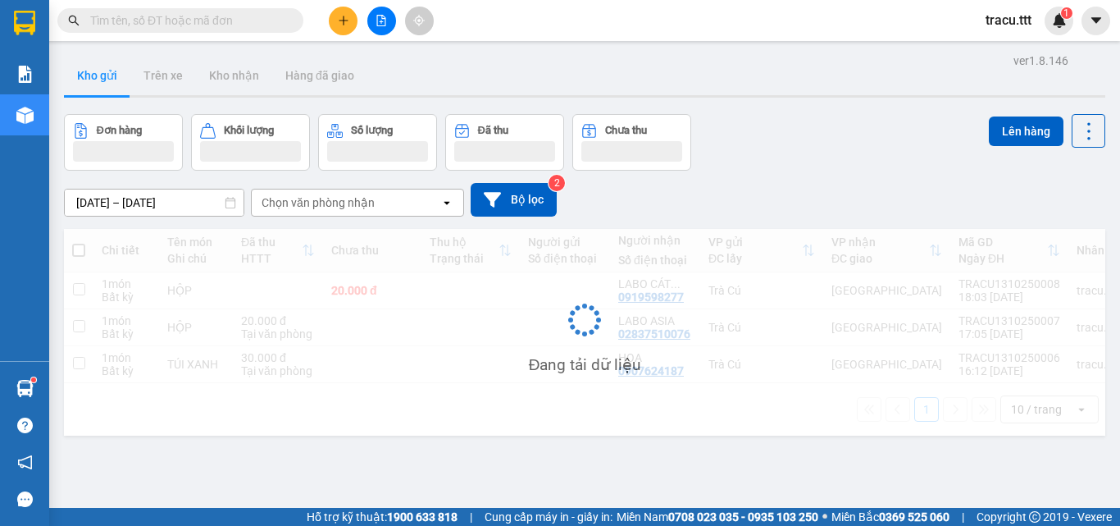
click at [385, 25] on icon "file-add" at bounding box center [381, 20] width 9 height 11
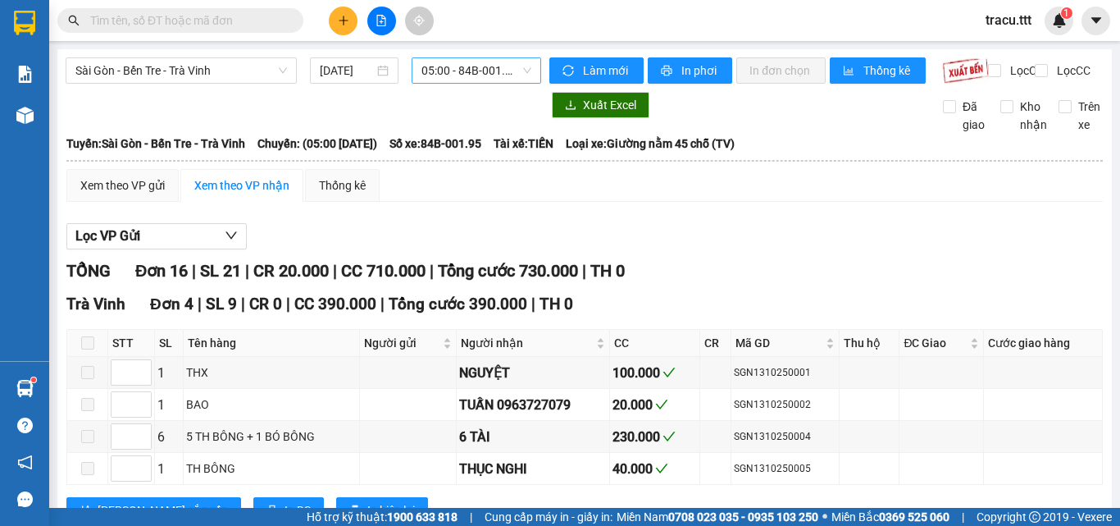
click at [423, 76] on span "05:00 - 84B-001.95" at bounding box center [477, 70] width 110 height 25
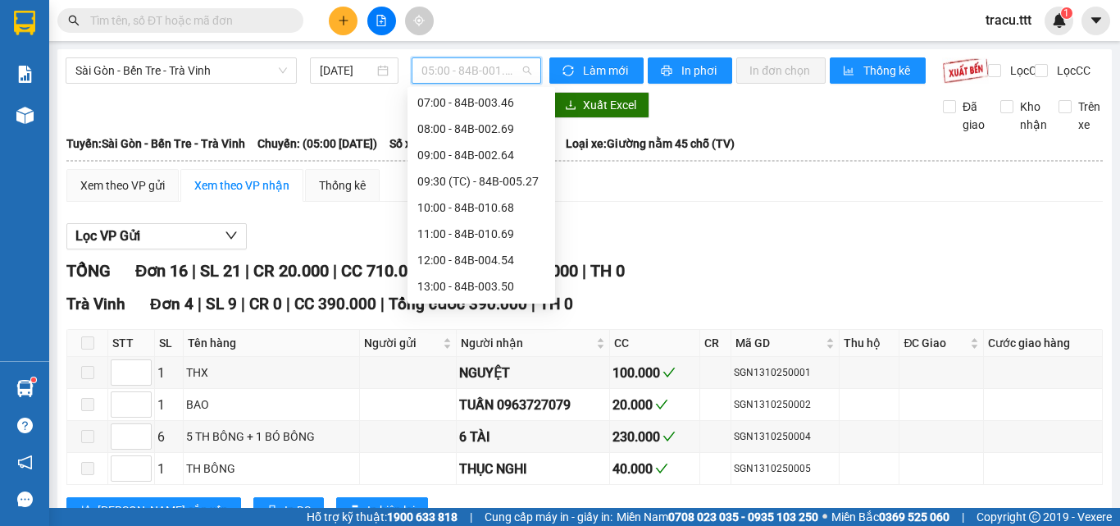
scroll to position [82, 0]
click at [493, 286] on div "13:00 - 84B-003.50" at bounding box center [481, 284] width 128 height 18
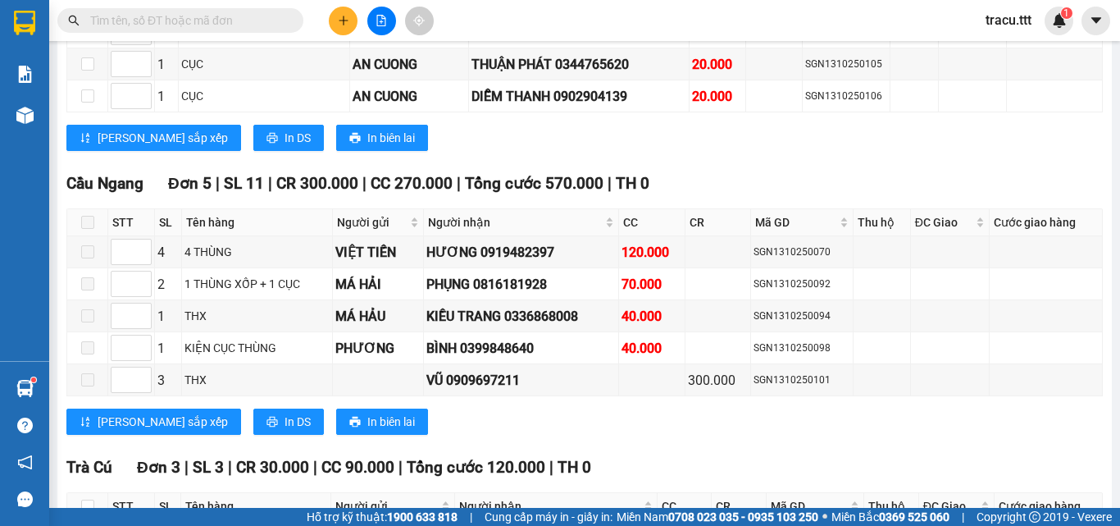
scroll to position [1381, 0]
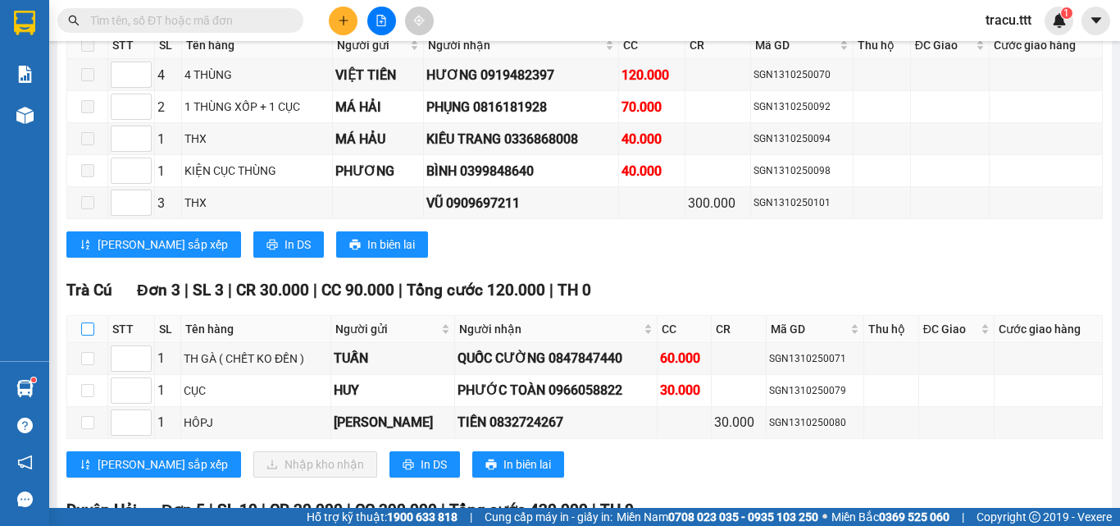
click at [91, 335] on input "checkbox" at bounding box center [87, 328] width 13 height 13
checkbox input "true"
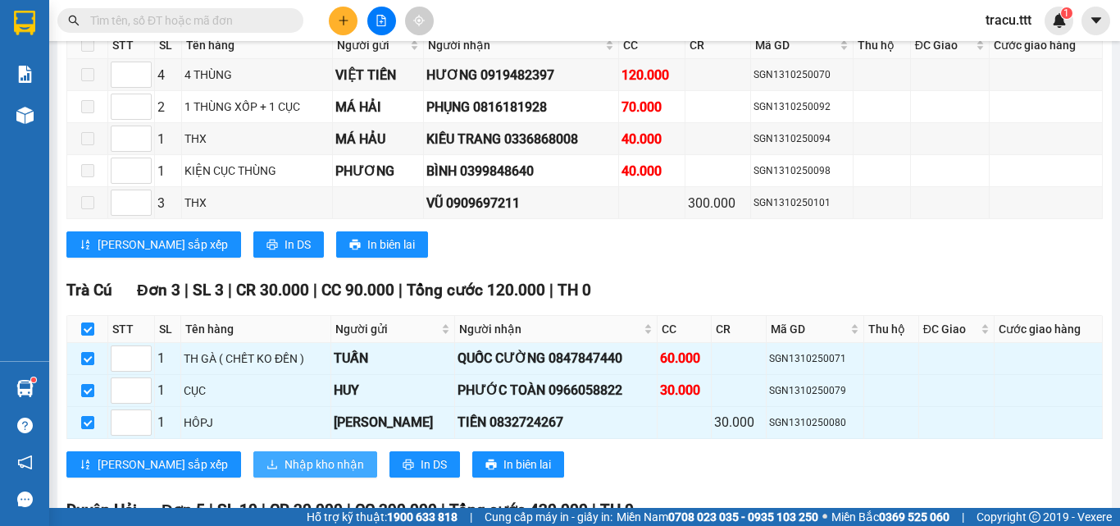
click at [277, 467] on button "Nhập kho nhận" at bounding box center [315, 464] width 124 height 26
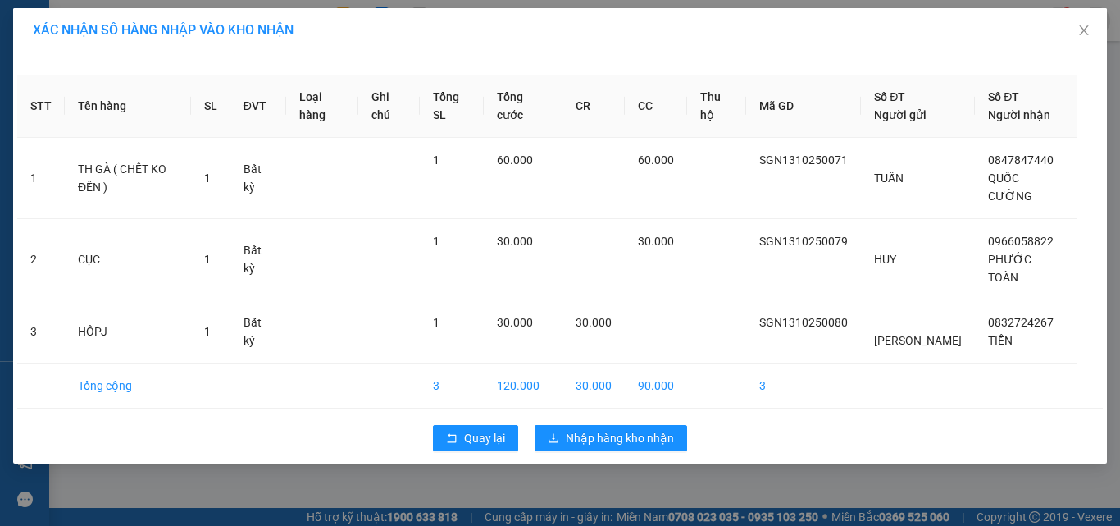
click at [635, 417] on div "Quay lại Nhập hàng kho nhận" at bounding box center [560, 438] width 1086 height 43
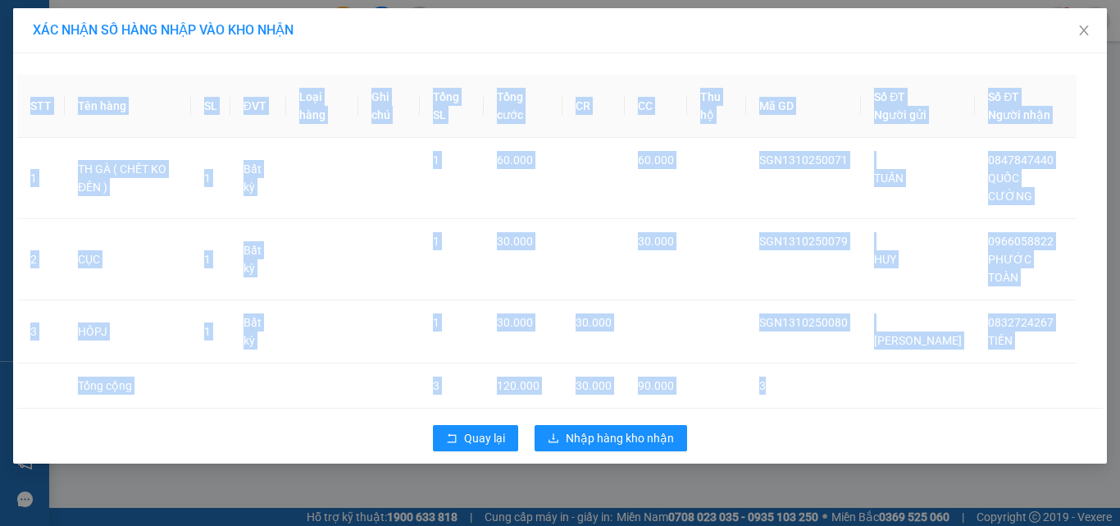
click at [635, 417] on div "Quay lại Nhập hàng kho nhận" at bounding box center [560, 438] width 1086 height 43
click at [635, 425] on button "Nhập hàng kho nhận" at bounding box center [611, 438] width 153 height 26
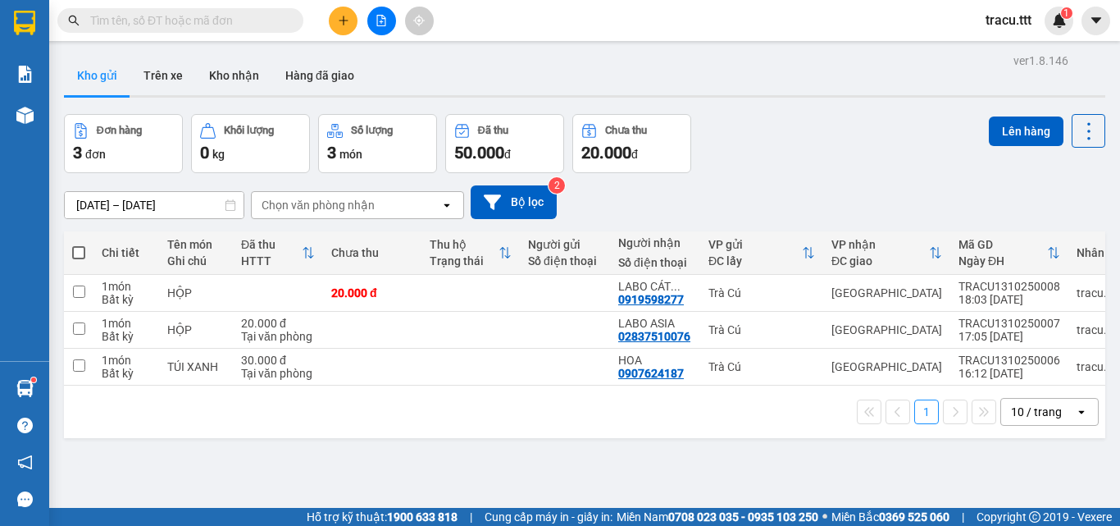
click at [262, 29] on input "text" at bounding box center [187, 20] width 194 height 18
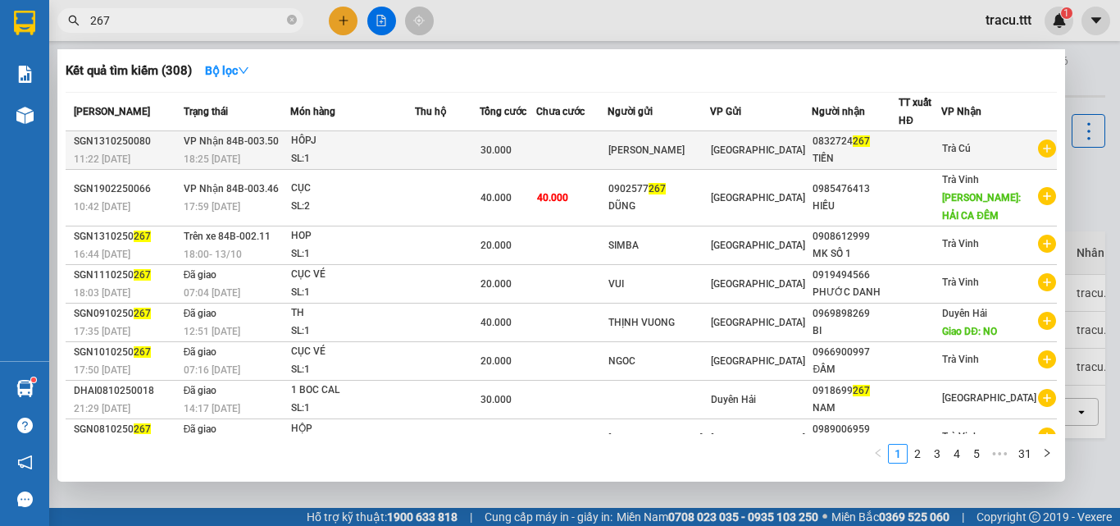
type input "267"
click at [684, 157] on div "[PERSON_NAME]" at bounding box center [658, 150] width 101 height 17
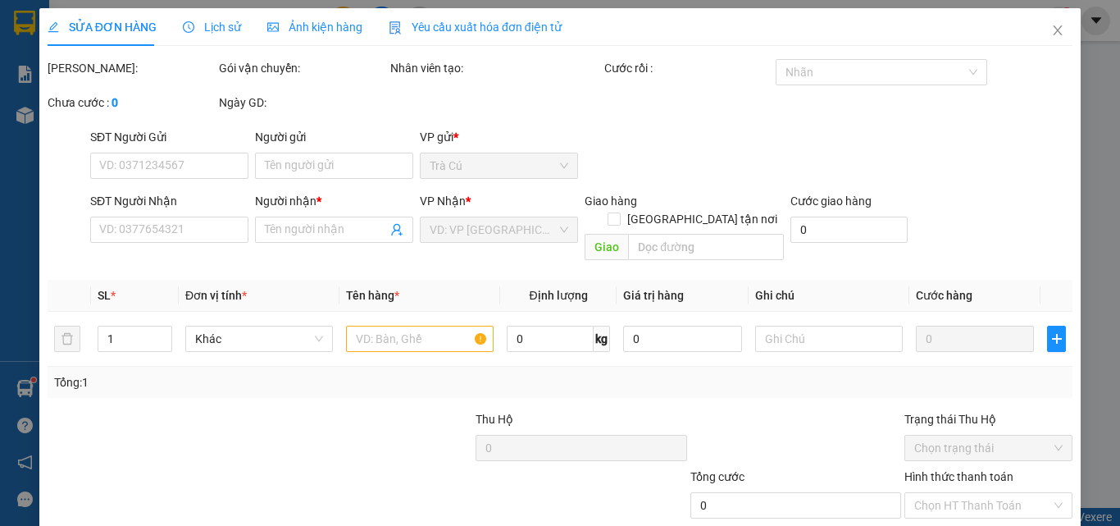
type input "[PERSON_NAME]"
type input "0832724267"
type input "TIỀN"
type input "30.000"
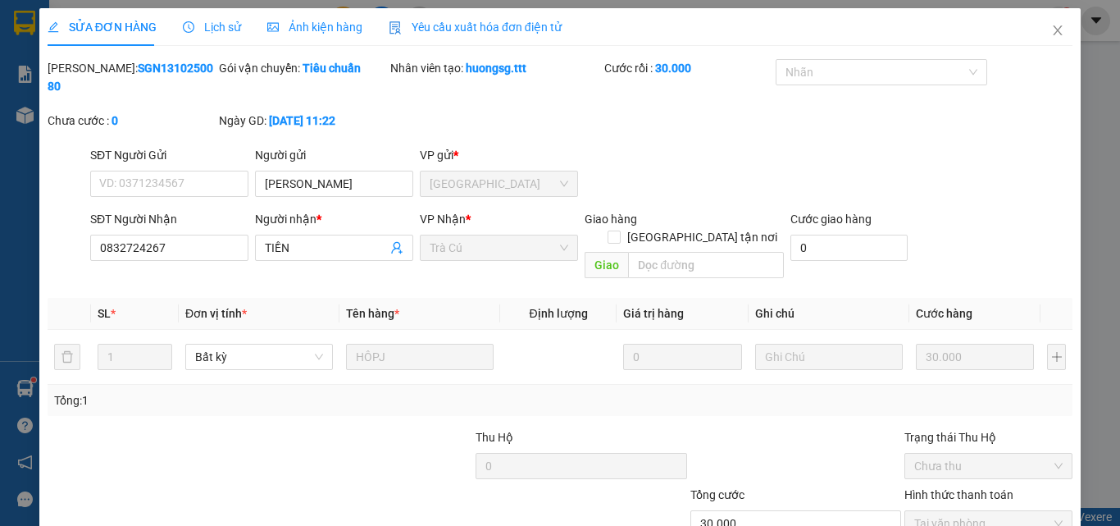
scroll to position [84, 0]
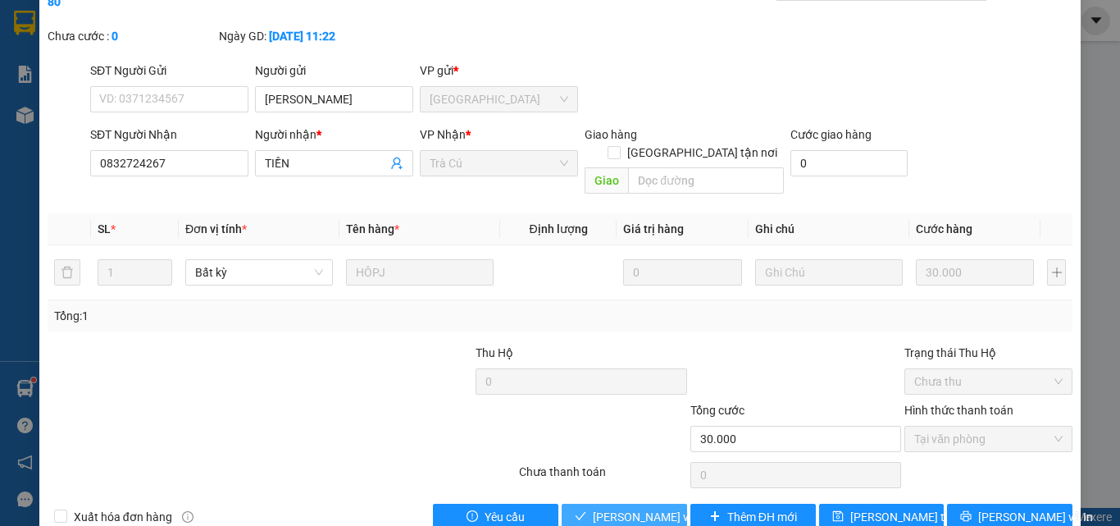
click at [649, 508] on span "[PERSON_NAME] và Giao hàng" at bounding box center [671, 517] width 157 height 18
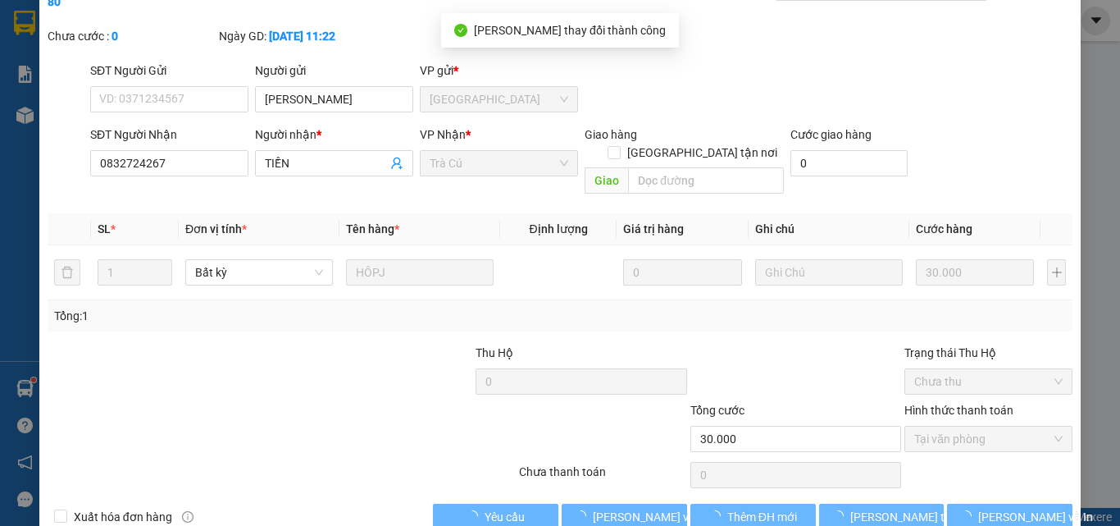
scroll to position [0, 0]
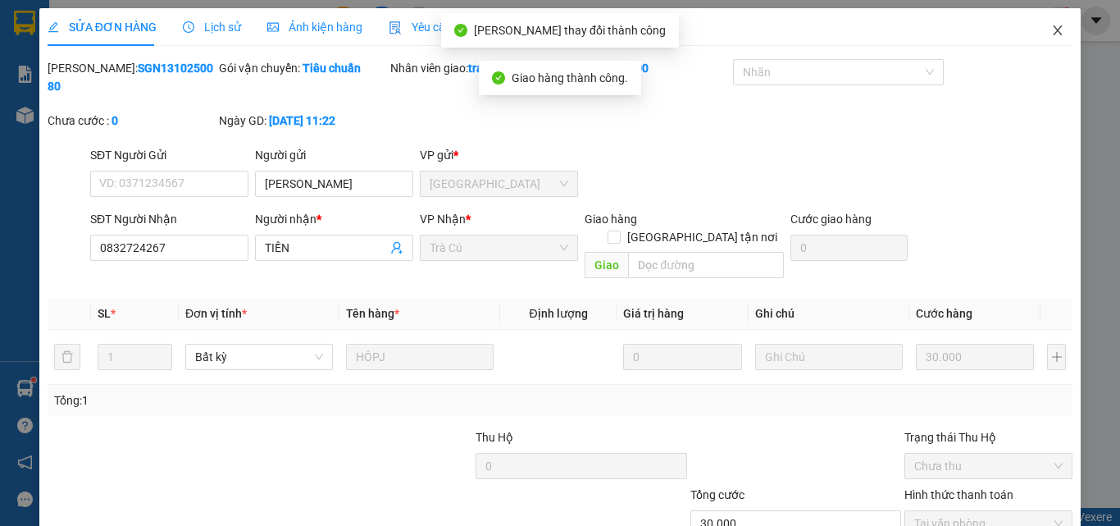
click at [1051, 24] on span "Close" at bounding box center [1058, 31] width 46 height 46
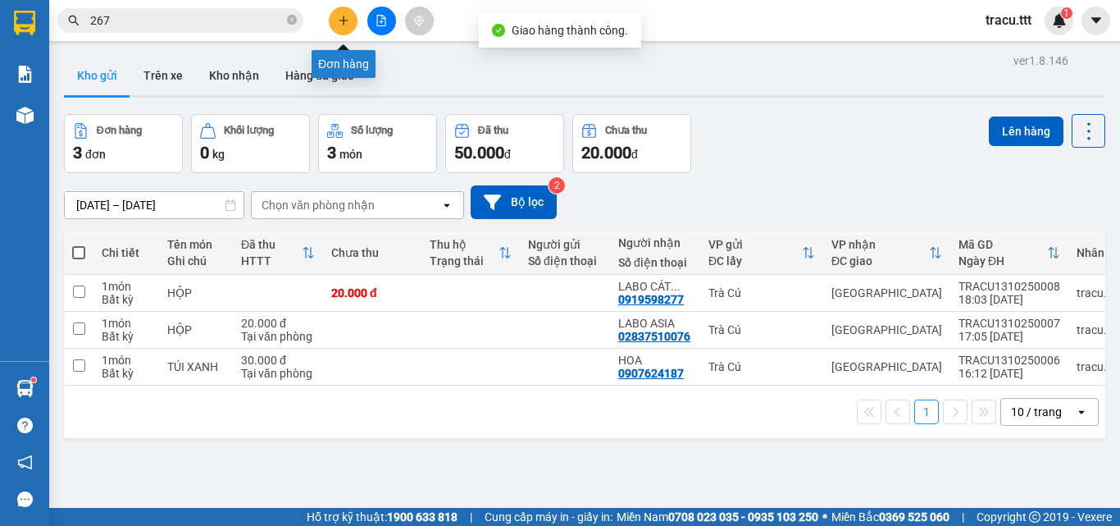
click at [341, 16] on icon "plus" at bounding box center [343, 20] width 11 height 11
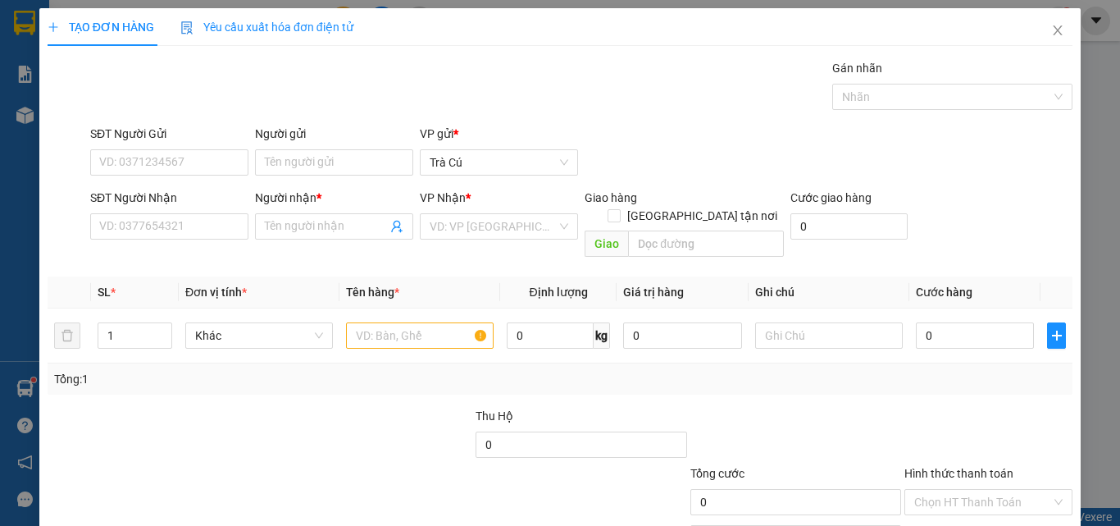
click at [185, 246] on div "Transit Pickup Surcharge Ids Transit Deliver Surcharge Ids Transit Deliver Surc…" at bounding box center [560, 326] width 1025 height 534
click at [194, 223] on input "SĐT Người Nhận" at bounding box center [169, 226] width 158 height 26
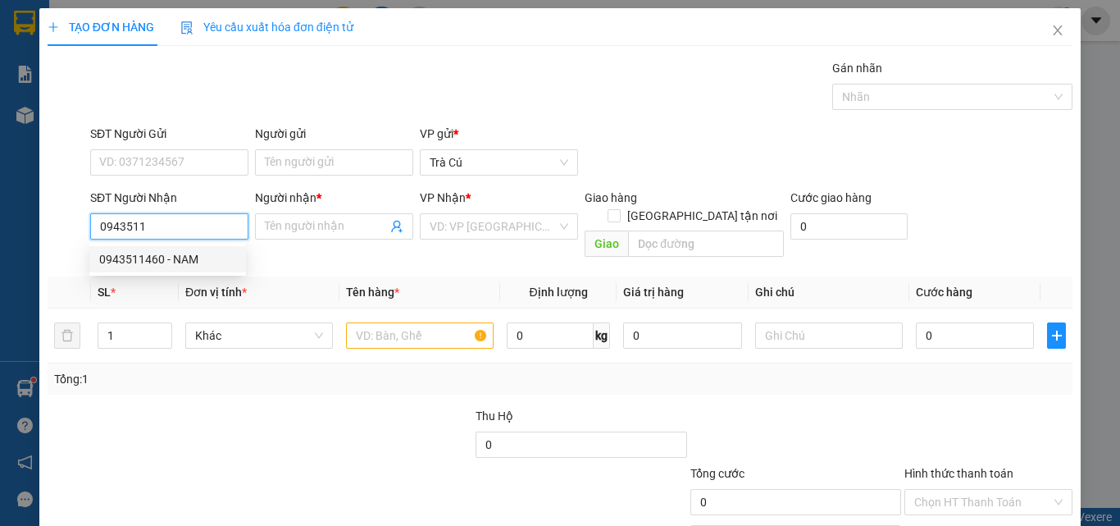
click at [182, 252] on div "0943511460 - NAM" at bounding box center [167, 259] width 137 height 18
type input "0943511460"
type input "NAM"
type input "sơn"
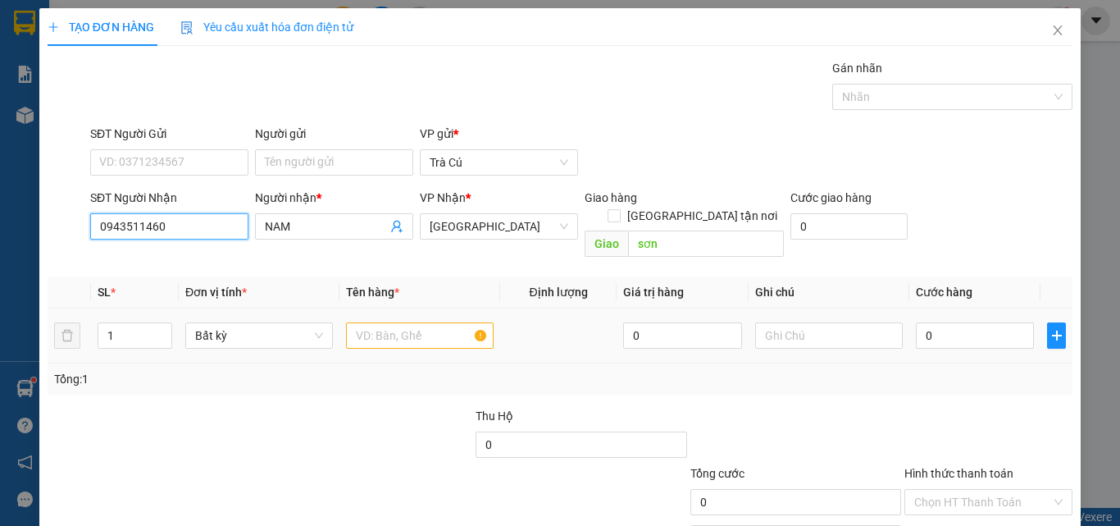
type input "0943511460"
click at [394, 322] on input "text" at bounding box center [420, 335] width 148 height 26
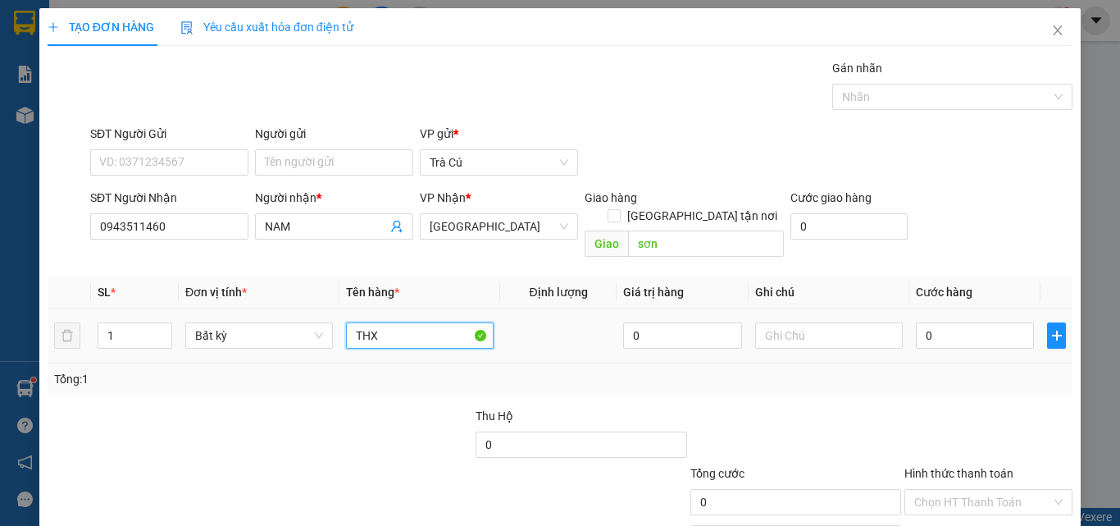
type input "THX"
drag, startPoint x: 921, startPoint y: 339, endPoint x: 921, endPoint y: 316, distance: 23.0
click at [918, 336] on td "0" at bounding box center [974, 335] width 131 height 55
click at [923, 322] on input "0" at bounding box center [975, 335] width 118 height 26
type input "4"
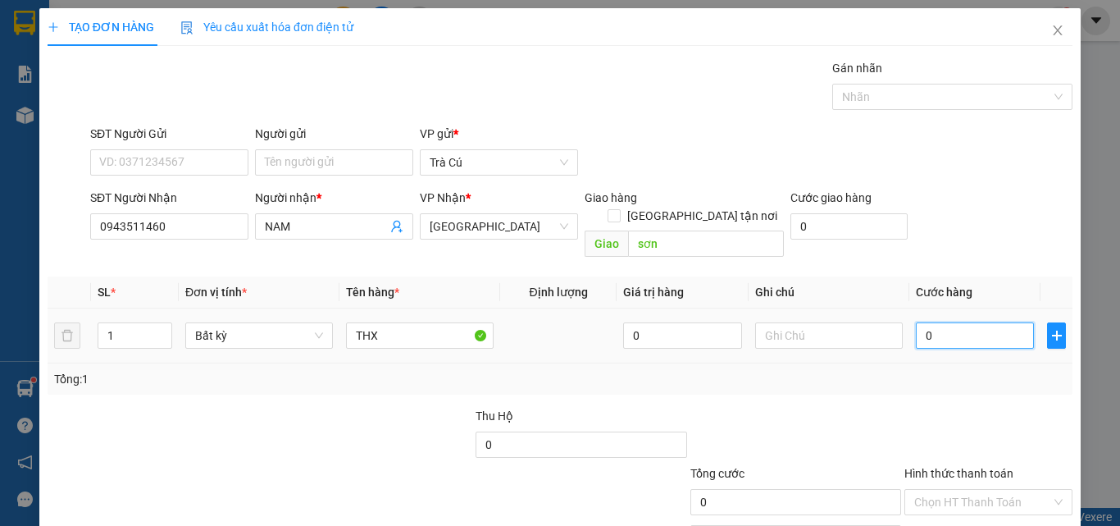
type input "4"
type input "40"
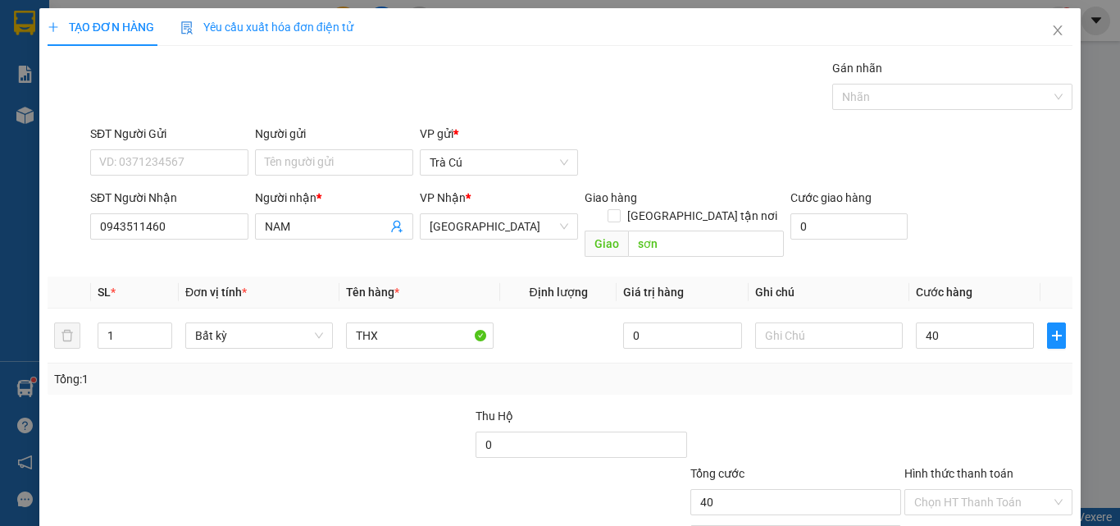
type input "40.000"
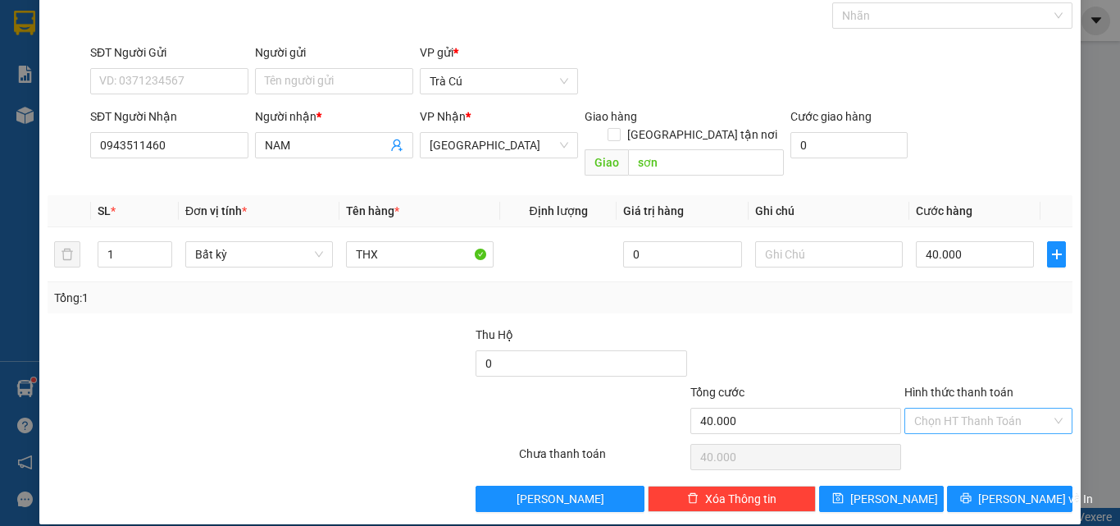
click at [971, 408] on input "Hình thức thanh toán" at bounding box center [982, 420] width 137 height 25
click at [976, 425] on div "Tại văn phòng" at bounding box center [978, 435] width 166 height 26
type input "0"
click at [996, 490] on span "[PERSON_NAME] và In" at bounding box center [1035, 499] width 115 height 18
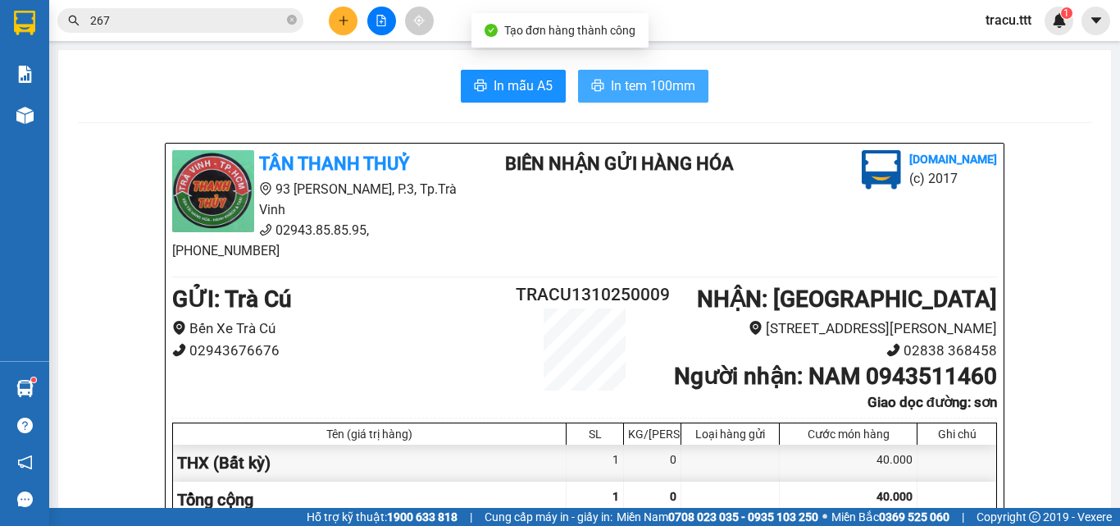
click at [632, 96] on span "In tem 100mm" at bounding box center [653, 85] width 84 height 21
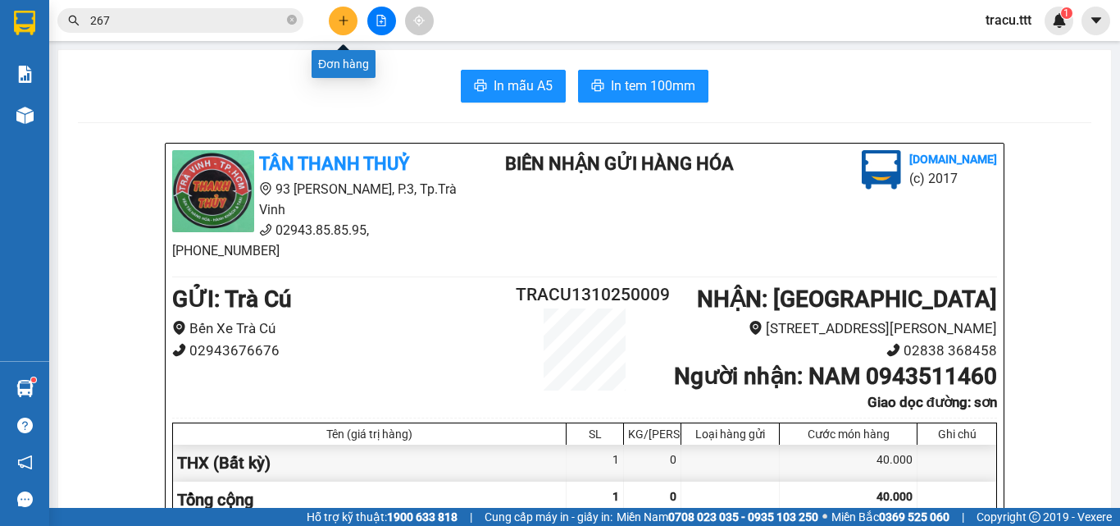
click at [349, 17] on button at bounding box center [343, 21] width 29 height 29
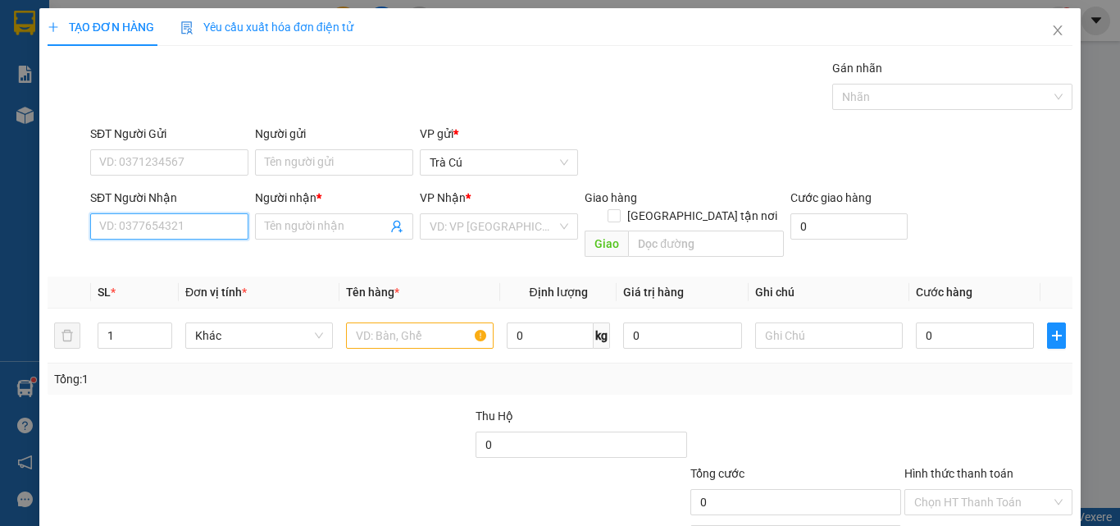
click at [165, 230] on input "SĐT Người Nhận" at bounding box center [169, 226] width 158 height 26
type input "0931176442"
click at [267, 227] on input "Người nhận *" at bounding box center [326, 226] width 122 height 18
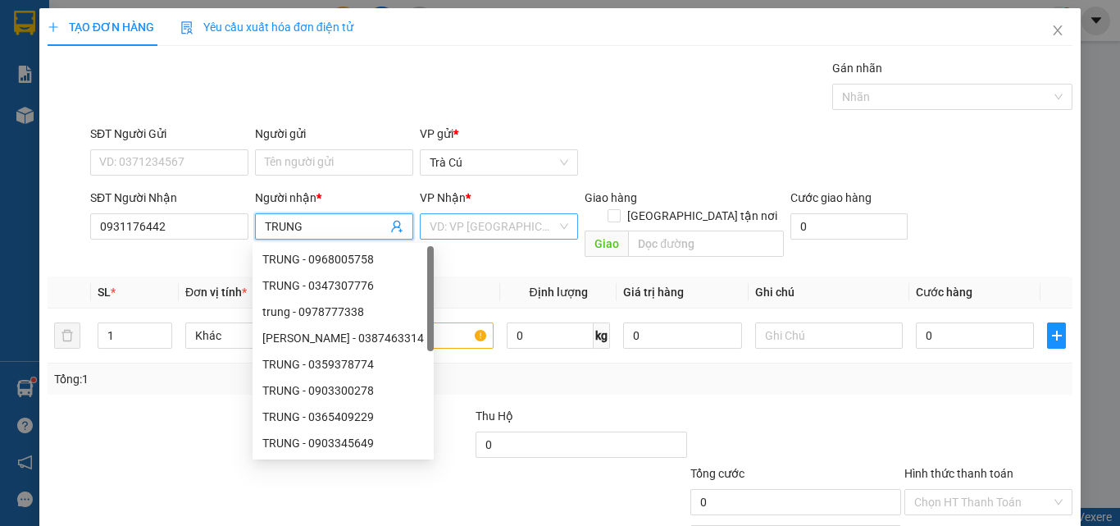
type input "TRUNG"
click at [487, 226] on input "search" at bounding box center [493, 226] width 127 height 25
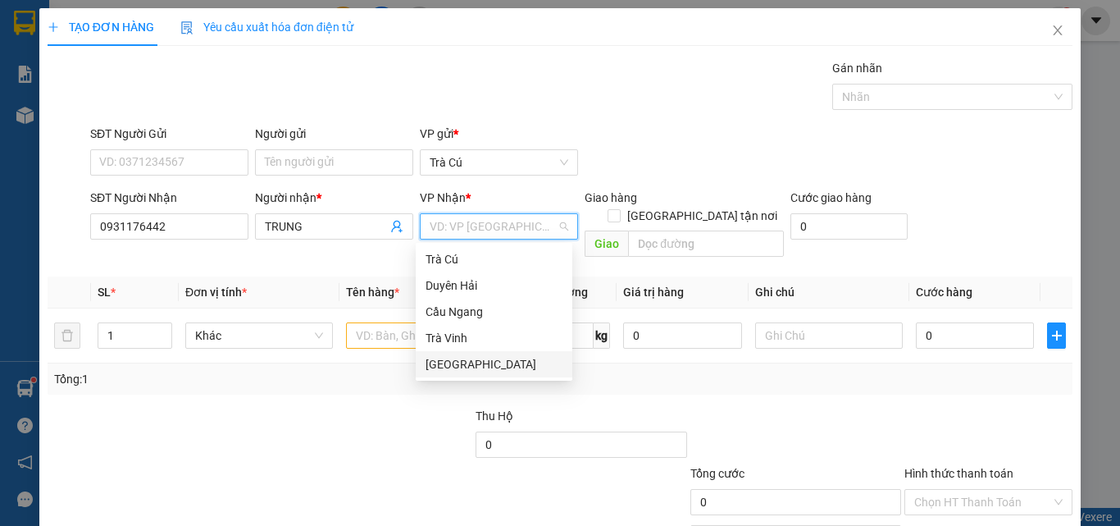
click at [481, 362] on div "[GEOGRAPHIC_DATA]" at bounding box center [494, 364] width 137 height 18
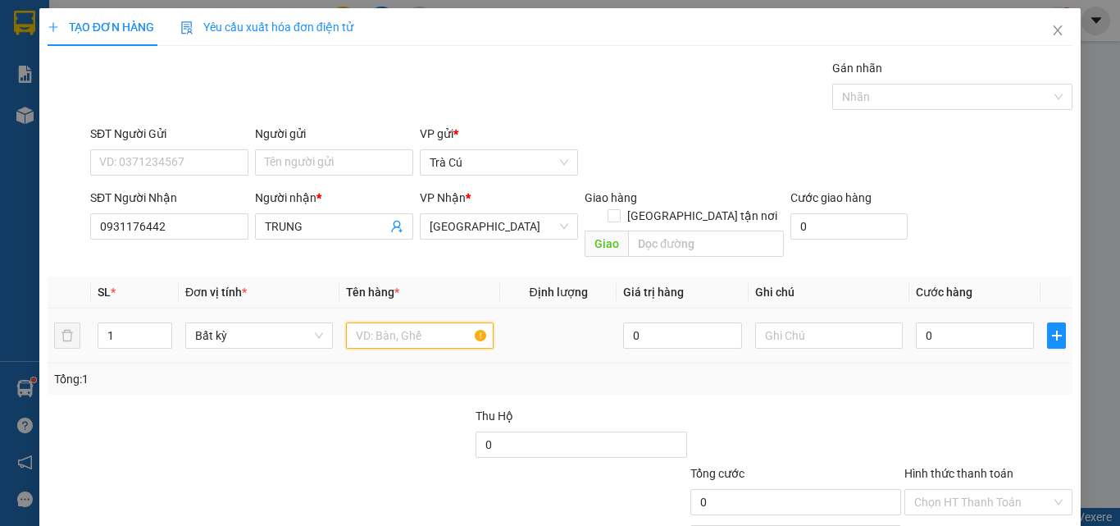
click at [390, 326] on input "text" at bounding box center [420, 335] width 148 height 26
type input "THX"
click at [982, 327] on input "0" at bounding box center [975, 335] width 118 height 26
type input "4"
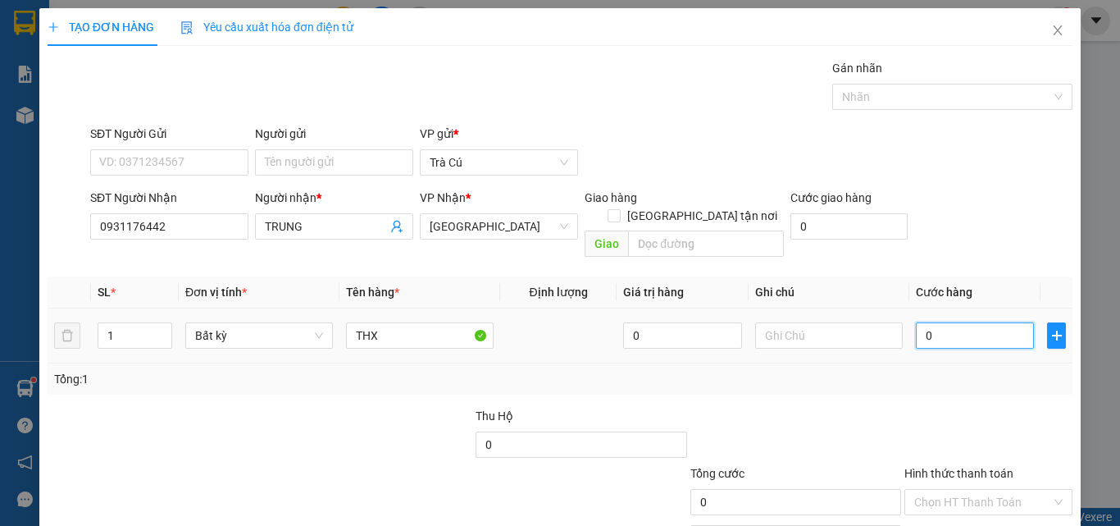
type input "4"
type input "40"
type input "40.000"
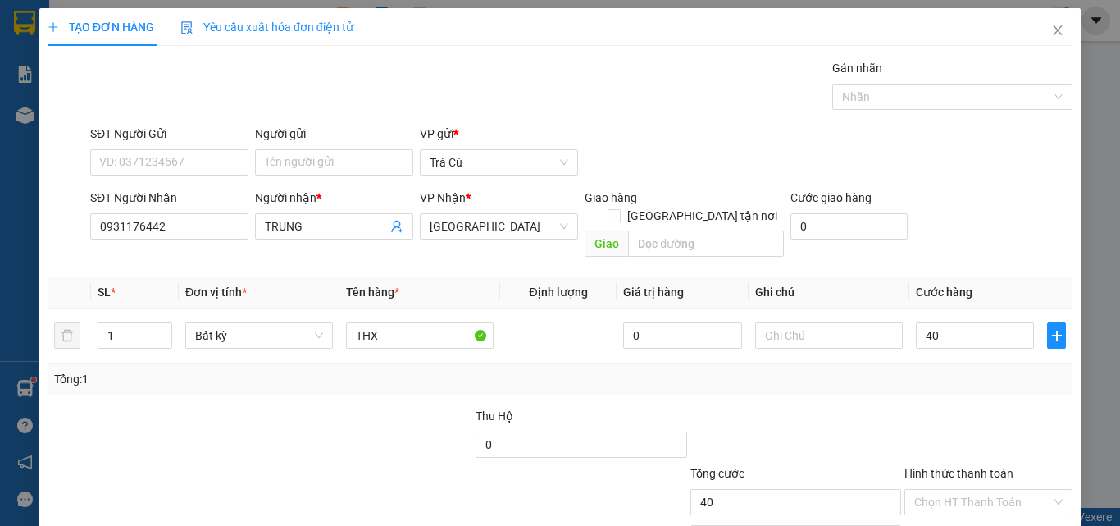
type input "40.000"
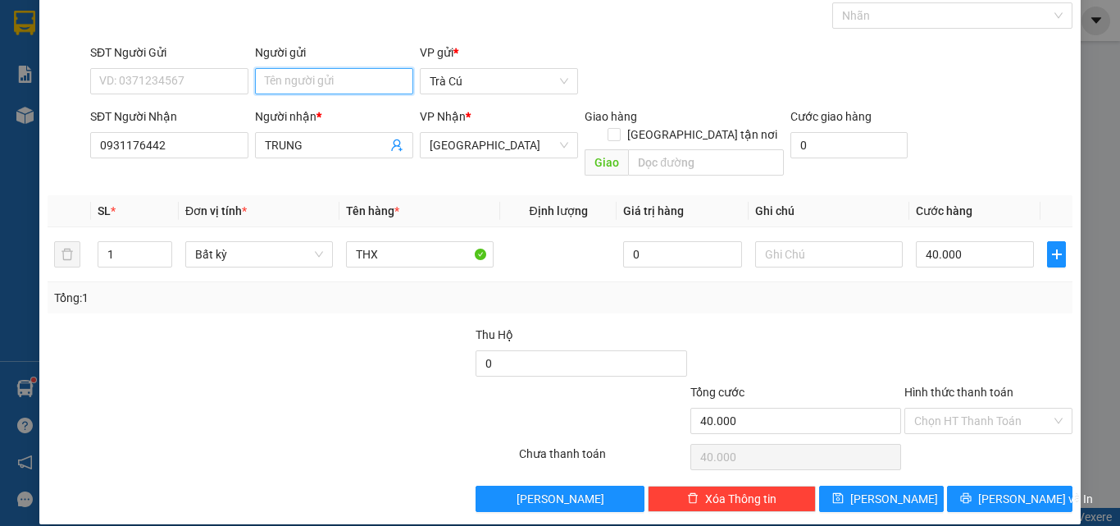
click at [375, 75] on input "Người gửi" at bounding box center [334, 81] width 158 height 26
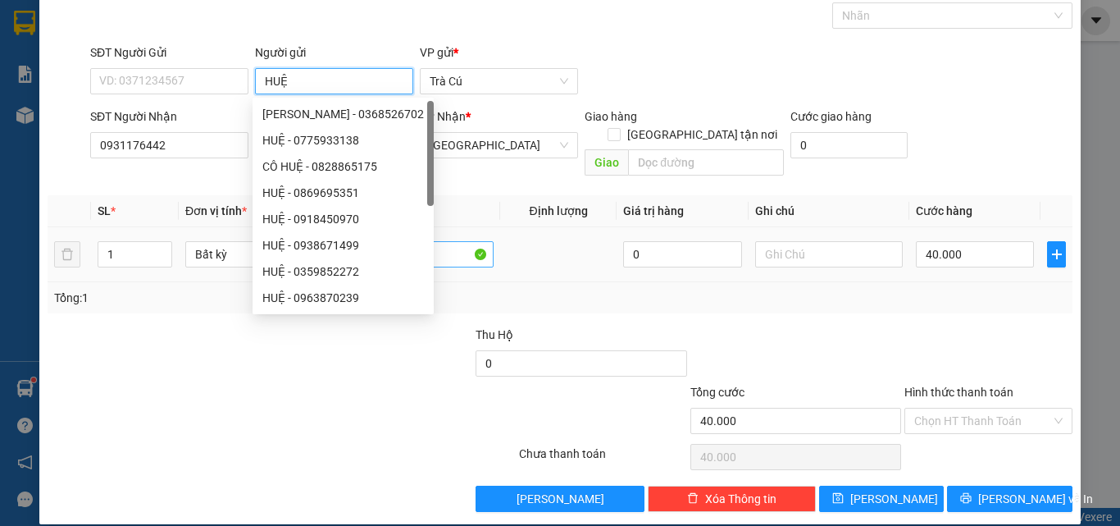
type input "HUỆ"
click at [435, 241] on input "THX" at bounding box center [420, 254] width 148 height 26
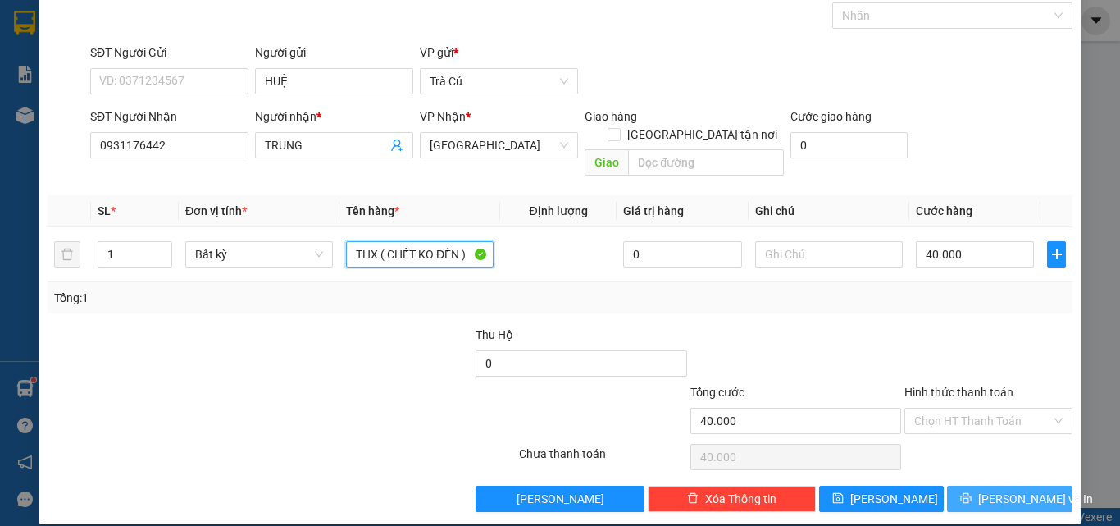
type input "THX ( CHẾT KO ĐỀN )"
click at [999, 485] on button "[PERSON_NAME] và In" at bounding box center [1009, 498] width 125 height 26
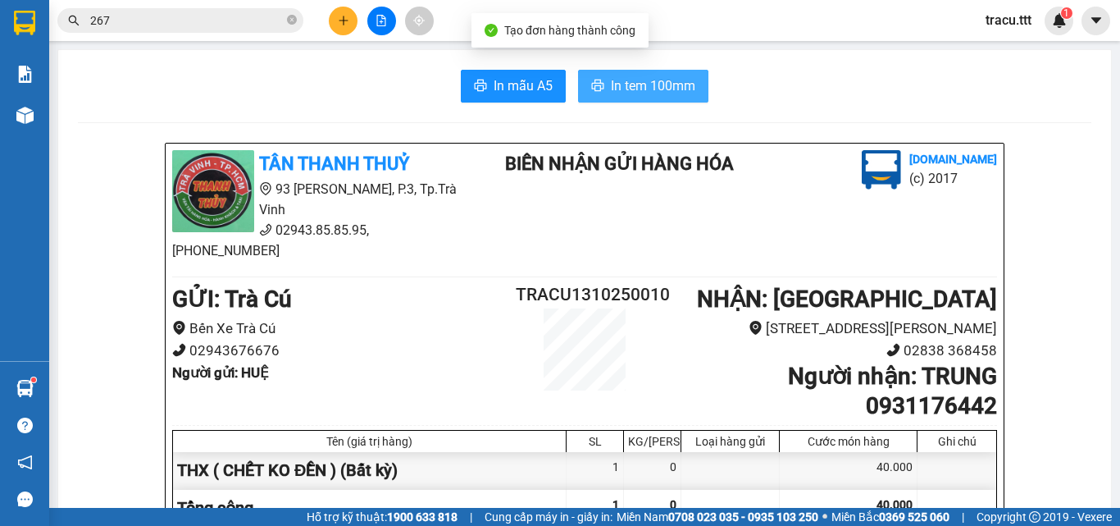
click at [681, 92] on span "In tem 100mm" at bounding box center [653, 85] width 84 height 21
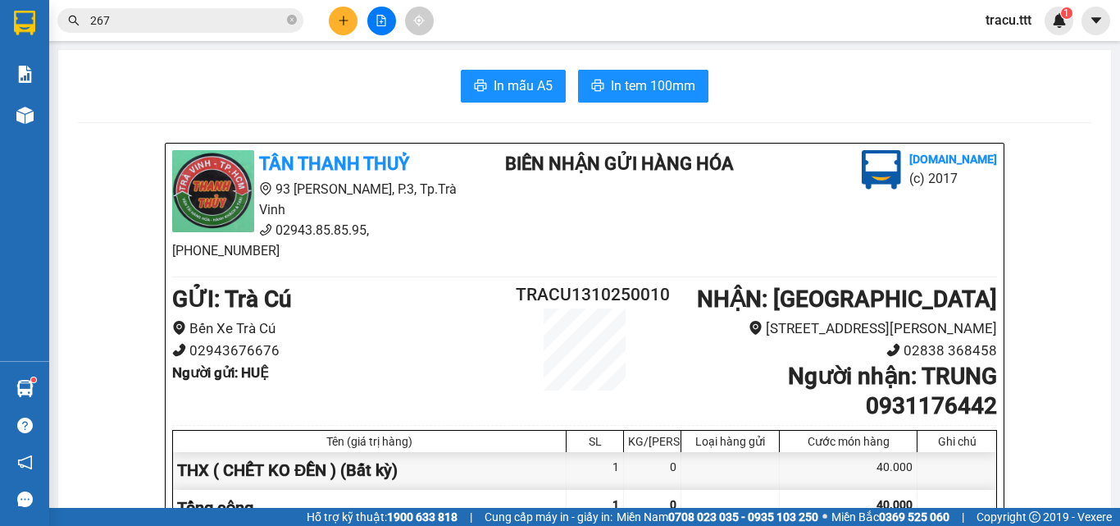
click at [294, 21] on icon "close-circle" at bounding box center [292, 20] width 10 height 10
